Goal: Information Seeking & Learning: Learn about a topic

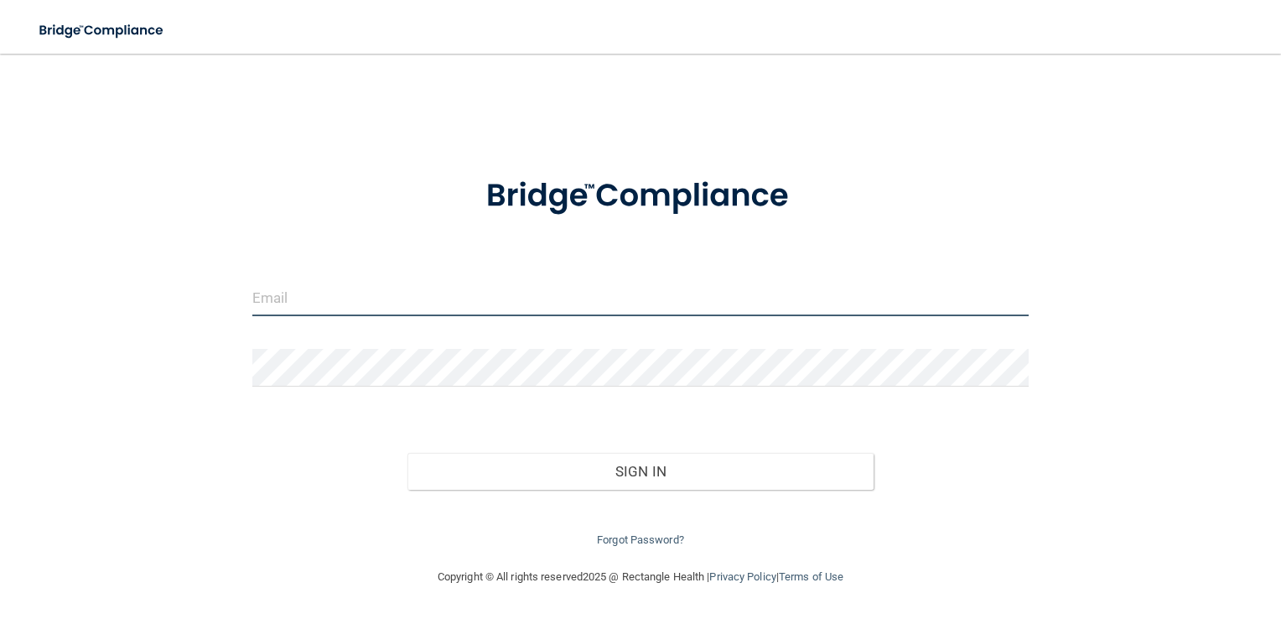
click at [464, 300] on input "email" at bounding box center [640, 297] width 777 height 38
type input "[PERSON_NAME][EMAIL_ADDRESS][DOMAIN_NAME]"
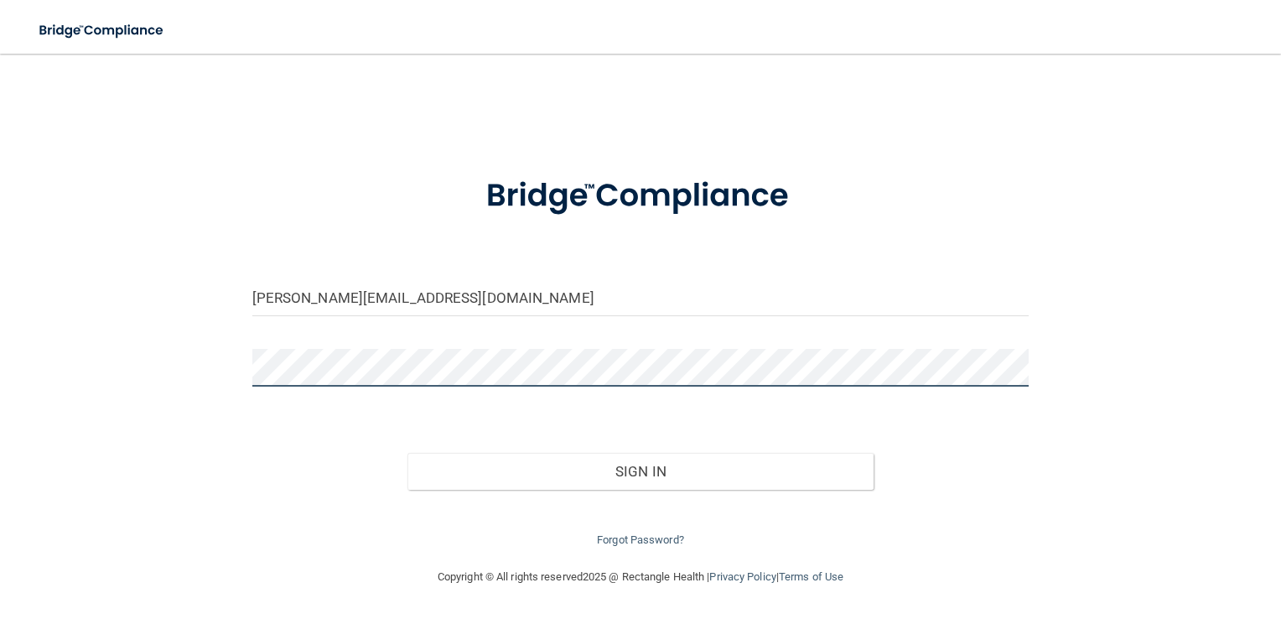
click at [407, 453] on button "Sign In" at bounding box center [640, 471] width 466 height 37
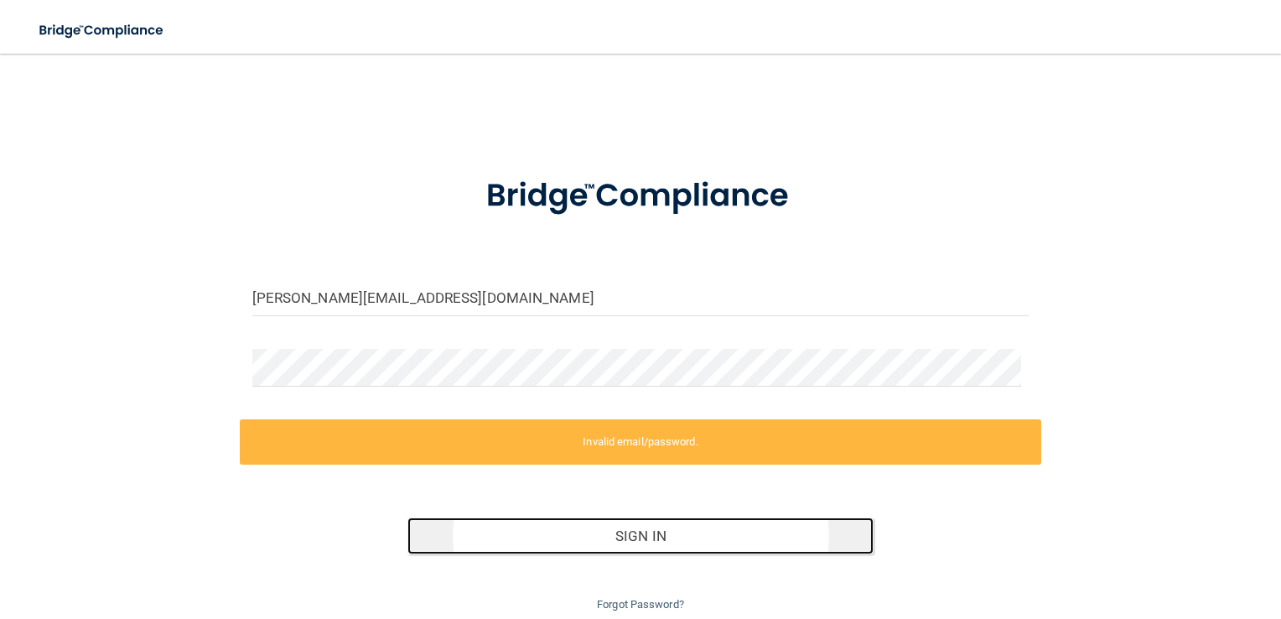
click at [620, 545] on button "Sign In" at bounding box center [640, 535] width 466 height 37
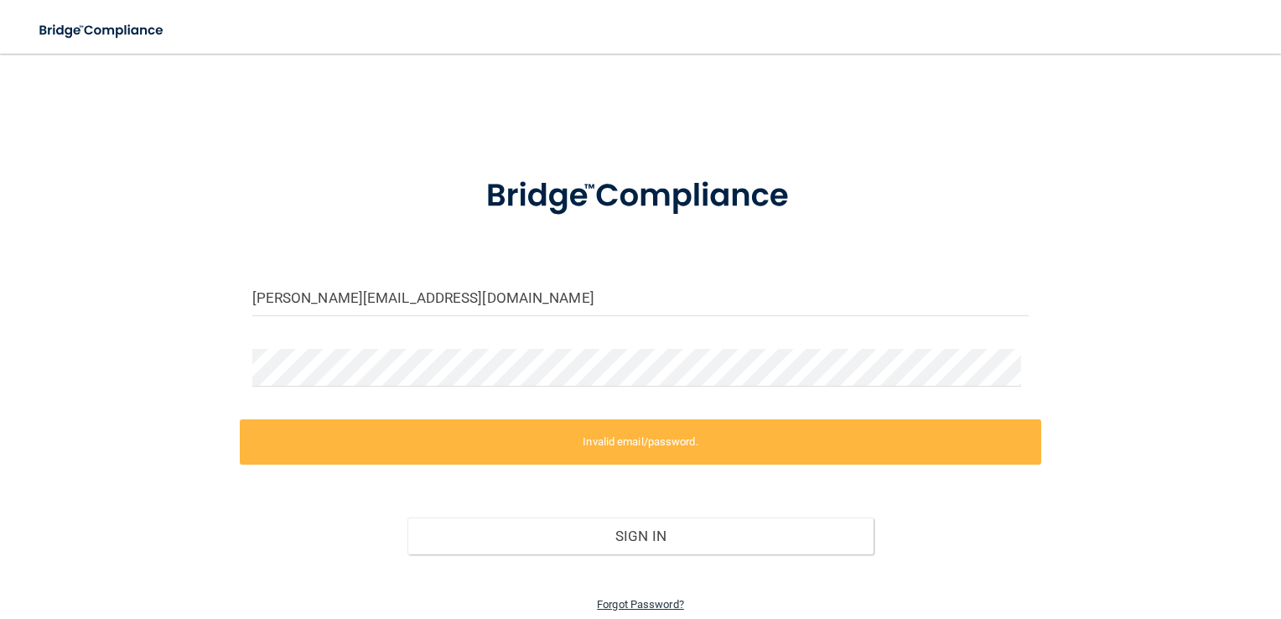
click at [636, 601] on link "Forgot Password?" at bounding box center [640, 604] width 87 height 13
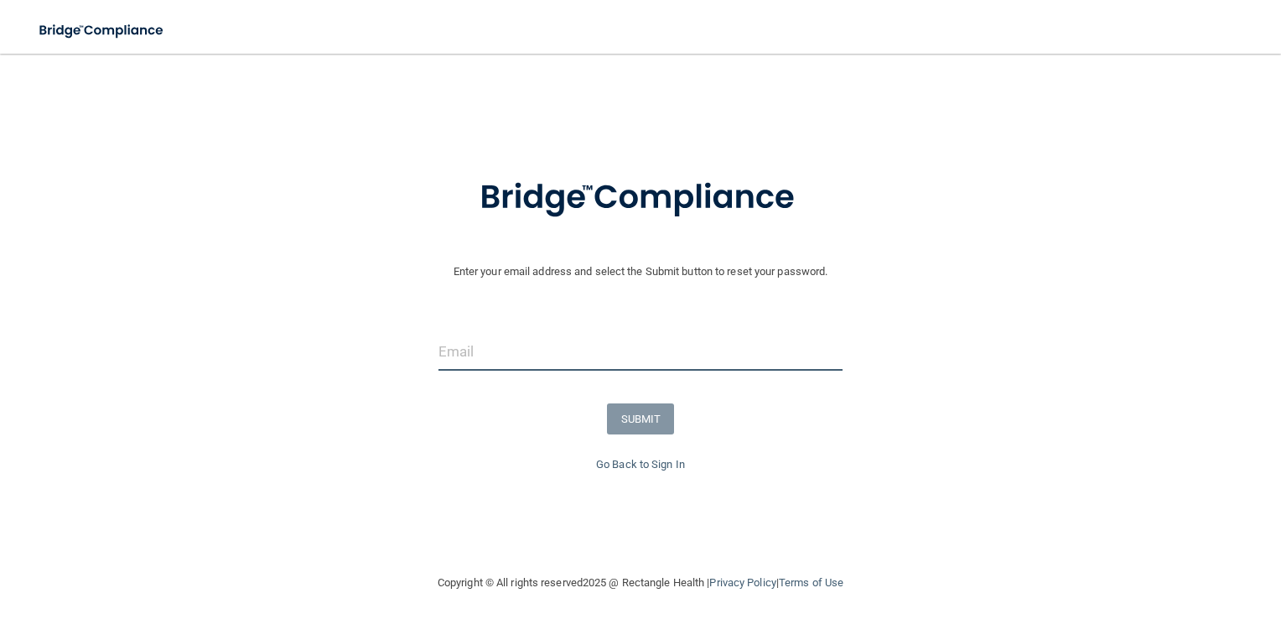
click at [628, 337] on input "email" at bounding box center [641, 352] width 405 height 38
type input "[PERSON_NAME][EMAIL_ADDRESS][DOMAIN_NAME]"
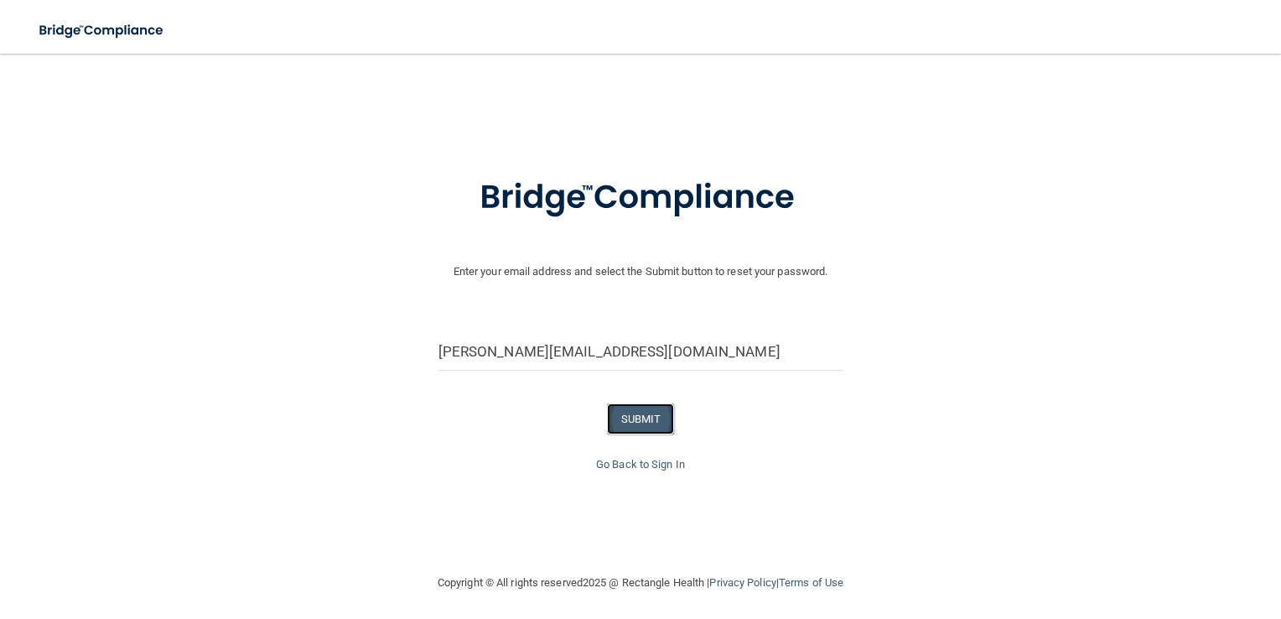
click at [626, 416] on button "SUBMIT" at bounding box center [641, 418] width 68 height 31
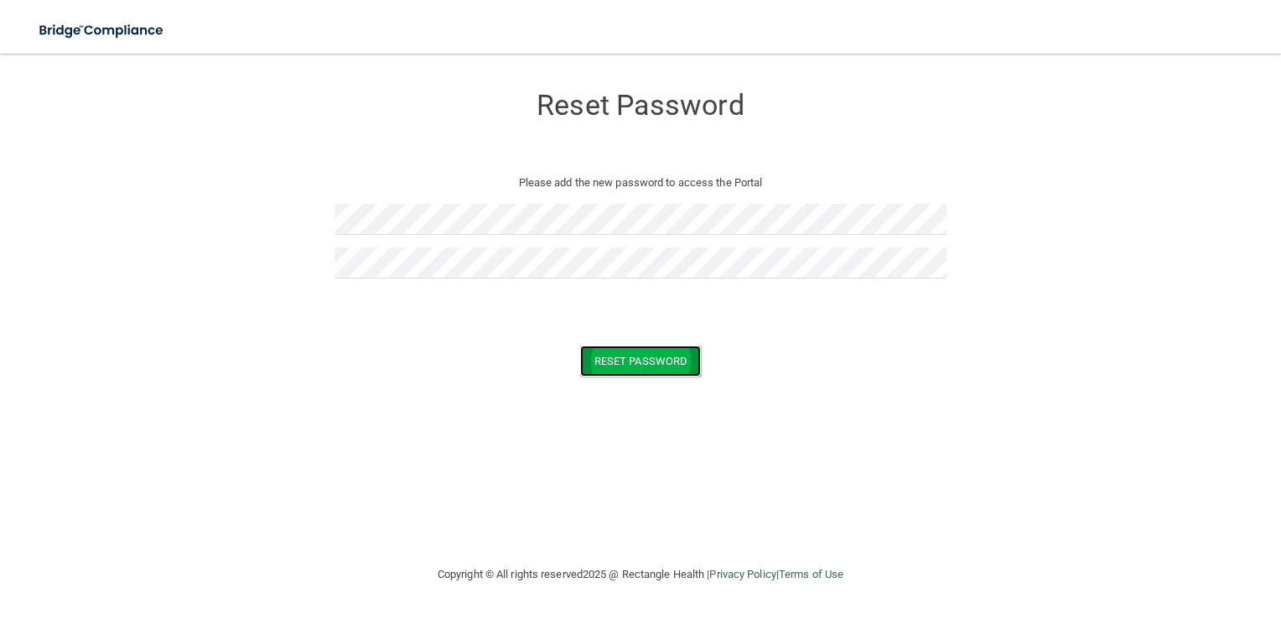
click at [644, 363] on button "Reset Password" at bounding box center [640, 360] width 121 height 31
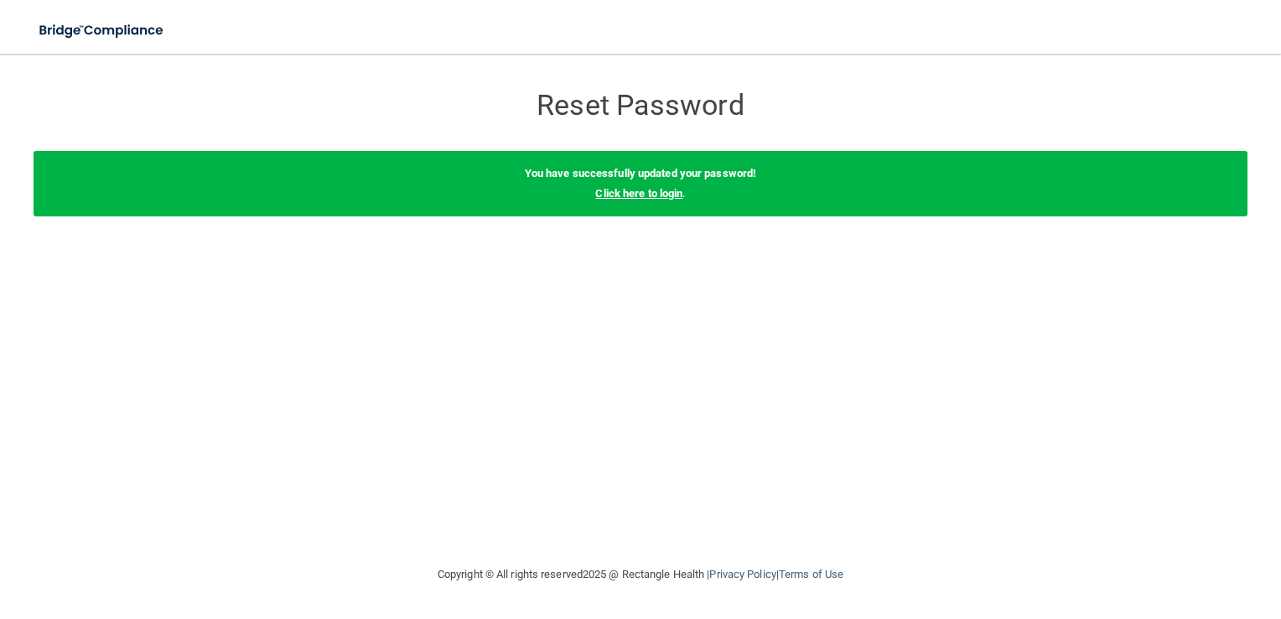
click at [651, 195] on link "Click here to login" at bounding box center [638, 193] width 87 height 13
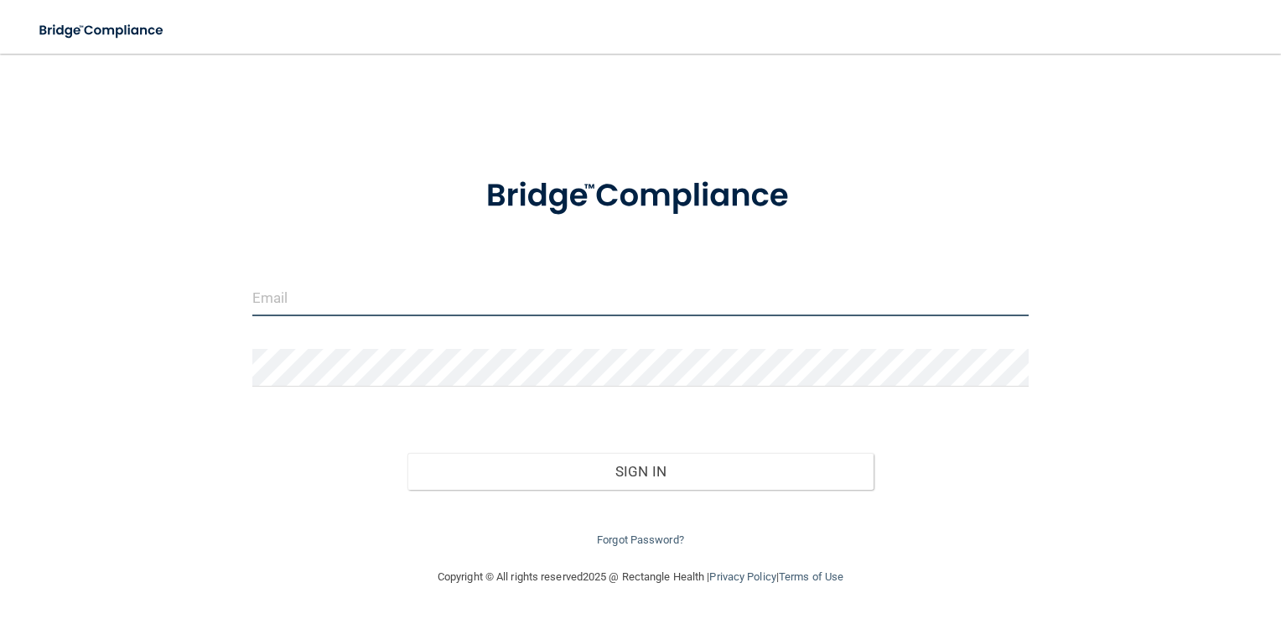
type input "[PERSON_NAME][EMAIL_ADDRESS][DOMAIN_NAME]"
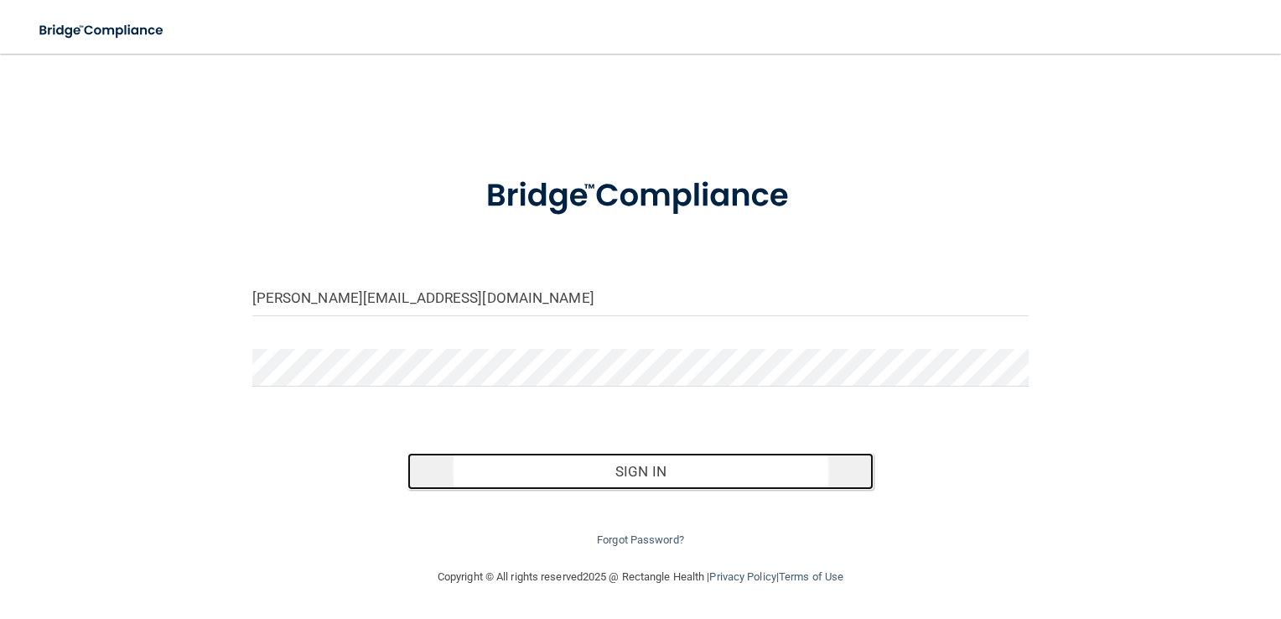
click at [728, 464] on button "Sign In" at bounding box center [640, 471] width 466 height 37
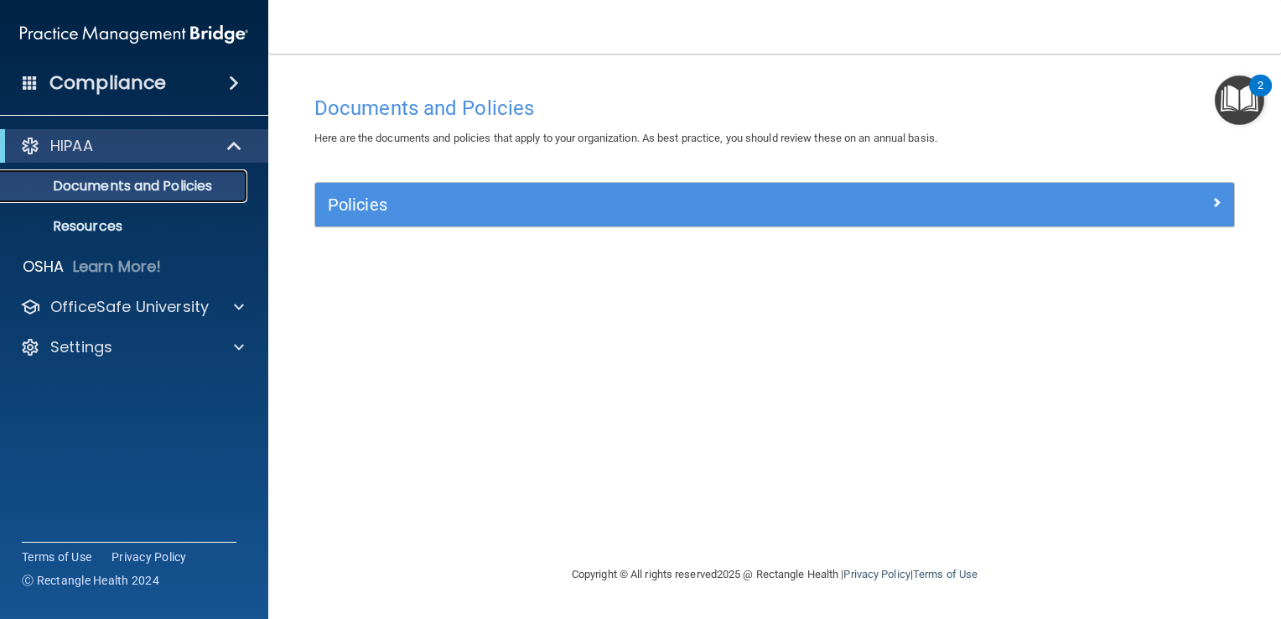
click at [204, 186] on p "Documents and Policies" at bounding box center [125, 186] width 229 height 17
click at [118, 314] on p "OfficeSafe University" at bounding box center [129, 307] width 158 height 20
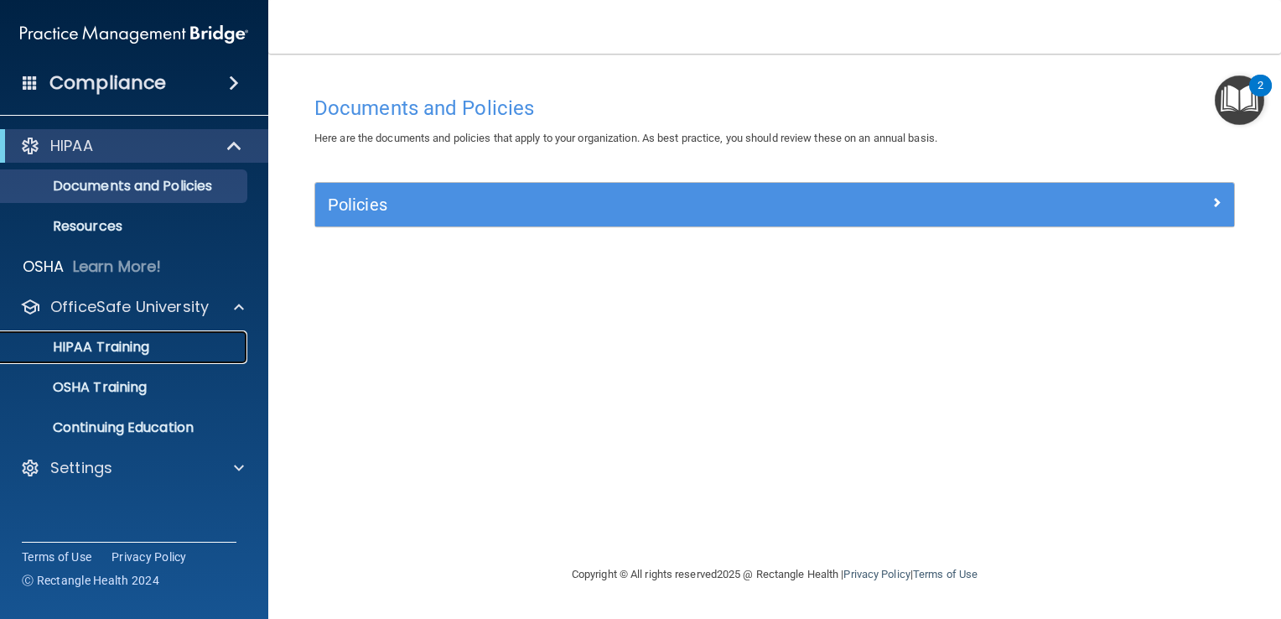
click at [151, 340] on div "HIPAA Training" at bounding box center [125, 347] width 229 height 17
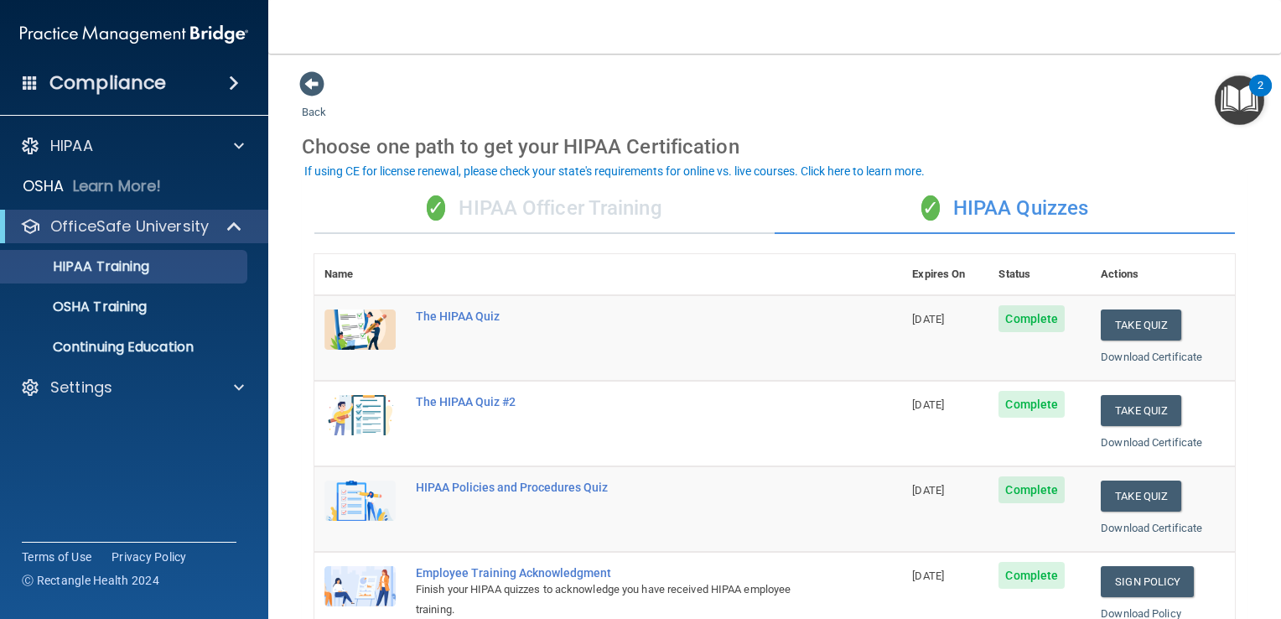
click at [627, 221] on div "✓ HIPAA Officer Training" at bounding box center [544, 209] width 460 height 50
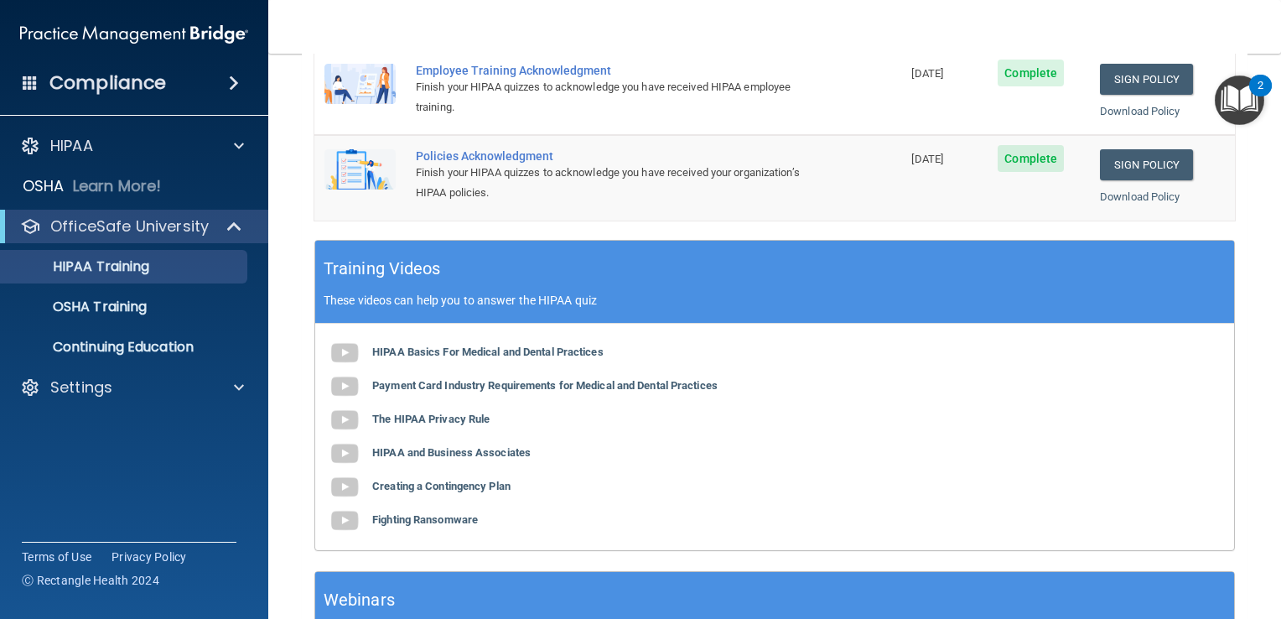
scroll to position [368, 0]
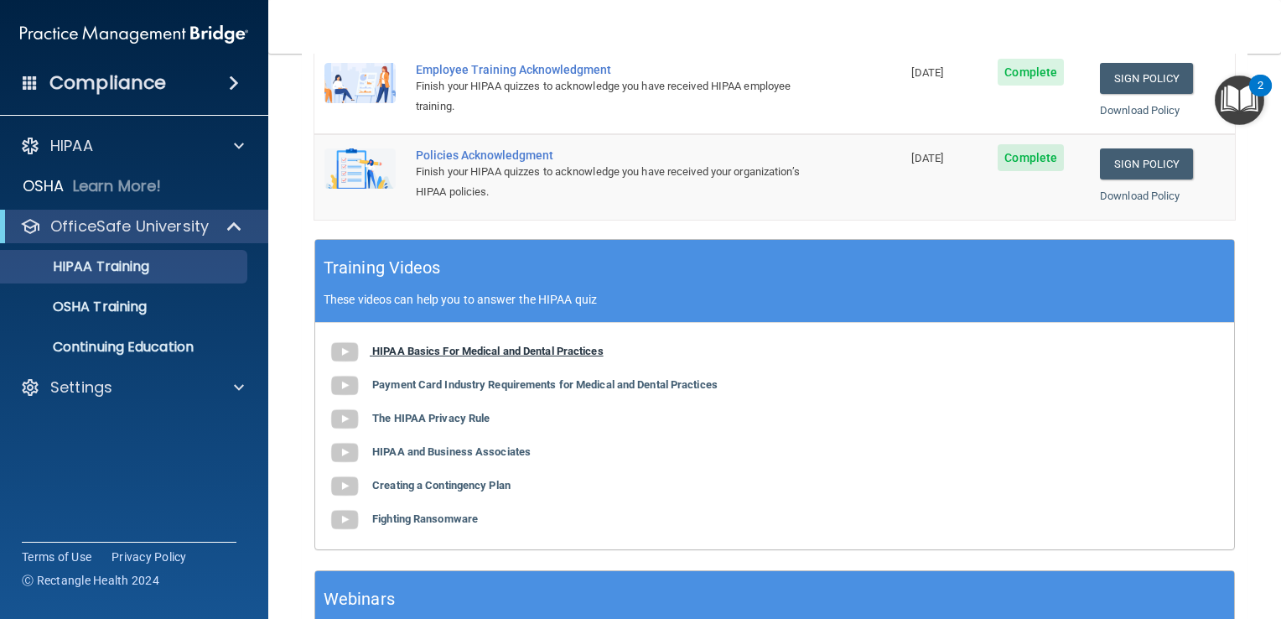
click at [477, 357] on b "HIPAA Basics For Medical and Dental Practices" at bounding box center [487, 351] width 231 height 13
click at [345, 436] on img at bounding box center [345, 419] width 34 height 34
click at [345, 470] on img at bounding box center [345, 453] width 34 height 34
click at [463, 491] on b "Creating a Contingency Plan" at bounding box center [441, 485] width 138 height 13
click at [432, 525] on b "Fighting Ransomware" at bounding box center [425, 518] width 106 height 13
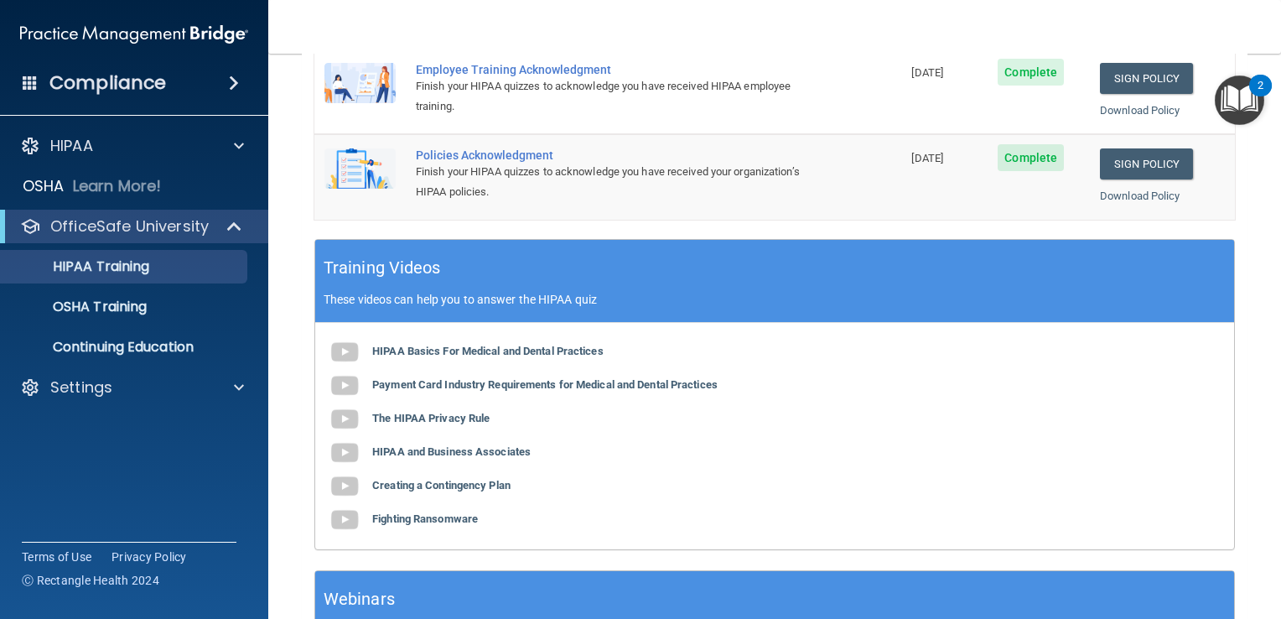
scroll to position [0, 0]
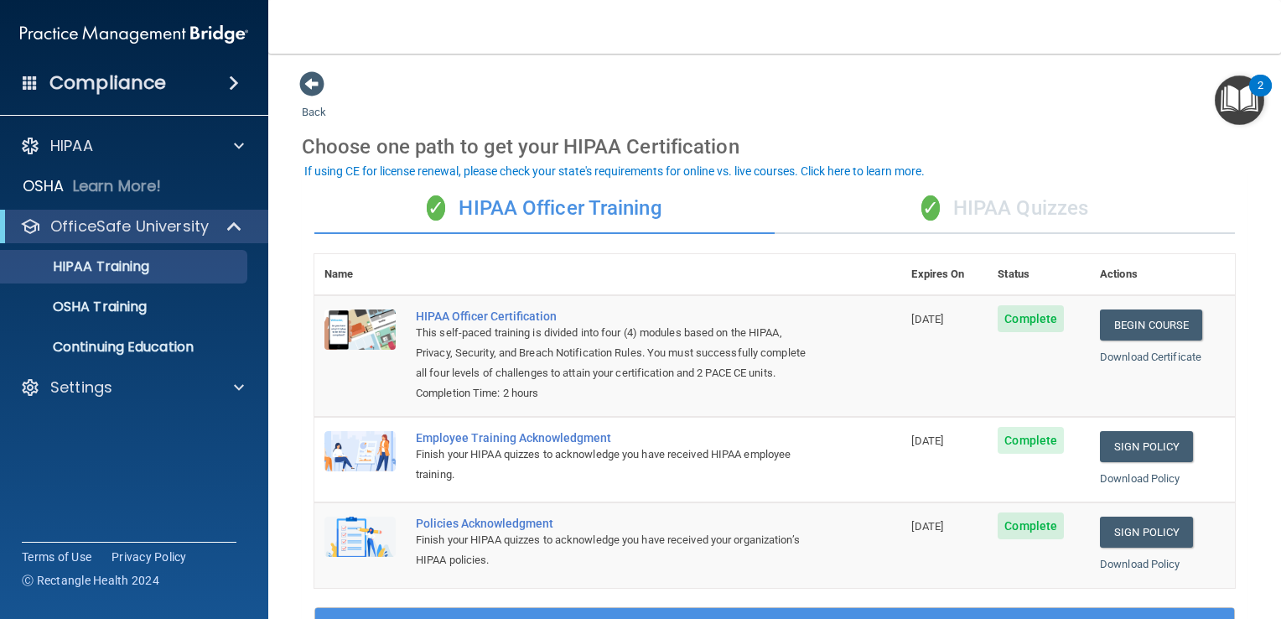
click at [968, 206] on div "✓ HIPAA Quizzes" at bounding box center [1005, 209] width 460 height 50
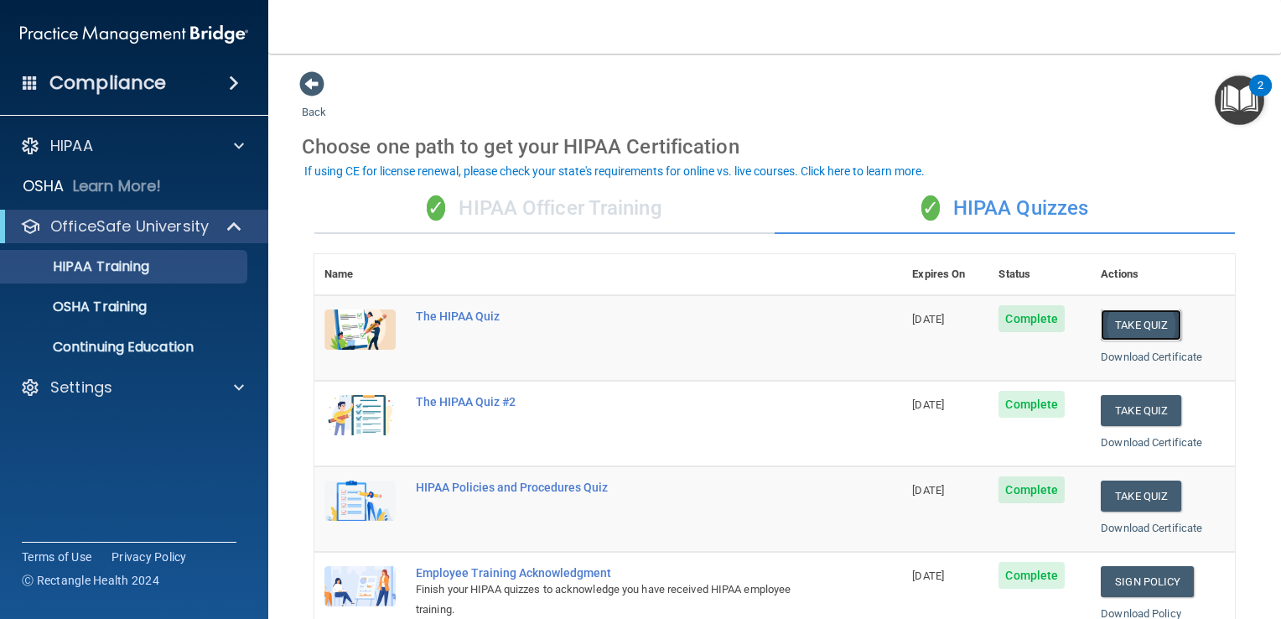
click at [1130, 330] on button "Take Quiz" at bounding box center [1141, 324] width 80 height 31
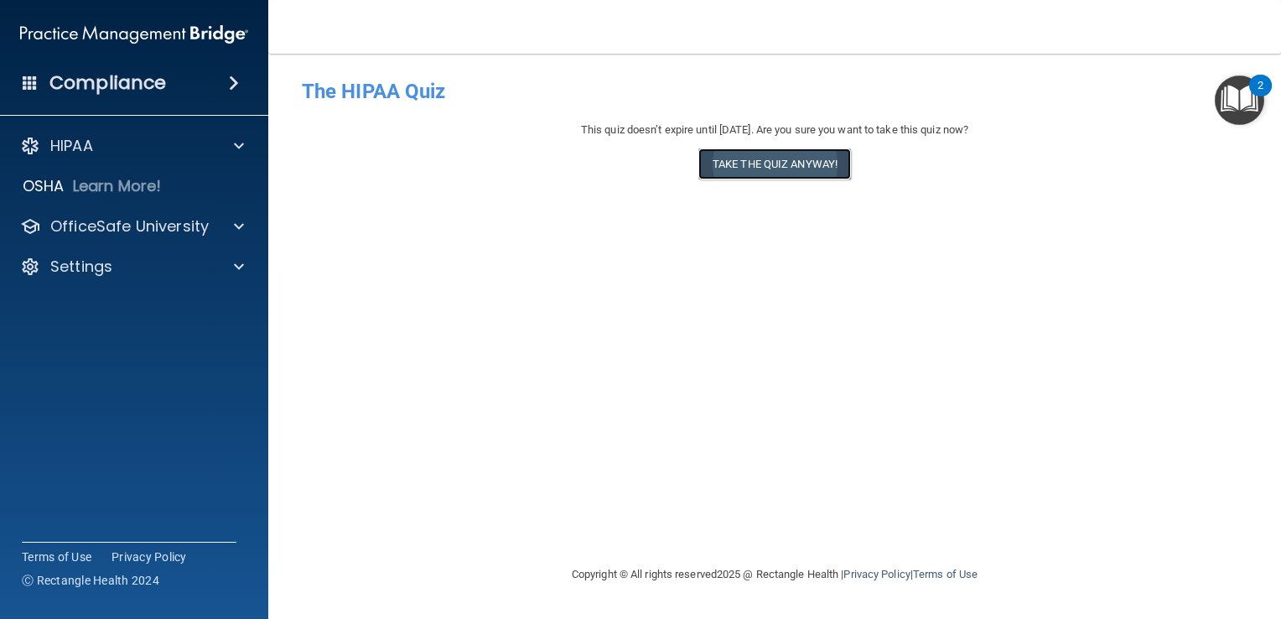
click at [818, 153] on button "Take the quiz anyway!" at bounding box center [774, 163] width 153 height 31
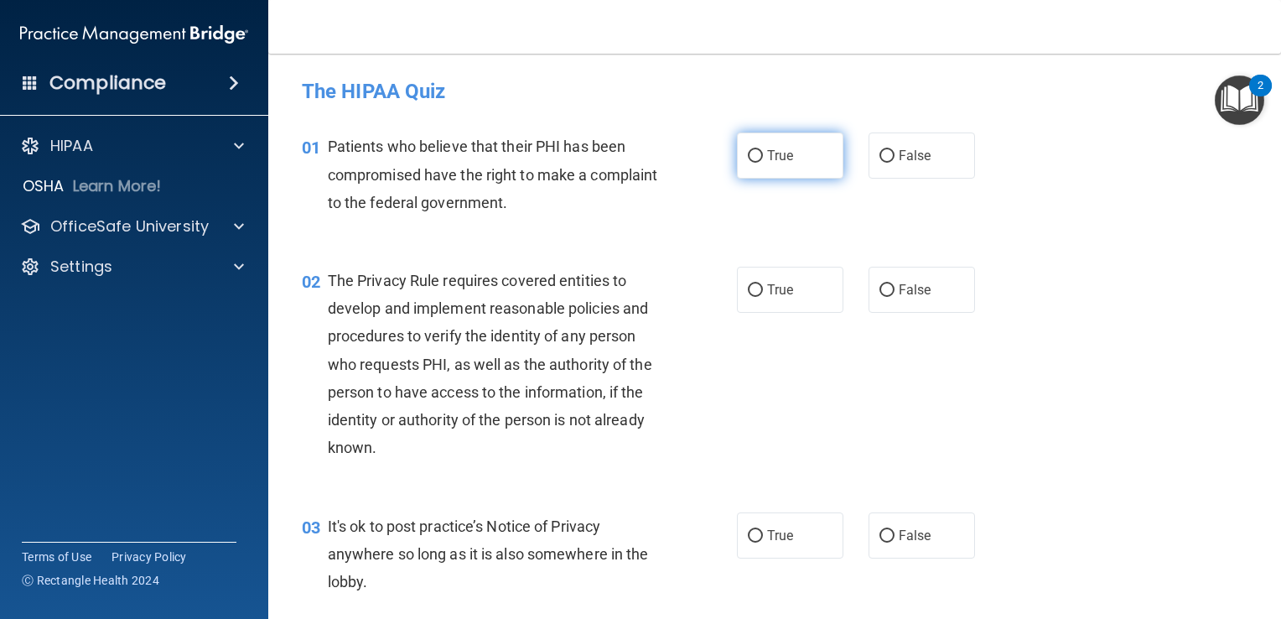
click at [757, 160] on label "True" at bounding box center [790, 155] width 106 height 46
click at [757, 160] on input "True" at bounding box center [755, 156] width 15 height 13
radio input "true"
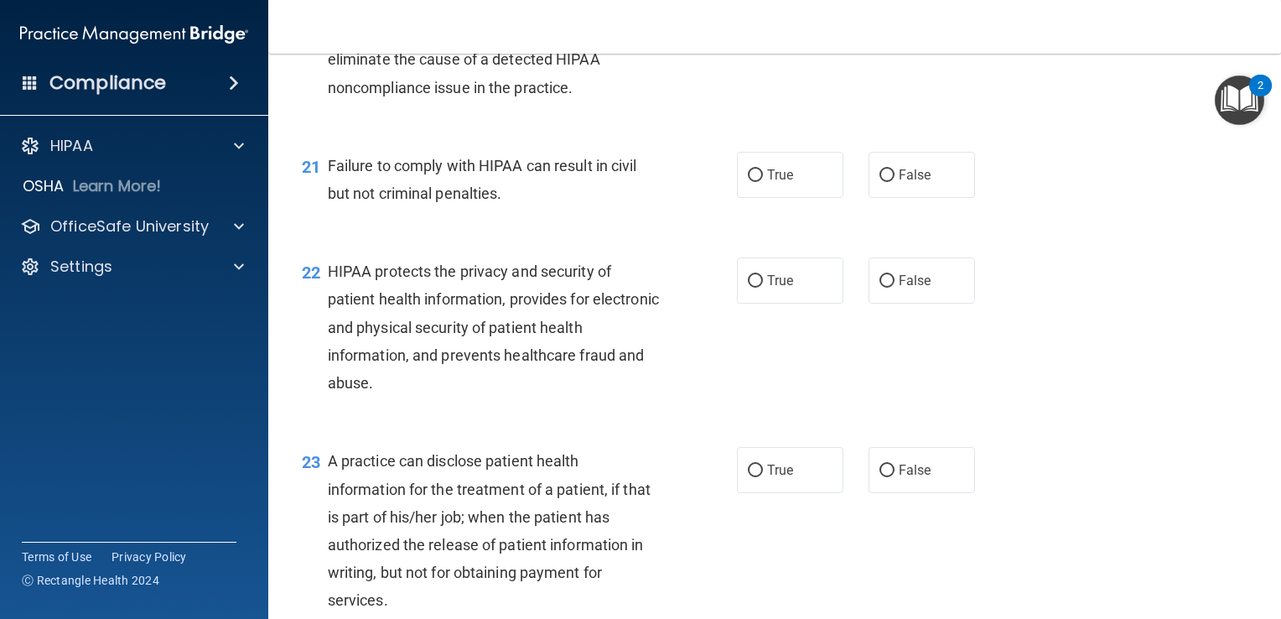
scroll to position [2824, 0]
click at [880, 184] on input "False" at bounding box center [887, 177] width 15 height 13
radio input "true"
click at [748, 289] on input "True" at bounding box center [755, 283] width 15 height 13
radio input "true"
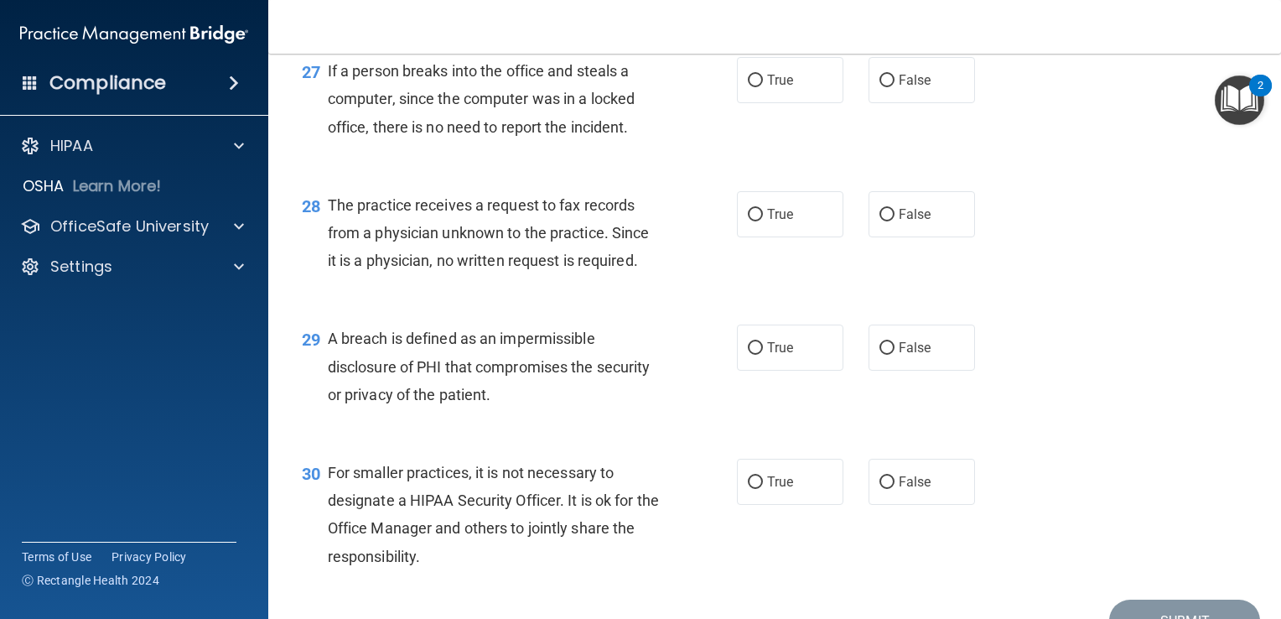
scroll to position [4008, 0]
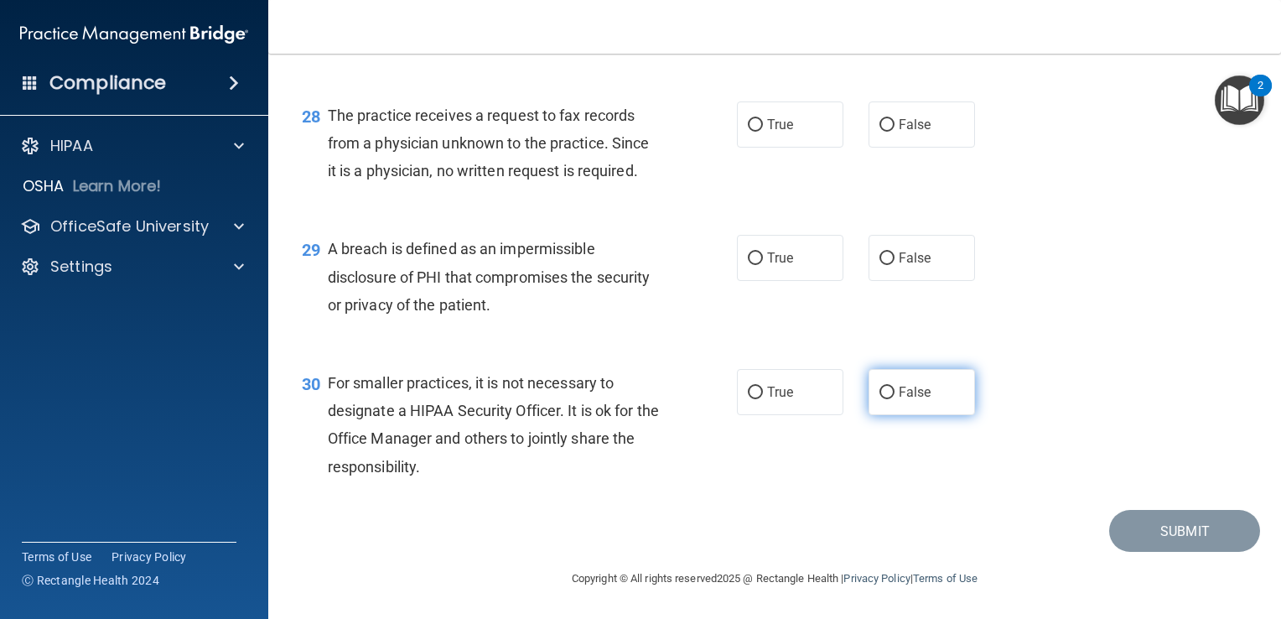
click at [882, 387] on input "False" at bounding box center [887, 393] width 15 height 13
radio input "true"
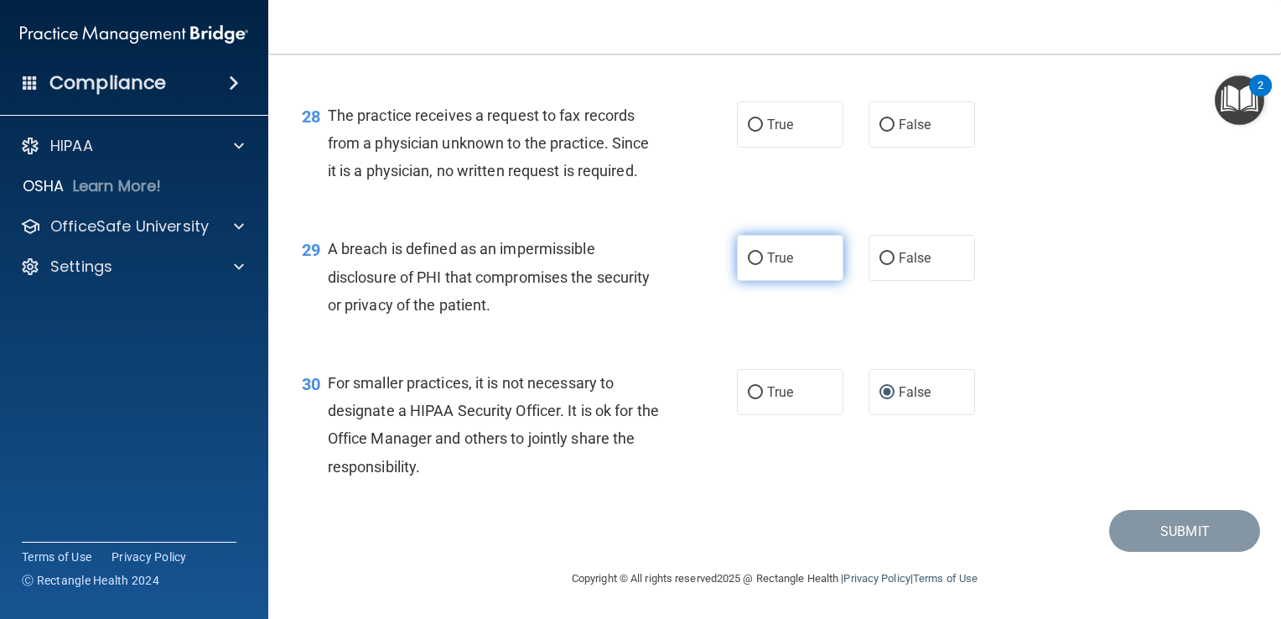
click at [753, 253] on input "True" at bounding box center [755, 258] width 15 height 13
radio input "true"
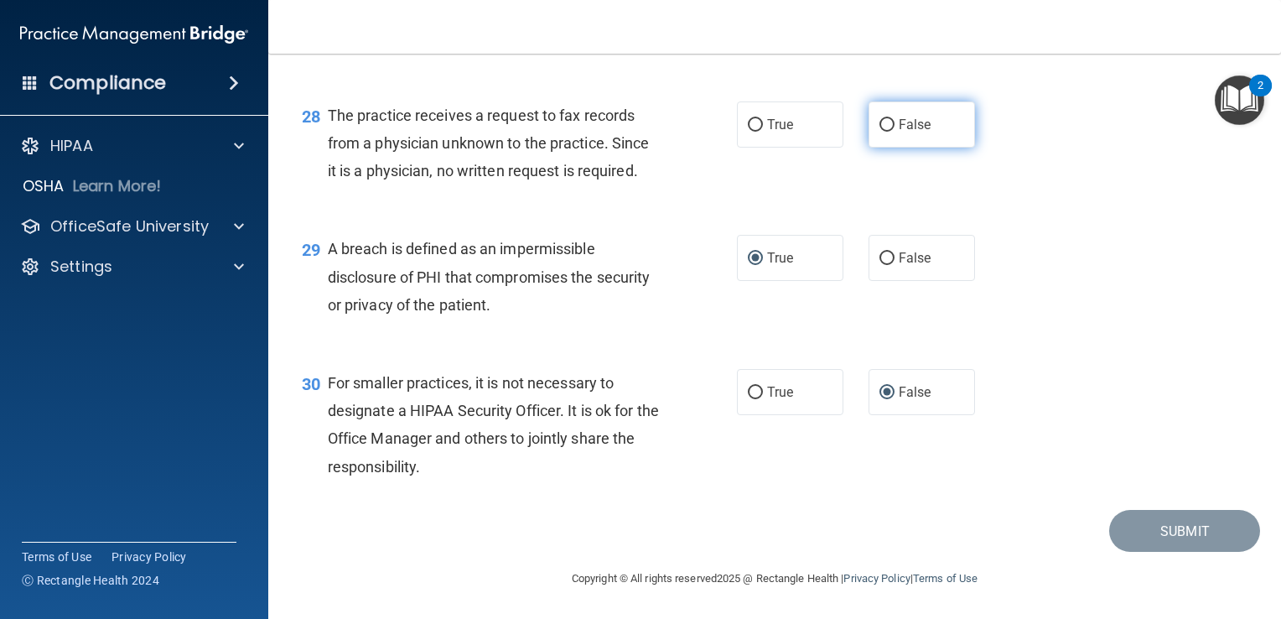
click at [900, 132] on span "False" at bounding box center [915, 125] width 33 height 16
click at [895, 132] on input "False" at bounding box center [887, 125] width 15 height 13
radio input "true"
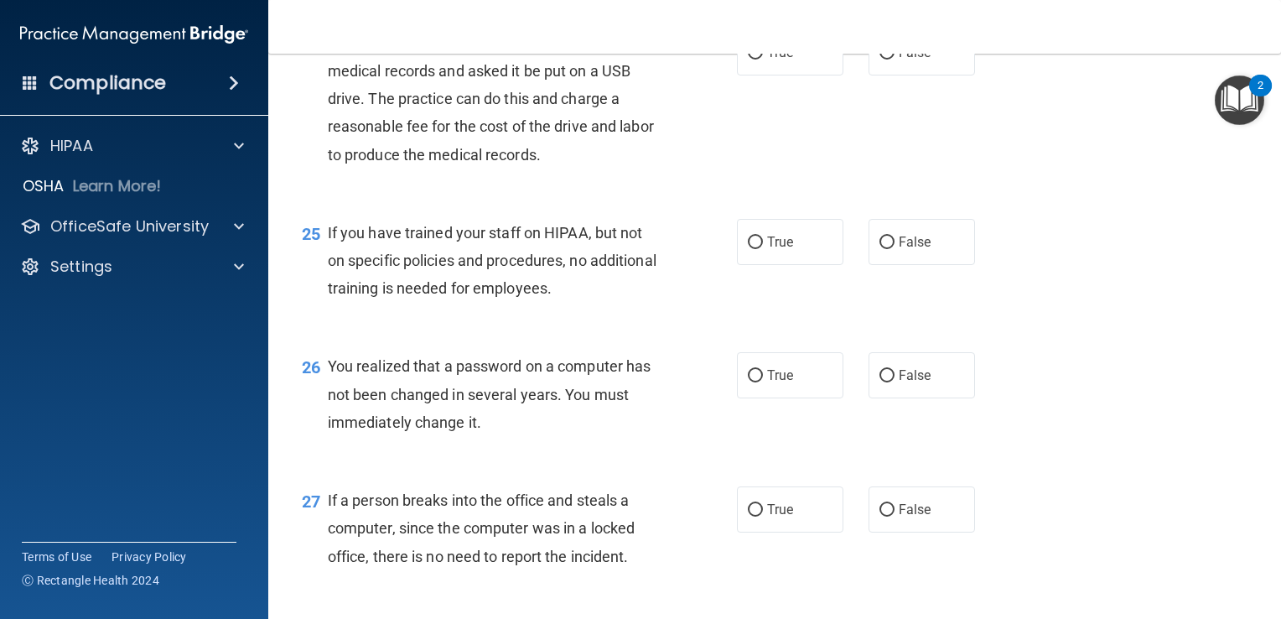
scroll to position [3461, 0]
click at [884, 516] on input "False" at bounding box center [887, 510] width 15 height 13
radio input "true"
click at [781, 383] on span "True" at bounding box center [780, 375] width 26 height 16
click at [763, 382] on input "True" at bounding box center [755, 376] width 15 height 13
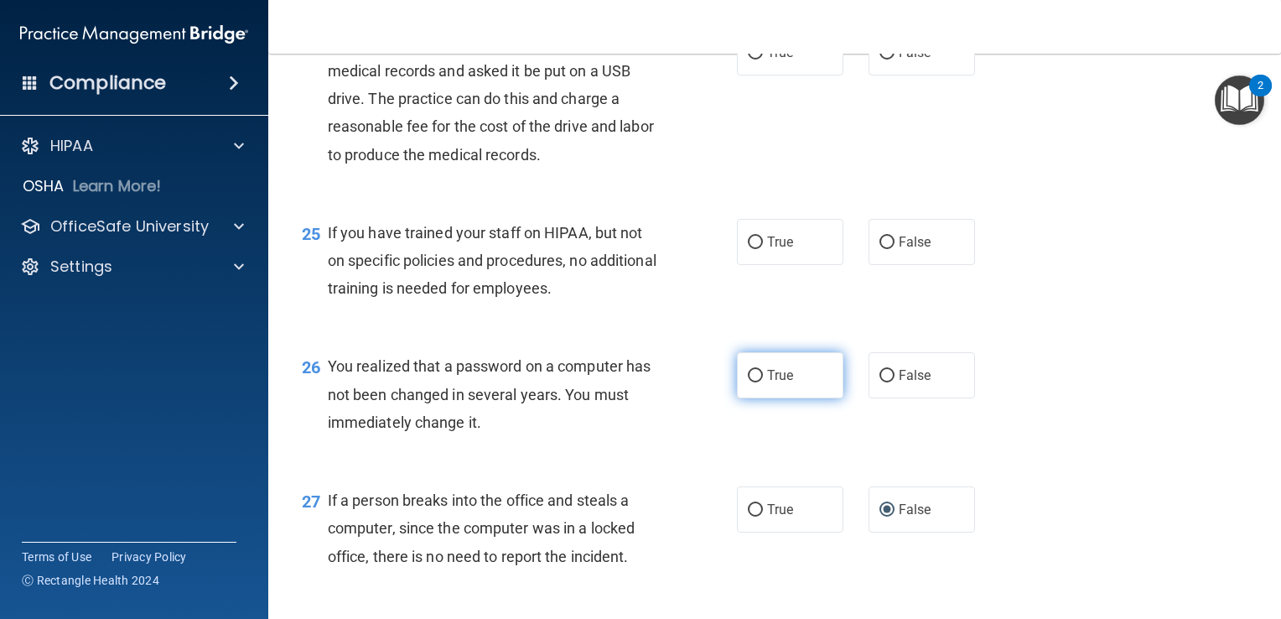
radio input "true"
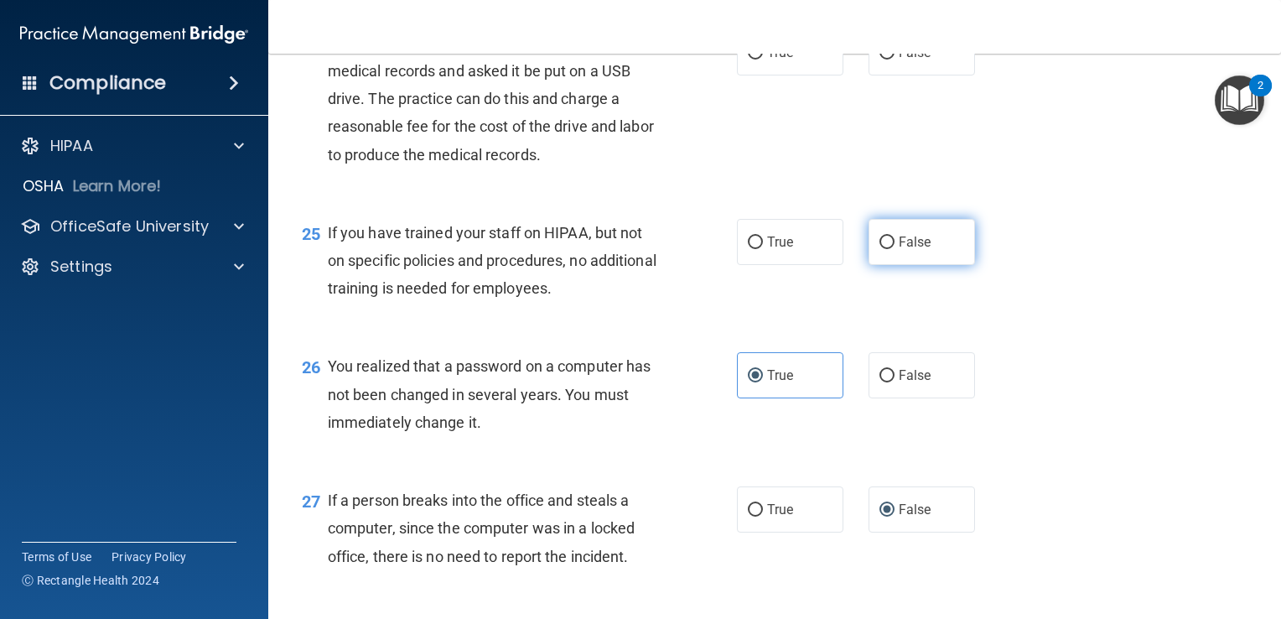
click at [899, 250] on span "False" at bounding box center [915, 242] width 33 height 16
click at [892, 249] on input "False" at bounding box center [887, 242] width 15 height 13
radio input "true"
click at [756, 75] on label "True" at bounding box center [790, 52] width 106 height 46
click at [756, 60] on input "True" at bounding box center [755, 53] width 15 height 13
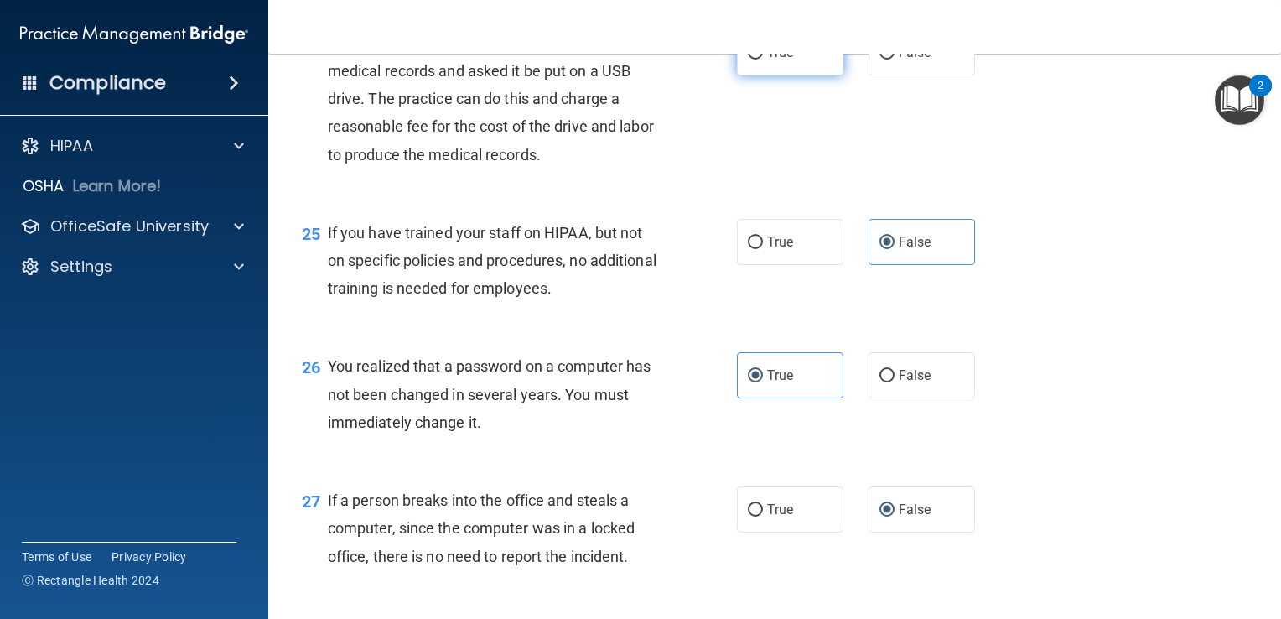
radio input "true"
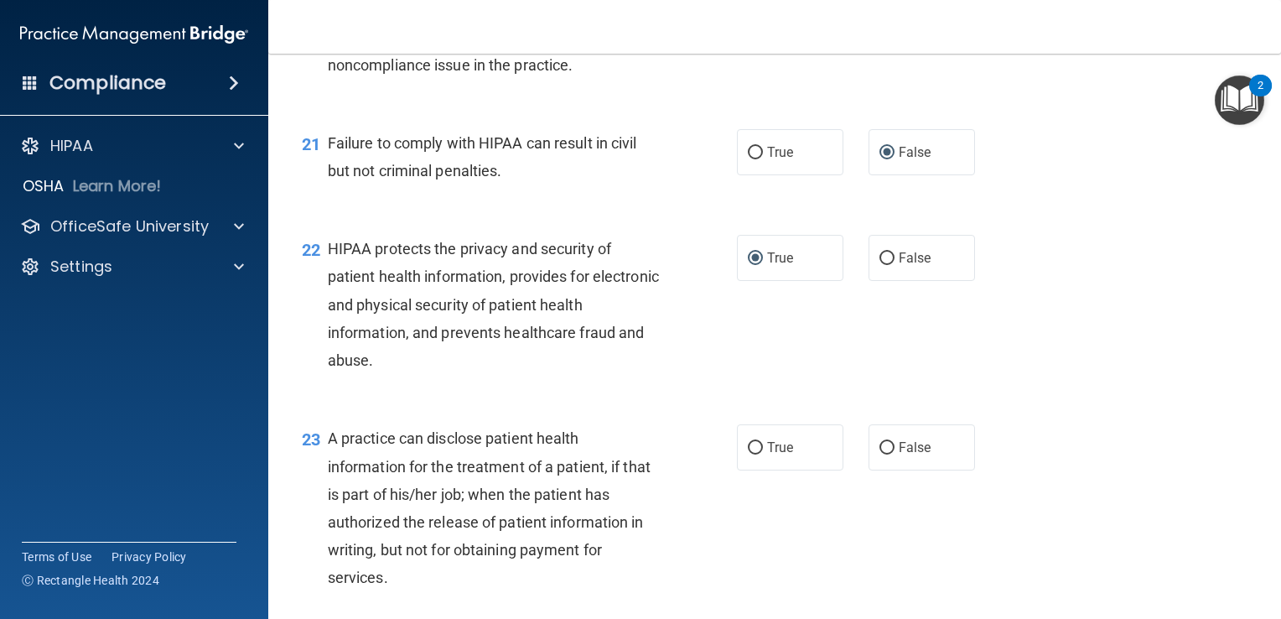
scroll to position [2847, 0]
click at [880, 455] on input "False" at bounding box center [887, 449] width 15 height 13
radio input "true"
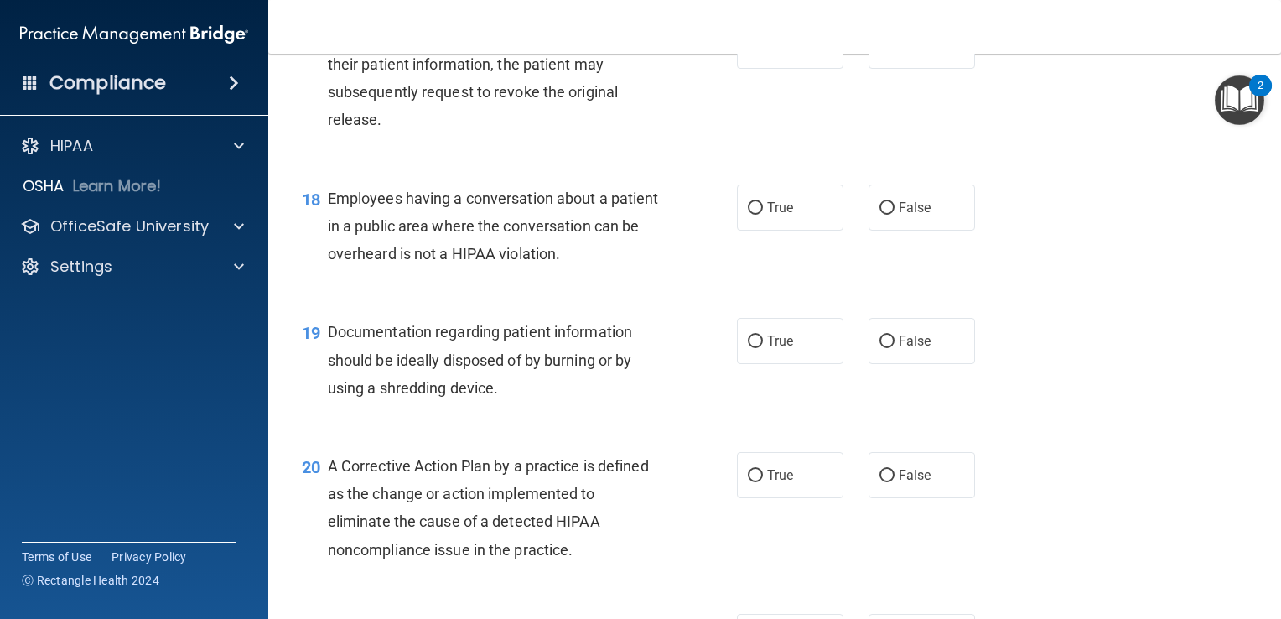
scroll to position [2364, 0]
click at [767, 482] on span "True" at bounding box center [780, 474] width 26 height 16
click at [763, 481] on input "True" at bounding box center [755, 475] width 15 height 13
radio input "true"
click at [737, 358] on label "True" at bounding box center [790, 340] width 106 height 46
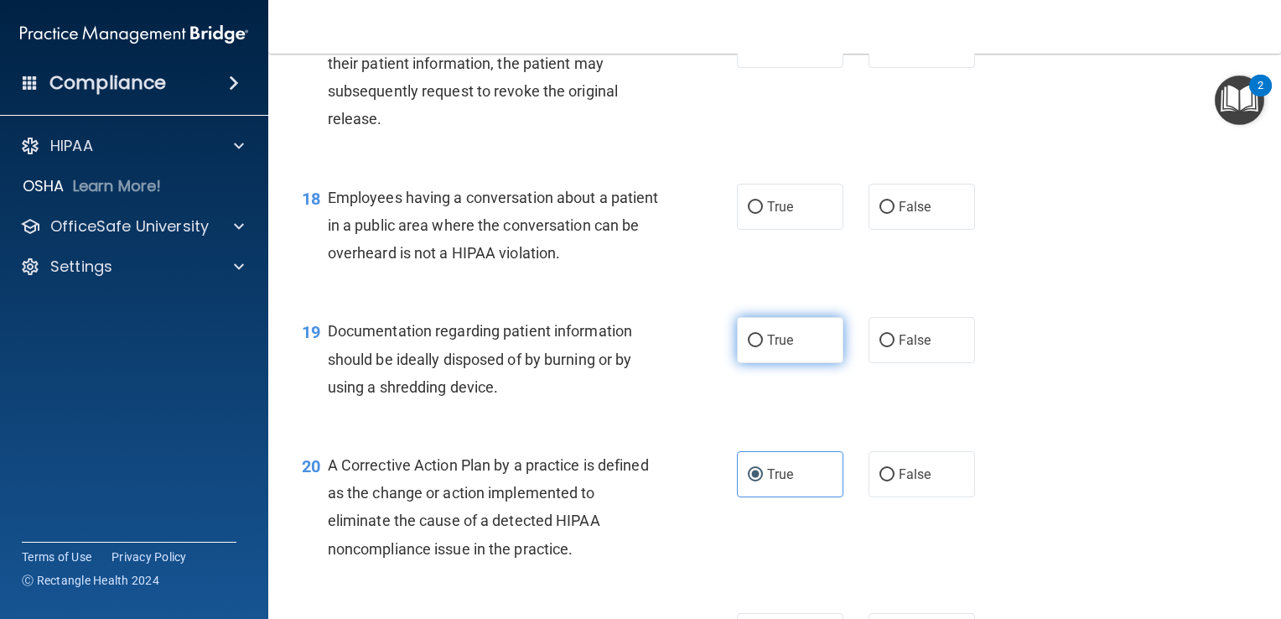
click at [748, 347] on input "True" at bounding box center [755, 341] width 15 height 13
radio input "true"
click at [750, 223] on label "True" at bounding box center [790, 207] width 106 height 46
click at [750, 214] on input "True" at bounding box center [755, 207] width 15 height 13
radio input "true"
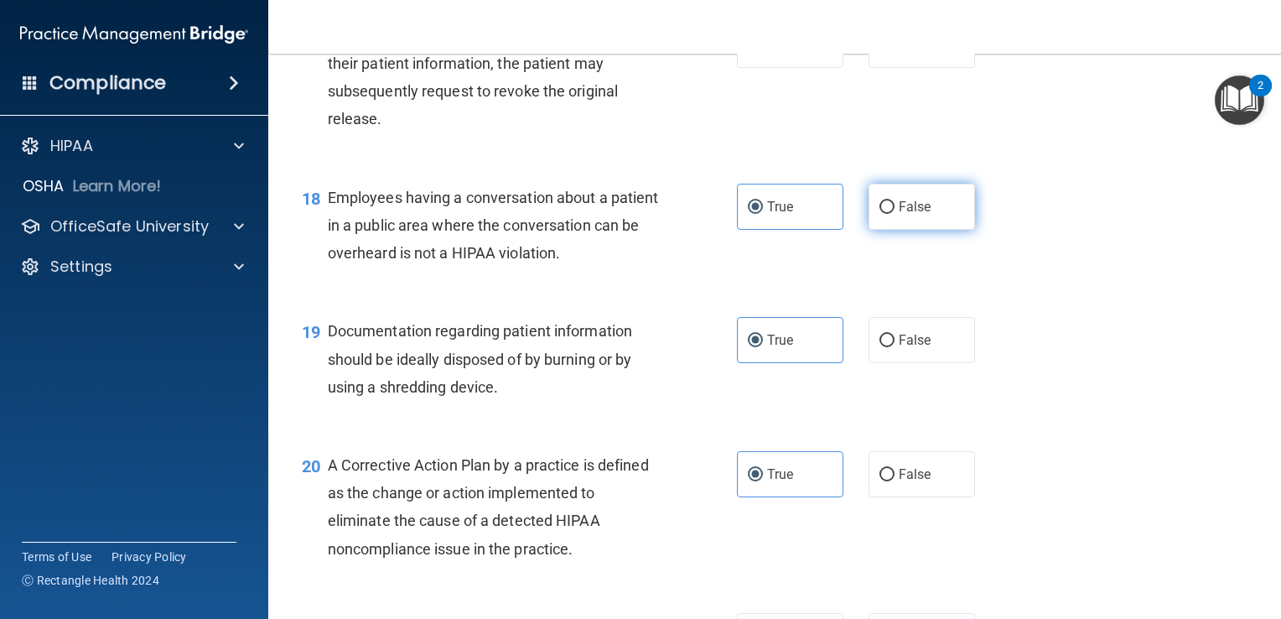
click at [880, 214] on input "False" at bounding box center [887, 207] width 15 height 13
radio input "true"
radio input "false"
click at [748, 52] on input "True" at bounding box center [755, 45] width 15 height 13
radio input "true"
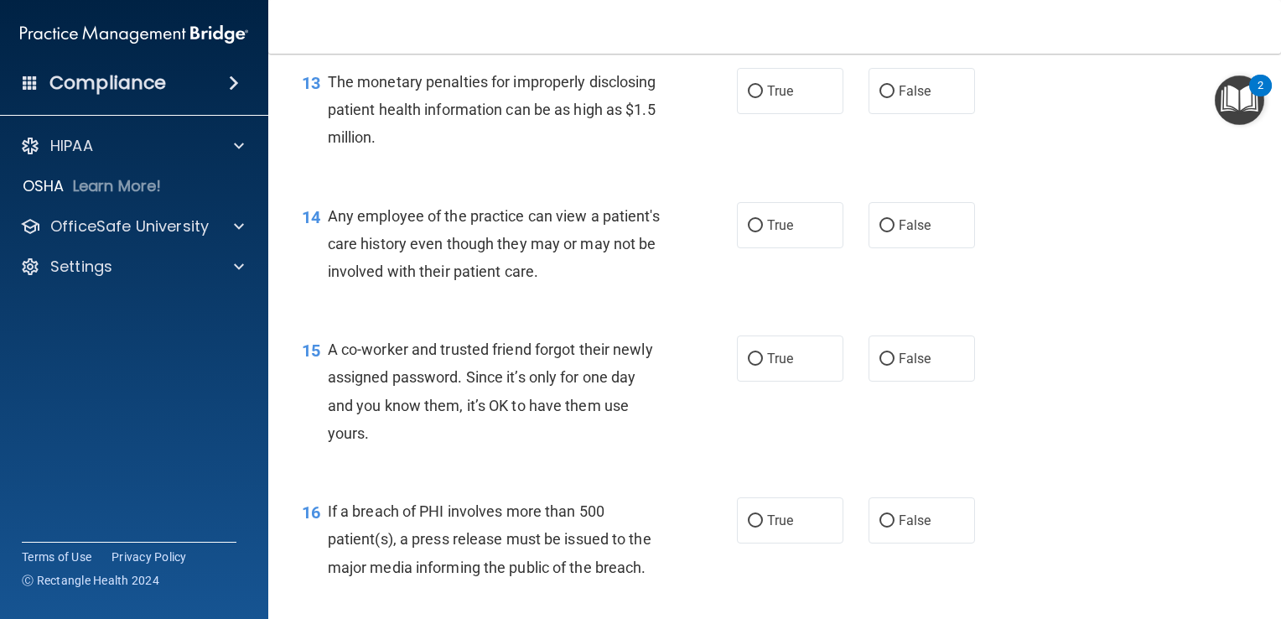
scroll to position [1757, 0]
click at [760, 542] on label "True" at bounding box center [790, 519] width 106 height 46
click at [760, 526] on input "True" at bounding box center [755, 519] width 15 height 13
radio input "true"
click at [888, 380] on label "False" at bounding box center [922, 357] width 106 height 46
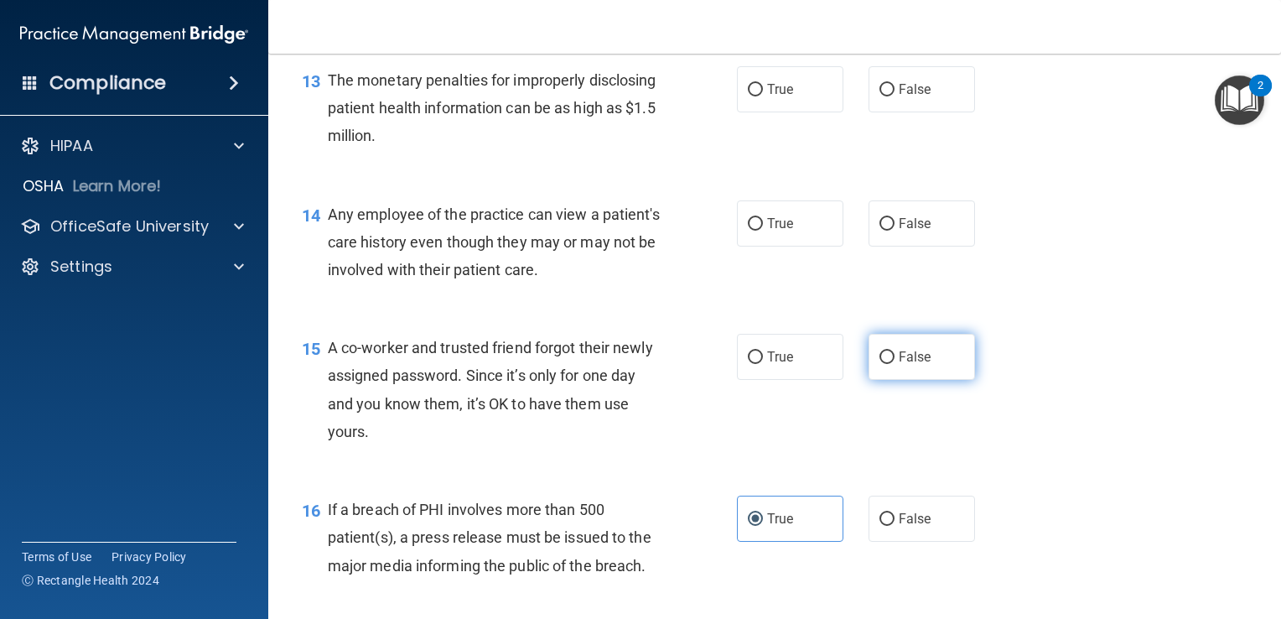
click at [888, 364] on input "False" at bounding box center [887, 357] width 15 height 13
radio input "true"
click at [916, 247] on label "False" at bounding box center [922, 223] width 106 height 46
click at [895, 231] on input "False" at bounding box center [887, 224] width 15 height 13
radio input "true"
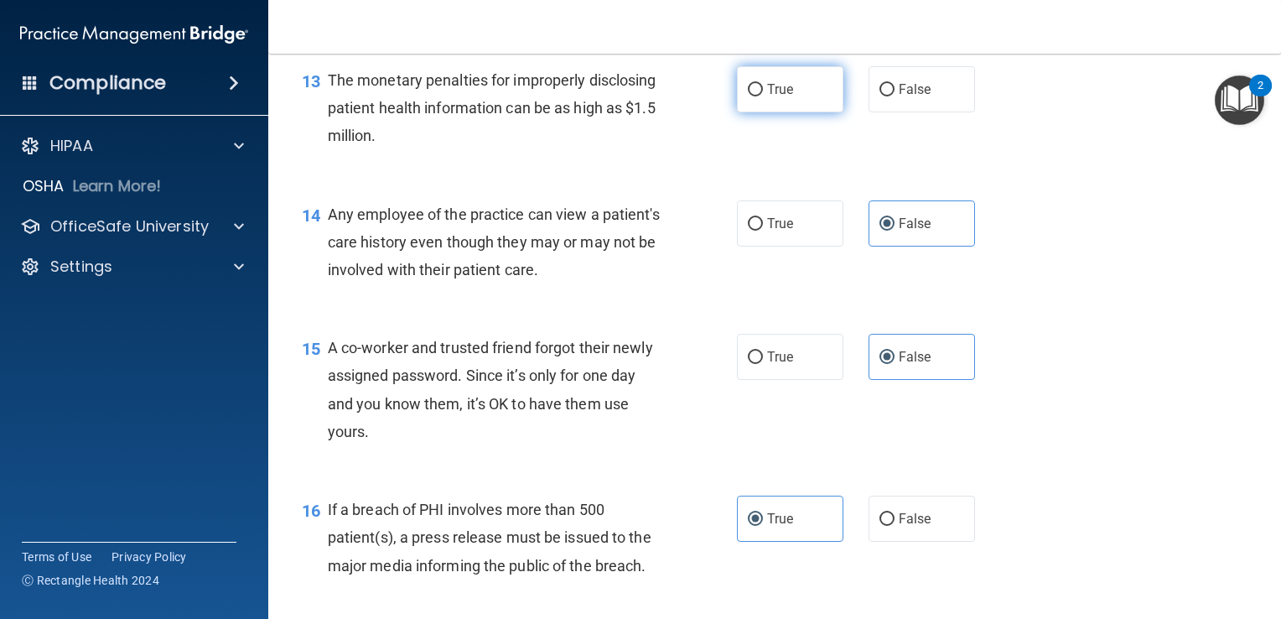
click at [749, 105] on label "True" at bounding box center [790, 89] width 106 height 46
click at [749, 96] on input "True" at bounding box center [755, 90] width 15 height 13
radio input "true"
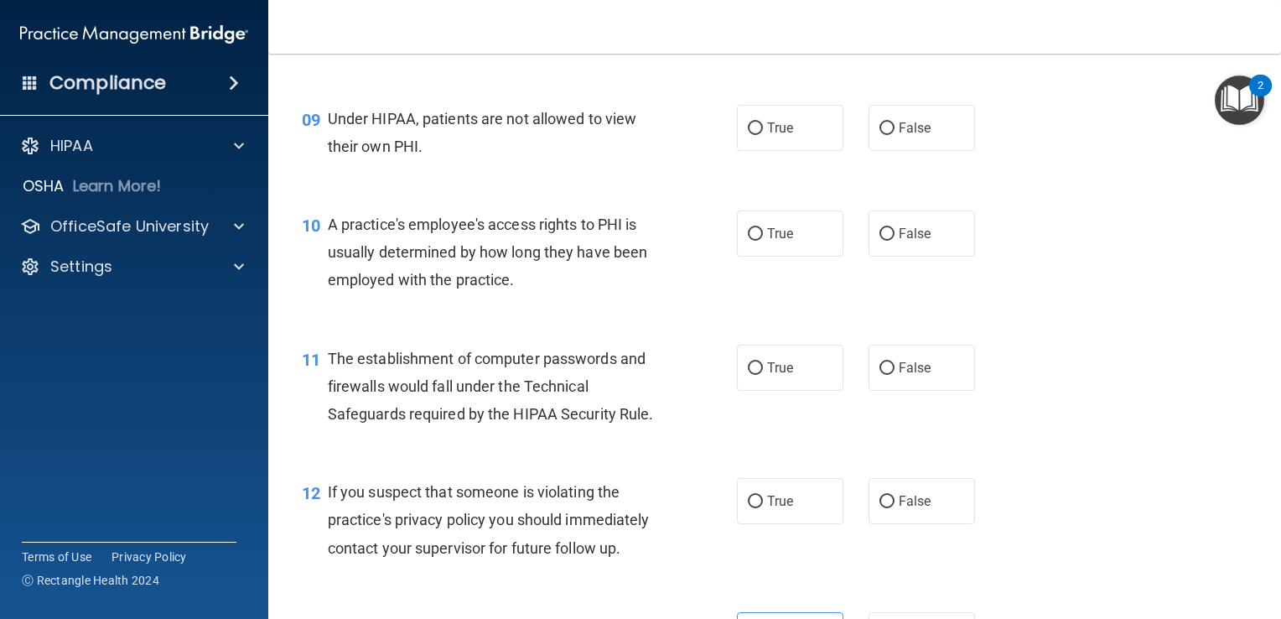
scroll to position [1211, 0]
click at [767, 509] on span "True" at bounding box center [780, 501] width 26 height 16
click at [763, 508] on input "True" at bounding box center [755, 502] width 15 height 13
radio input "true"
click at [754, 391] on label "True" at bounding box center [790, 368] width 106 height 46
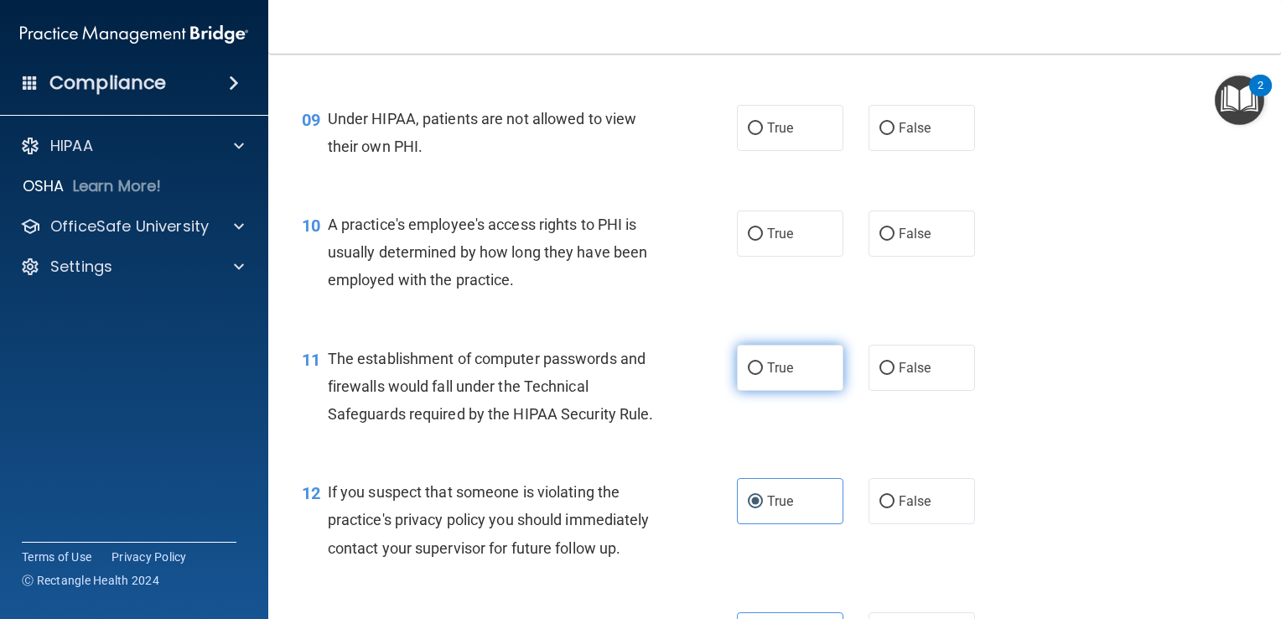
click at [754, 375] on input "True" at bounding box center [755, 368] width 15 height 13
radio input "true"
click at [899, 241] on span "False" at bounding box center [915, 234] width 33 height 16
click at [895, 241] on input "False" at bounding box center [887, 234] width 15 height 13
radio input "true"
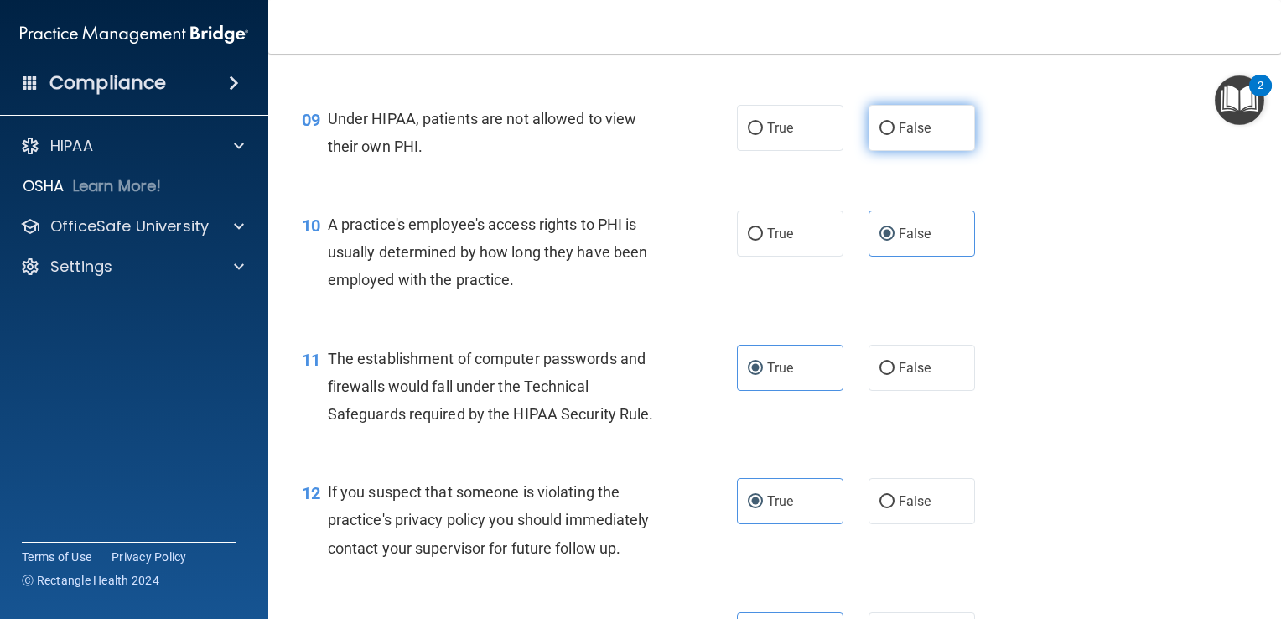
click at [890, 149] on label "False" at bounding box center [922, 128] width 106 height 46
click at [890, 135] on input "False" at bounding box center [887, 128] width 15 height 13
radio input "true"
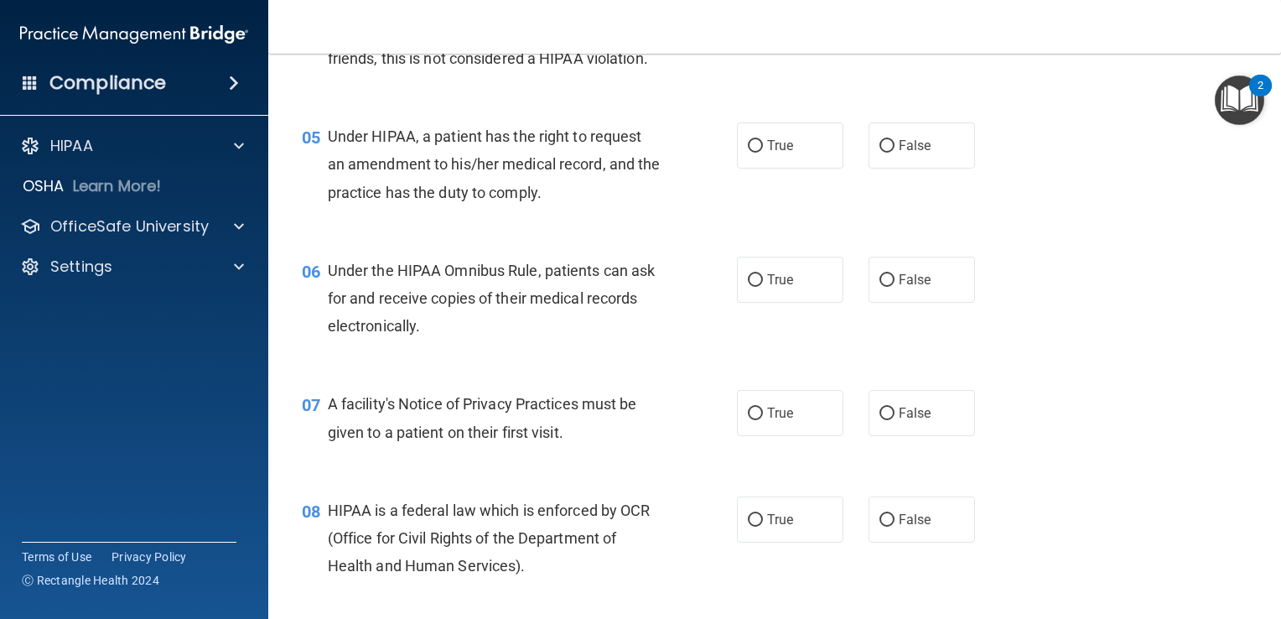
scroll to position [687, 0]
click at [744, 541] on label "True" at bounding box center [790, 518] width 106 height 46
click at [748, 525] on input "True" at bounding box center [755, 518] width 15 height 13
radio input "true"
click at [773, 419] on span "True" at bounding box center [780, 411] width 26 height 16
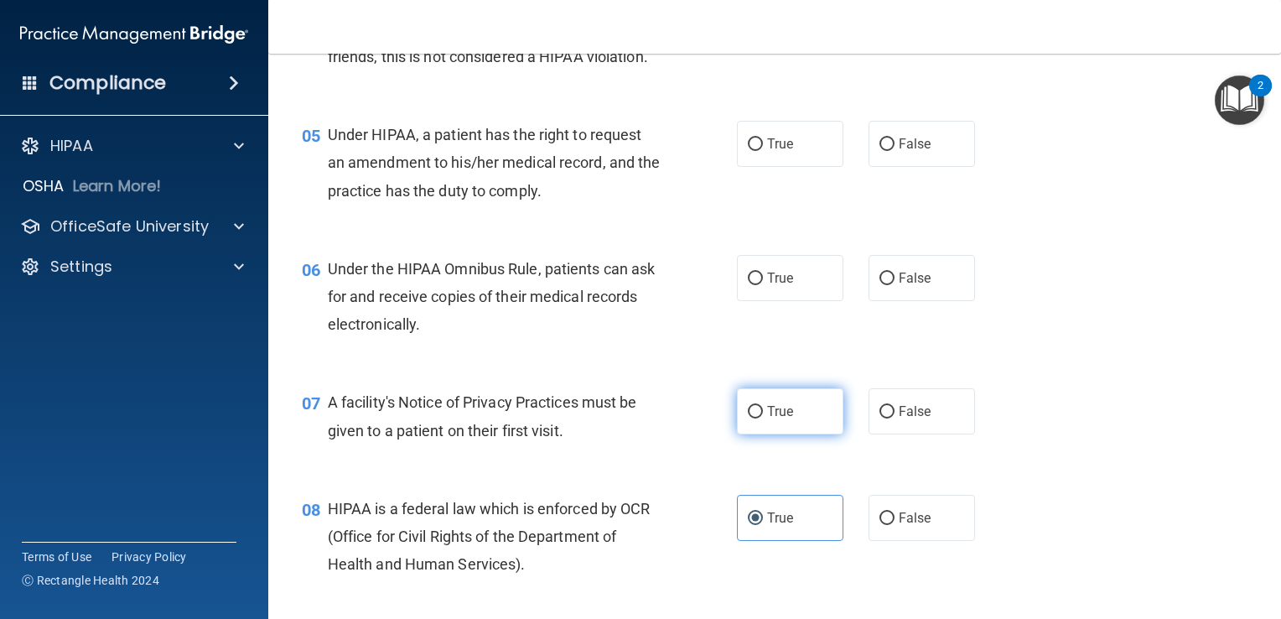
click at [763, 418] on input "True" at bounding box center [755, 412] width 15 height 13
radio input "true"
click at [767, 286] on span "True" at bounding box center [780, 278] width 26 height 16
click at [763, 285] on input "True" at bounding box center [755, 278] width 15 height 13
radio input "true"
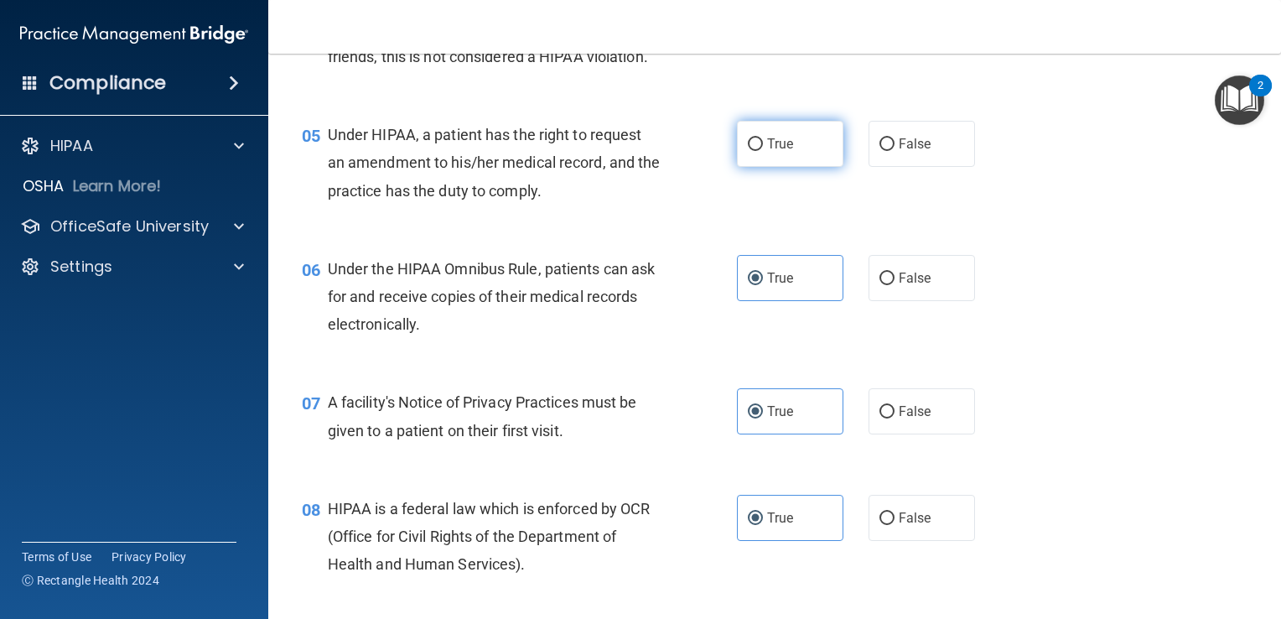
click at [767, 152] on span "True" at bounding box center [780, 144] width 26 height 16
click at [761, 151] on input "True" at bounding box center [755, 144] width 15 height 13
radio input "true"
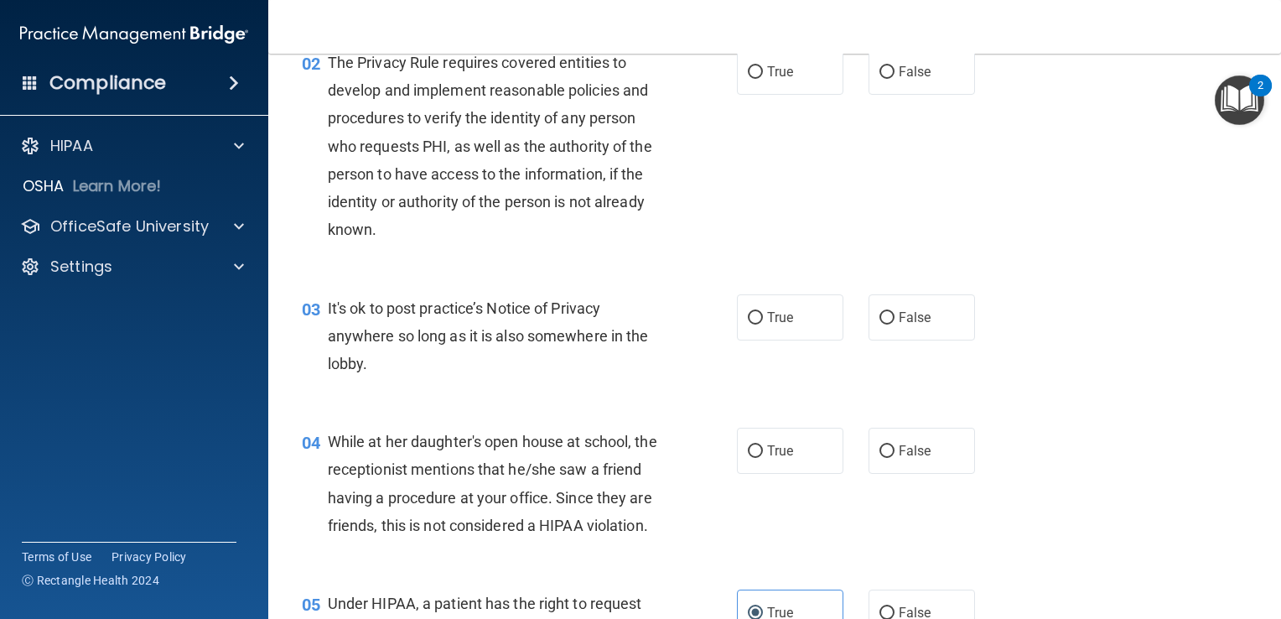
scroll to position [217, 0]
click at [912, 457] on span "False" at bounding box center [915, 452] width 33 height 16
click at [895, 457] on input "False" at bounding box center [887, 452] width 15 height 13
radio input "true"
click at [813, 313] on label "True" at bounding box center [790, 318] width 106 height 46
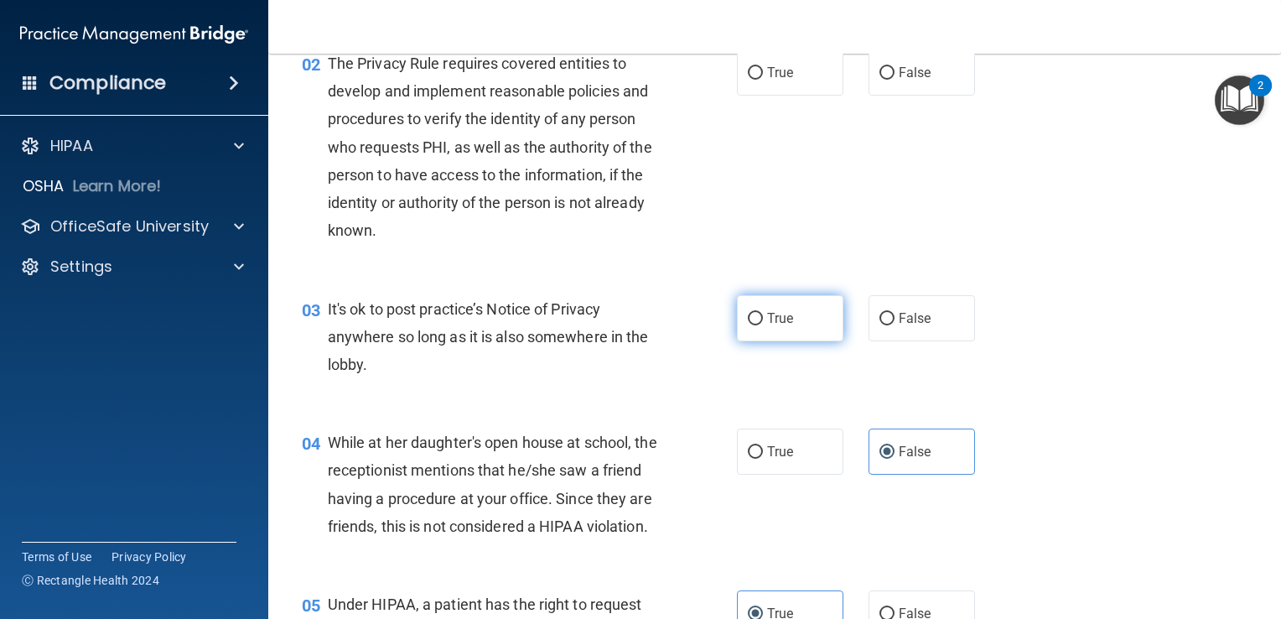
click at [763, 313] on input "True" at bounding box center [755, 319] width 15 height 13
radio input "true"
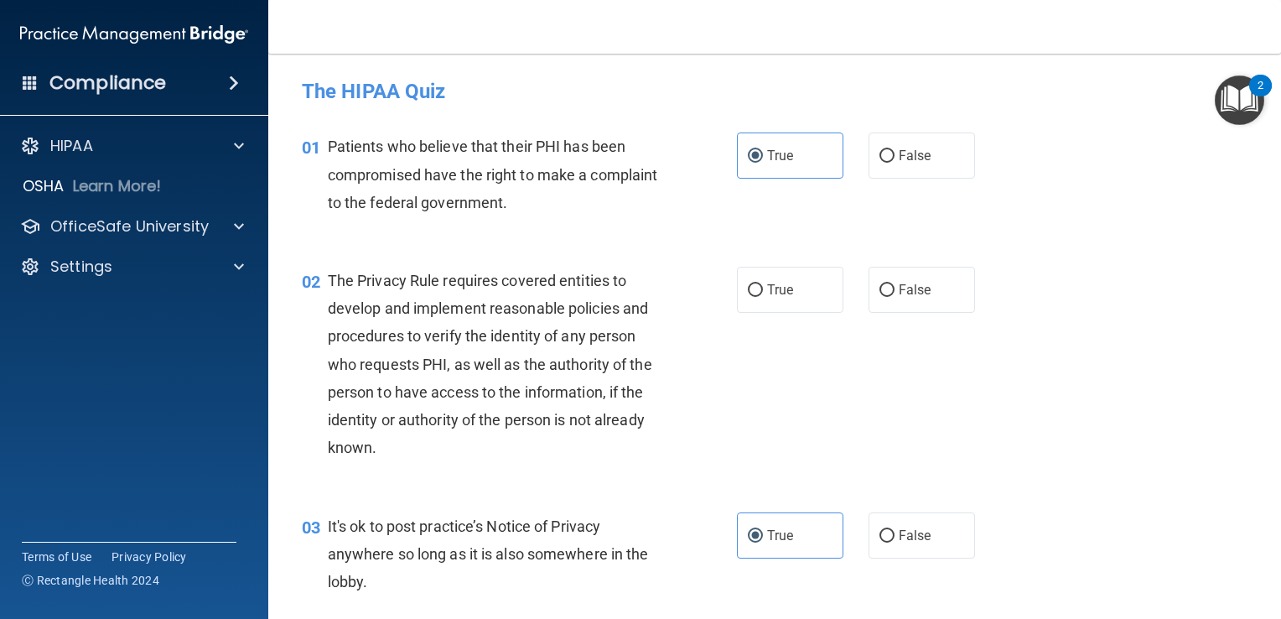
scroll to position [0, 0]
click at [759, 290] on label "True" at bounding box center [790, 290] width 106 height 46
click at [759, 290] on input "True" at bounding box center [755, 290] width 15 height 13
radio input "true"
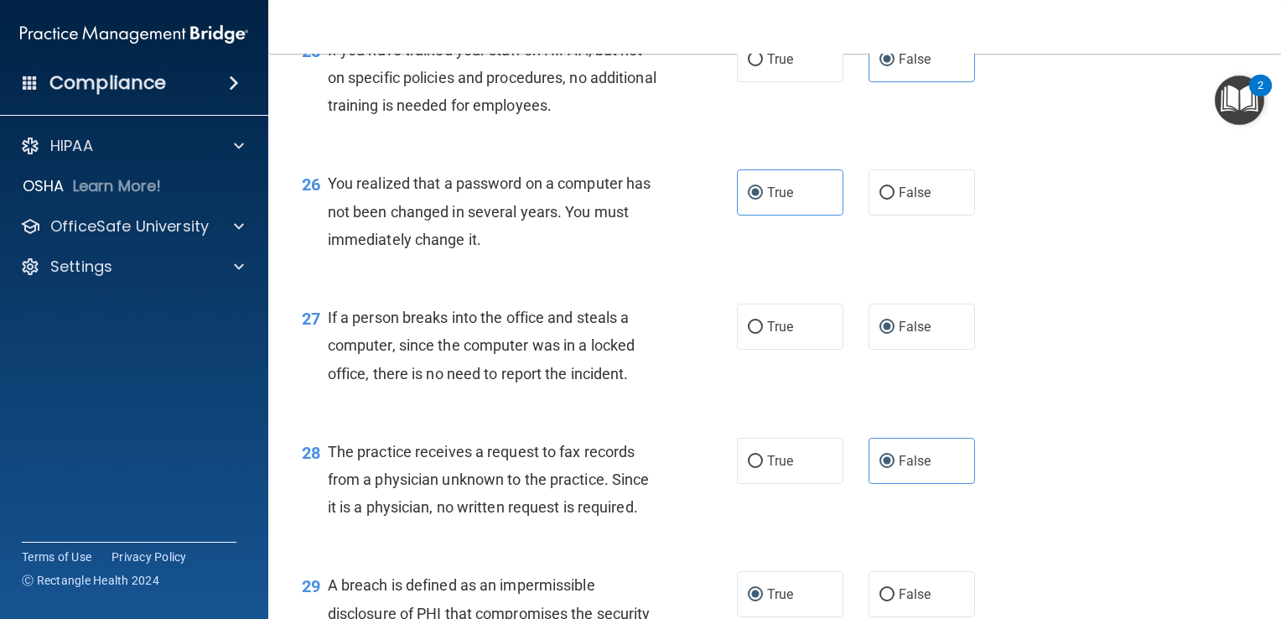
scroll to position [4008, 0]
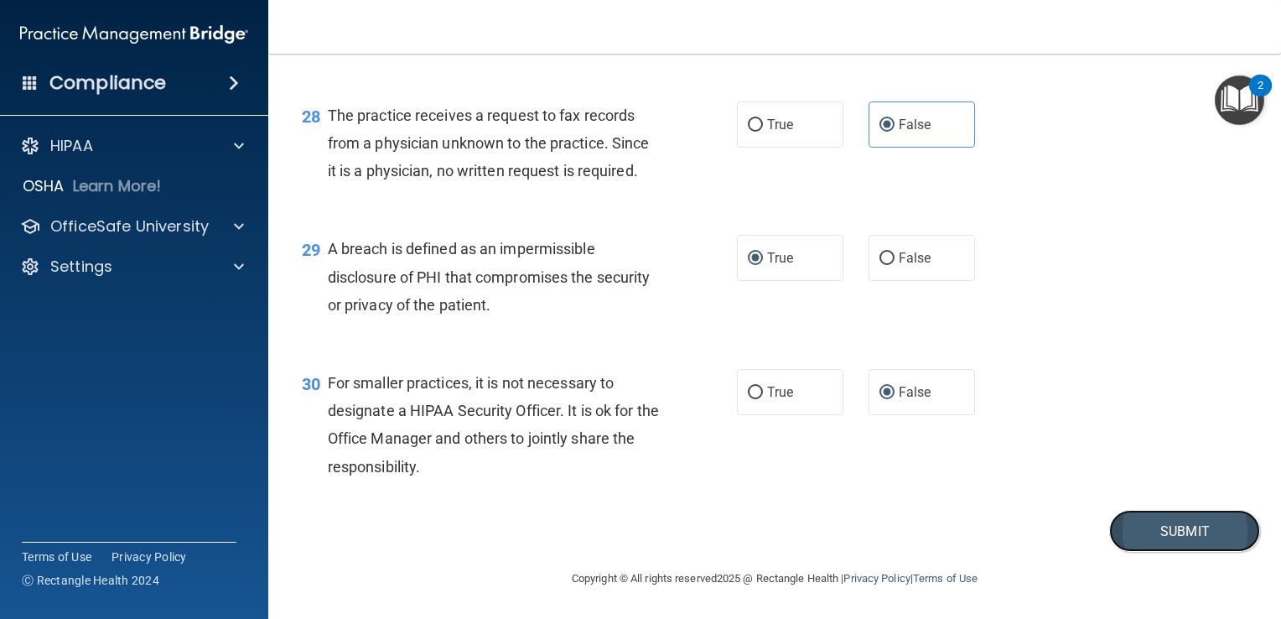
click at [1154, 532] on button "Submit" at bounding box center [1184, 531] width 151 height 43
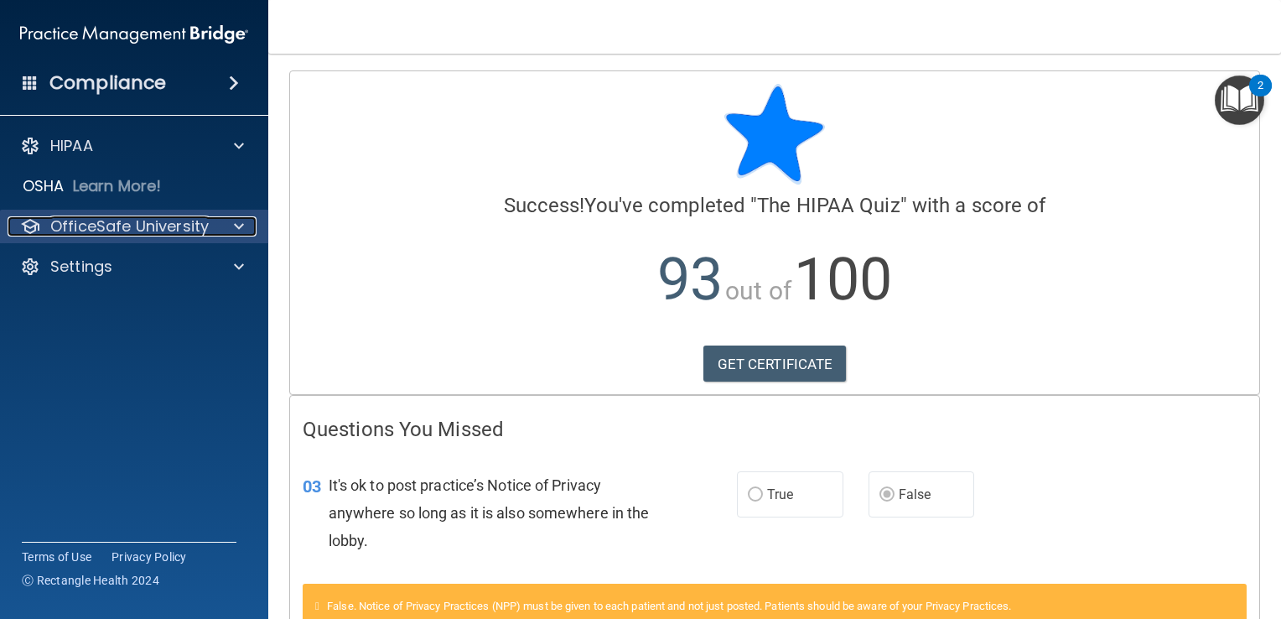
click at [201, 236] on p "OfficeSafe University" at bounding box center [129, 226] width 158 height 20
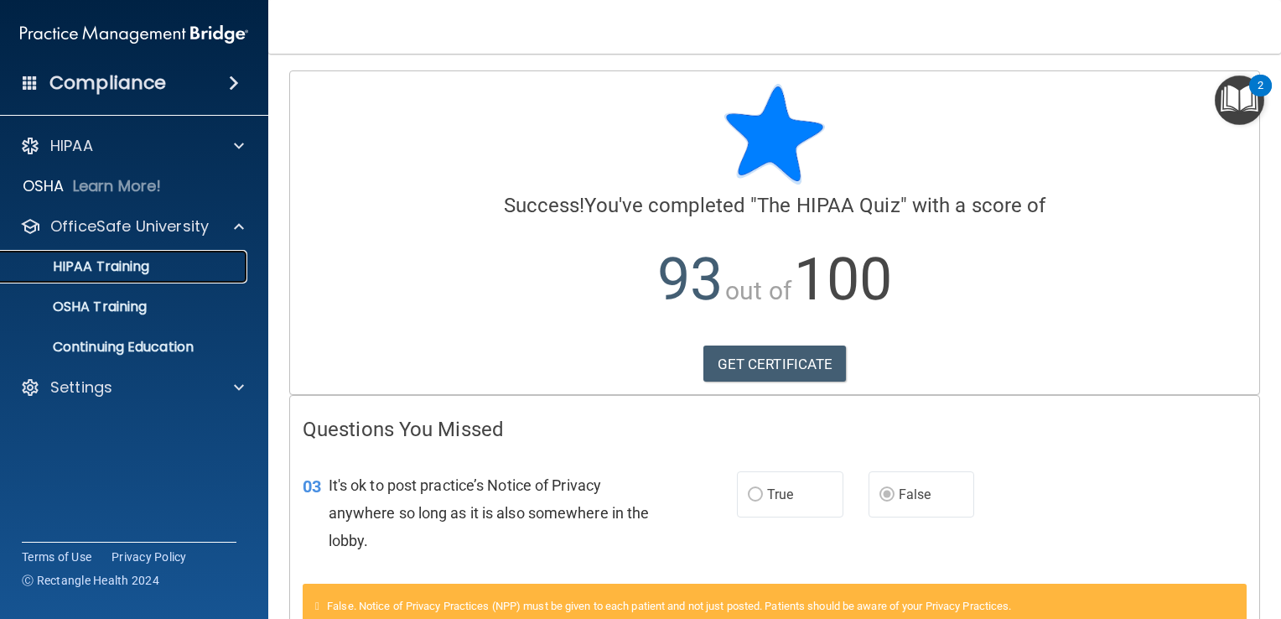
click at [188, 263] on div "HIPAA Training" at bounding box center [125, 266] width 229 height 17
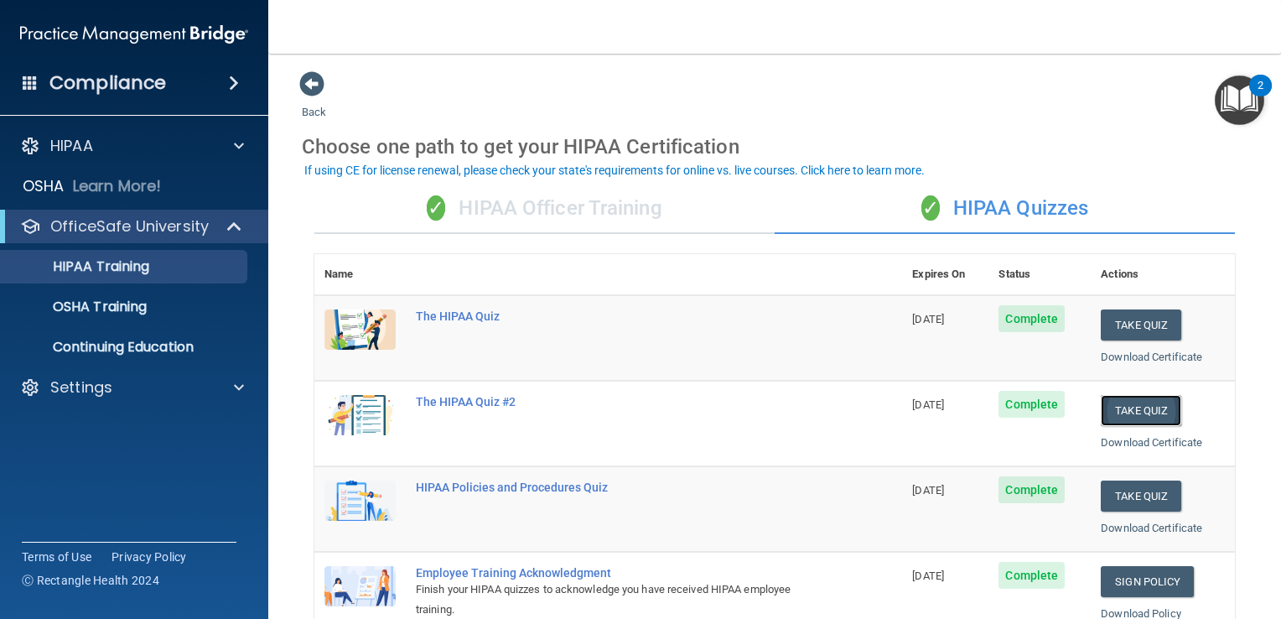
click at [1150, 408] on button "Take Quiz" at bounding box center [1141, 410] width 80 height 31
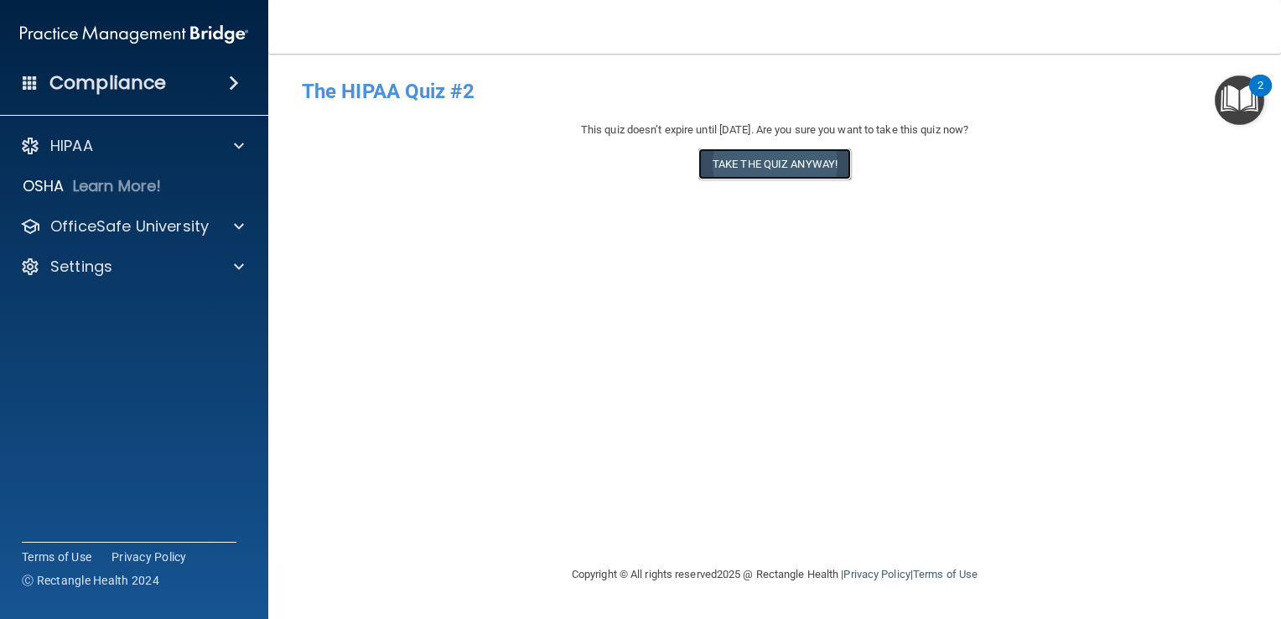
click at [791, 170] on button "Take the quiz anyway!" at bounding box center [774, 163] width 153 height 31
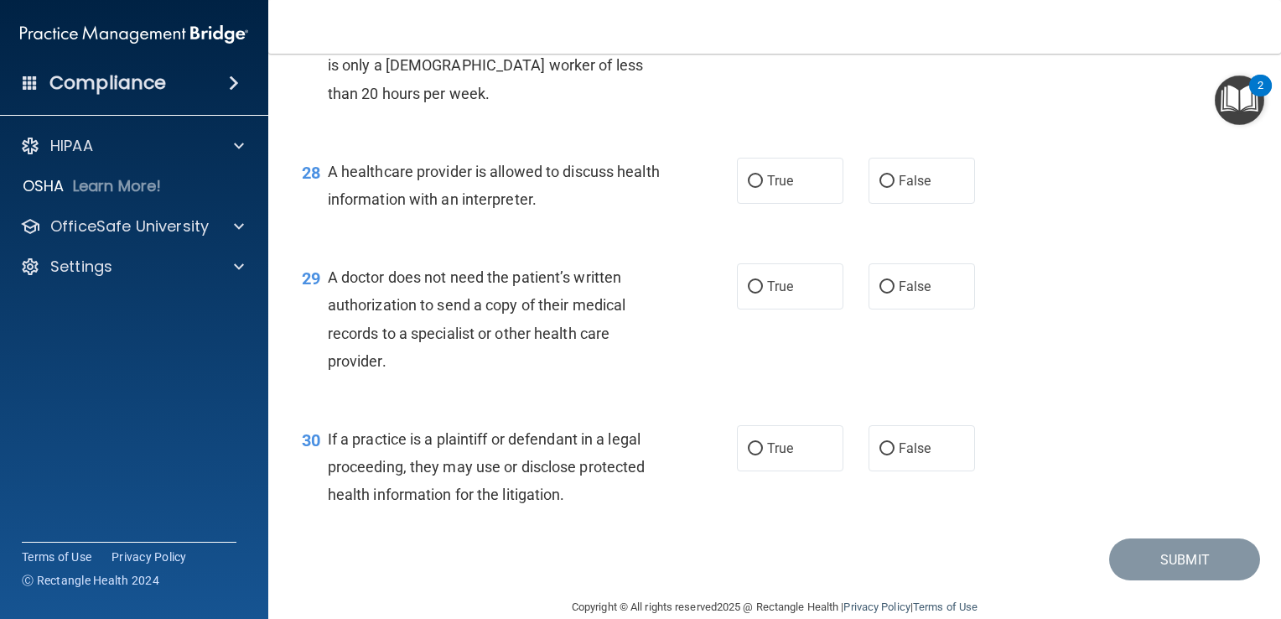
scroll to position [4035, 0]
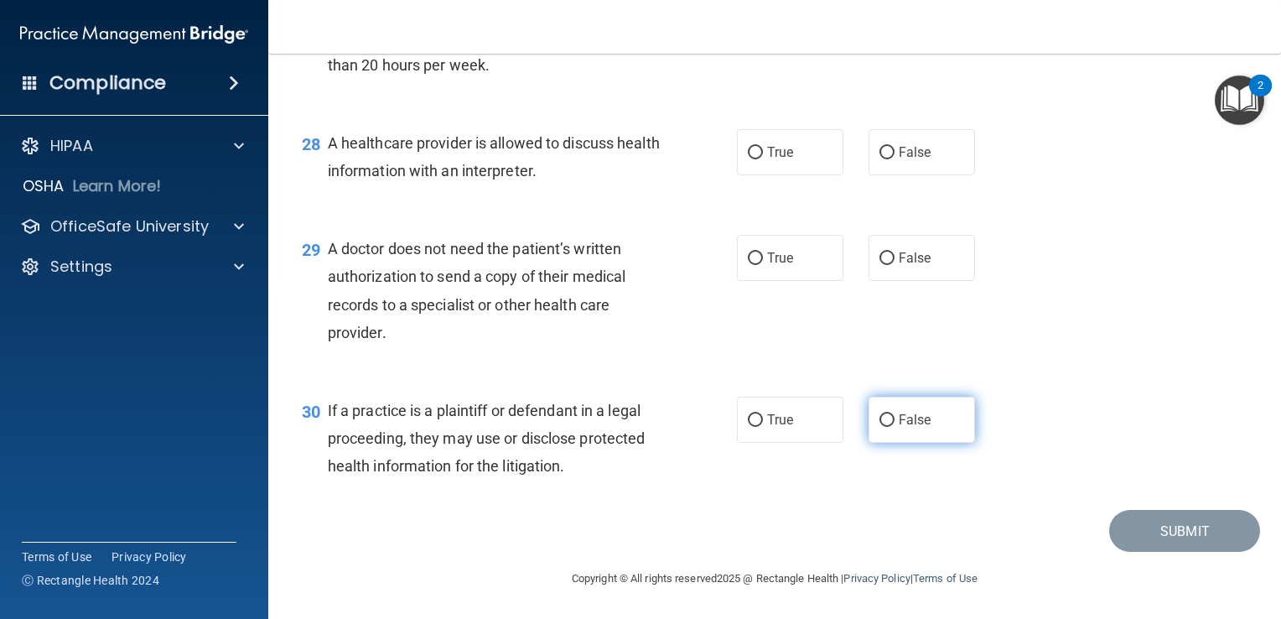
click at [929, 401] on label "False" at bounding box center [922, 420] width 106 height 46
click at [895, 414] on input "False" at bounding box center [887, 420] width 15 height 13
radio input "true"
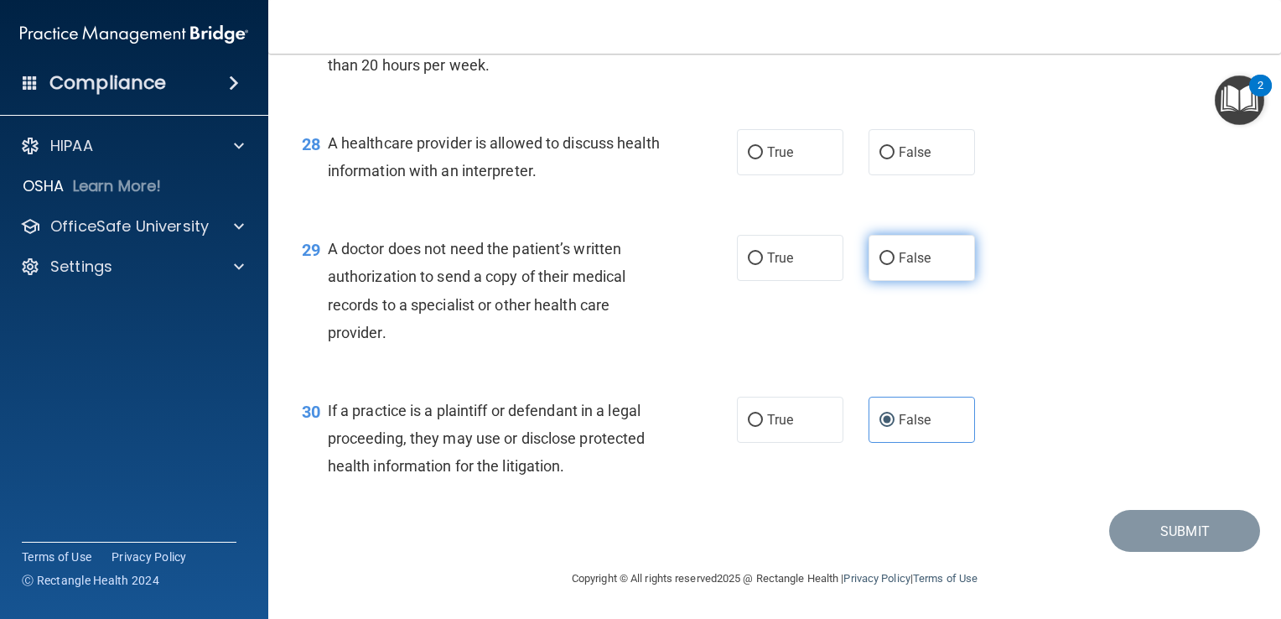
click at [926, 247] on label "False" at bounding box center [922, 258] width 106 height 46
click at [895, 252] on input "False" at bounding box center [887, 258] width 15 height 13
radio input "true"
click at [758, 148] on label "True" at bounding box center [790, 152] width 106 height 46
click at [758, 148] on input "True" at bounding box center [755, 153] width 15 height 13
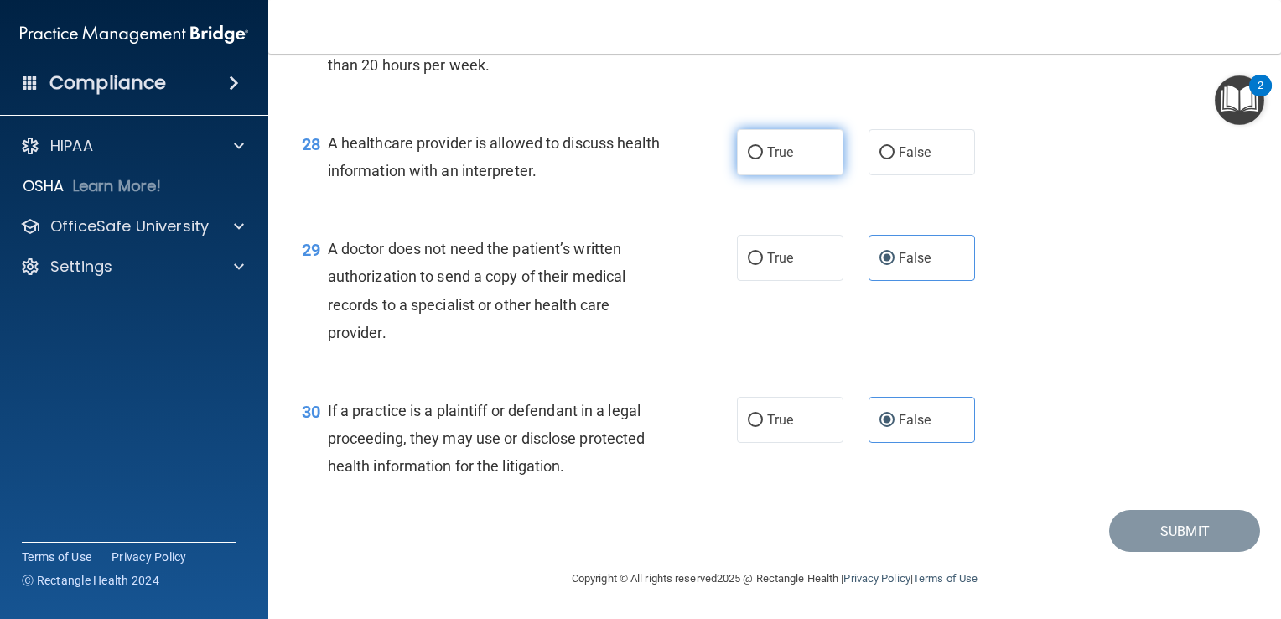
radio input "true"
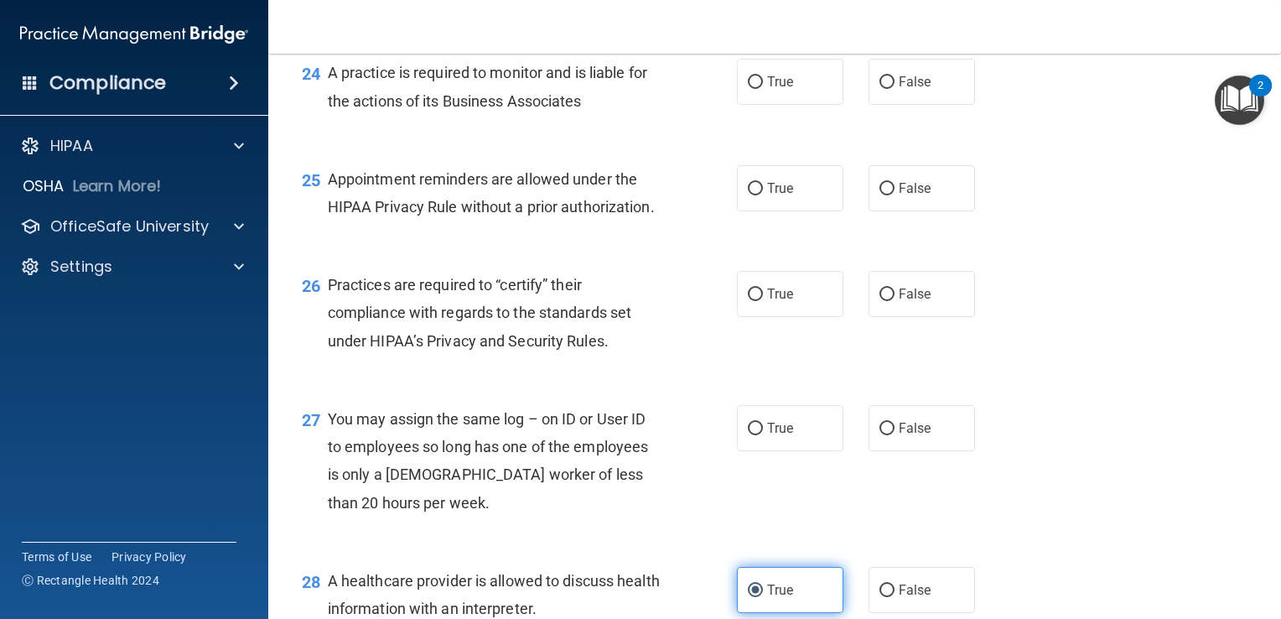
scroll to position [3516, 0]
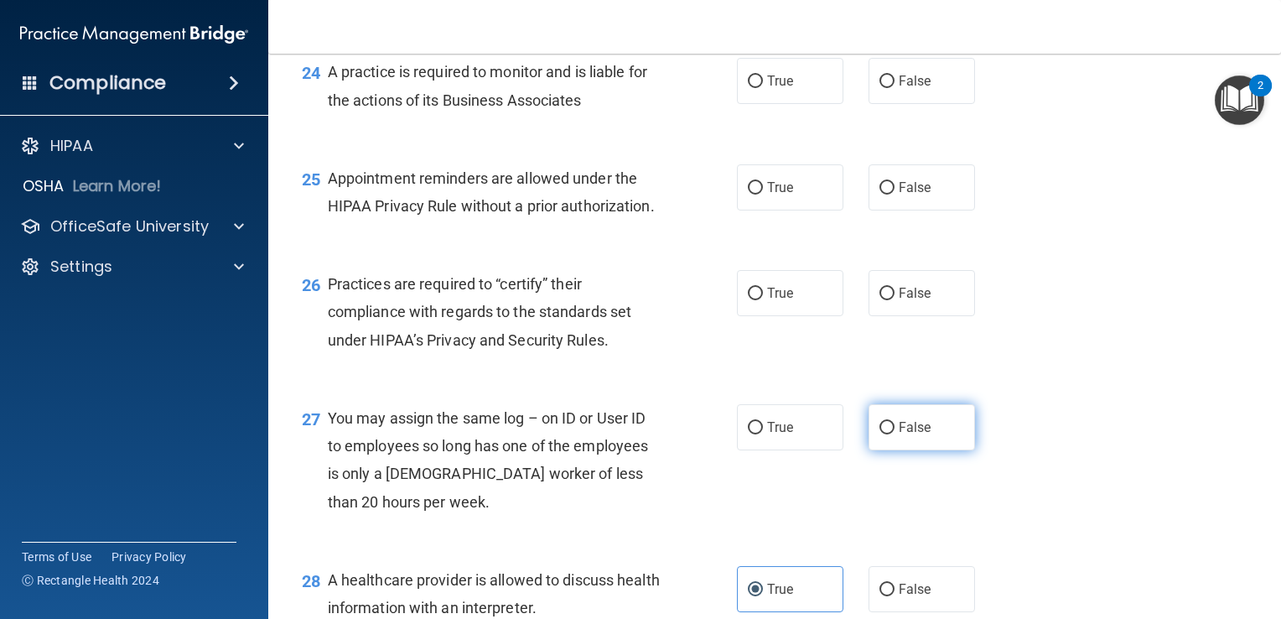
click at [902, 435] on span "False" at bounding box center [915, 427] width 33 height 16
click at [895, 434] on input "False" at bounding box center [887, 428] width 15 height 13
radio input "true"
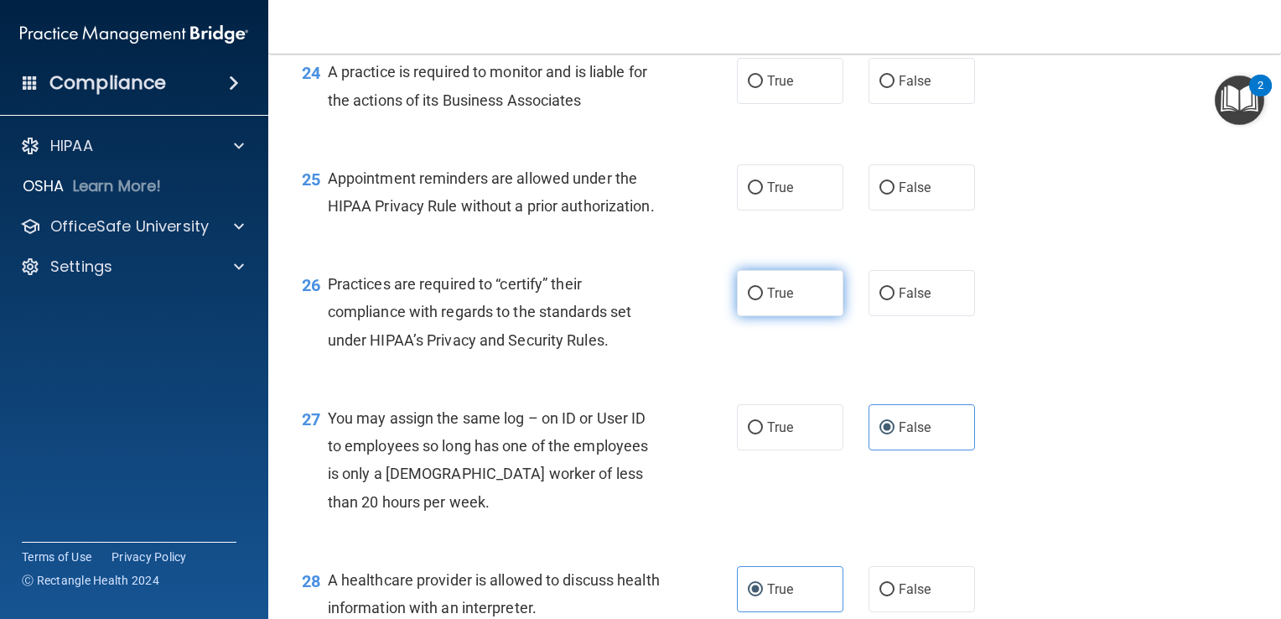
click at [780, 316] on label "True" at bounding box center [790, 293] width 106 height 46
click at [763, 300] on input "True" at bounding box center [755, 294] width 15 height 13
radio input "true"
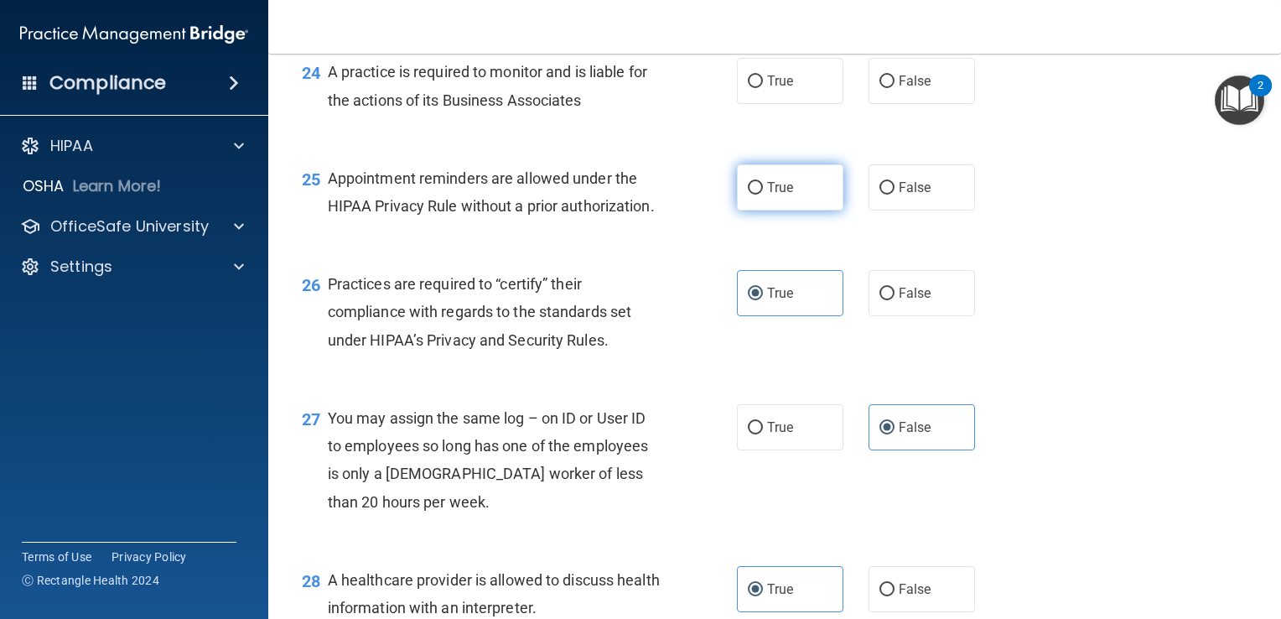
click at [767, 195] on span "True" at bounding box center [780, 187] width 26 height 16
click at [763, 195] on input "True" at bounding box center [755, 188] width 15 height 13
radio input "true"
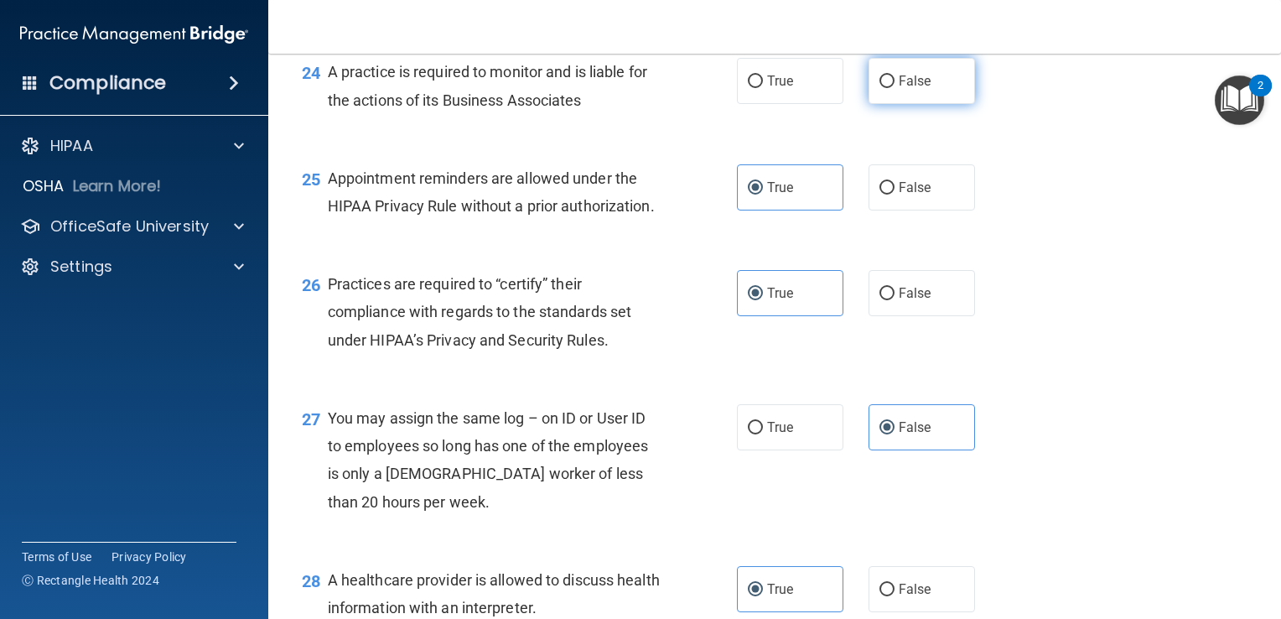
click at [902, 104] on label "False" at bounding box center [922, 81] width 106 height 46
click at [895, 88] on input "False" at bounding box center [887, 81] width 15 height 13
radio input "true"
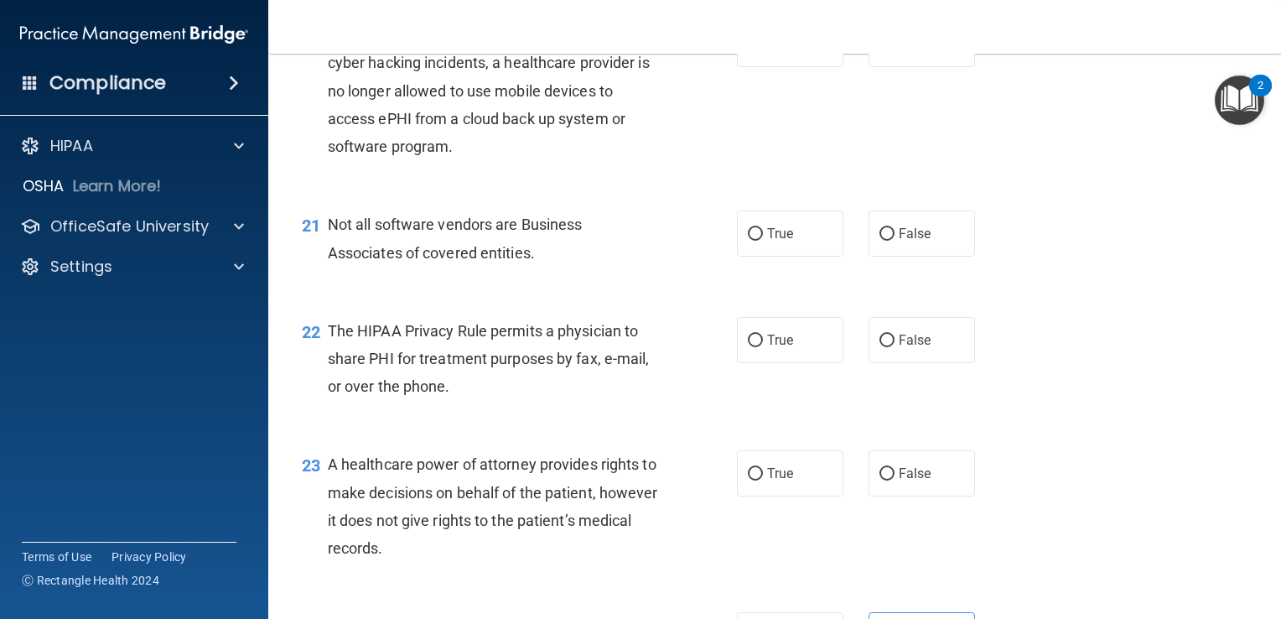
scroll to position [2960, 0]
click at [915, 498] on label "False" at bounding box center [922, 475] width 106 height 46
click at [895, 482] on input "False" at bounding box center [887, 476] width 15 height 13
radio input "true"
click at [814, 365] on label "True" at bounding box center [790, 342] width 106 height 46
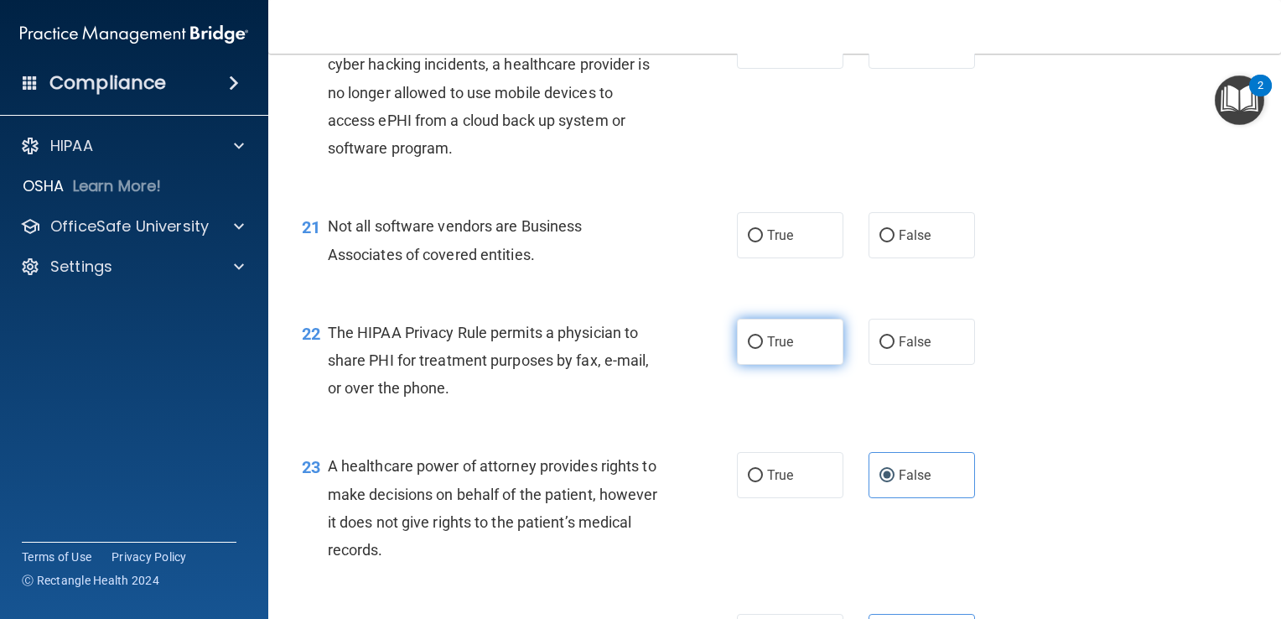
click at [763, 349] on input "True" at bounding box center [755, 342] width 15 height 13
radio input "true"
click at [786, 258] on label "True" at bounding box center [790, 235] width 106 height 46
click at [763, 242] on input "True" at bounding box center [755, 236] width 15 height 13
radio input "true"
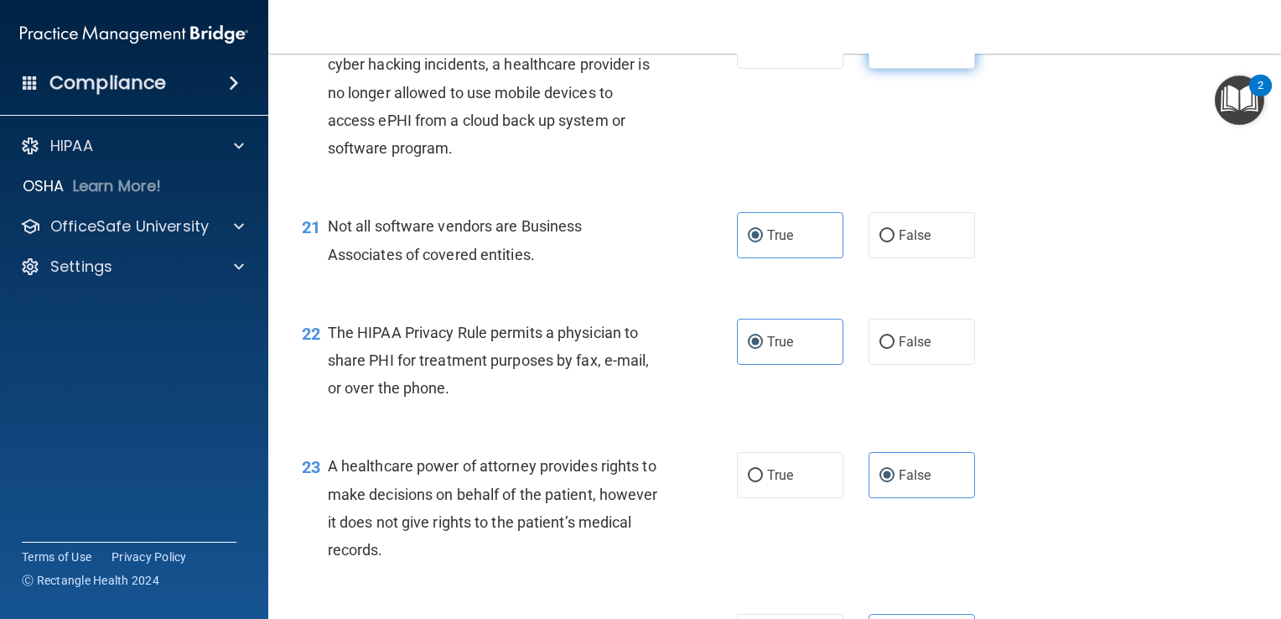
click at [935, 69] on label "False" at bounding box center [922, 46] width 106 height 46
click at [895, 53] on input "False" at bounding box center [887, 46] width 15 height 13
radio input "true"
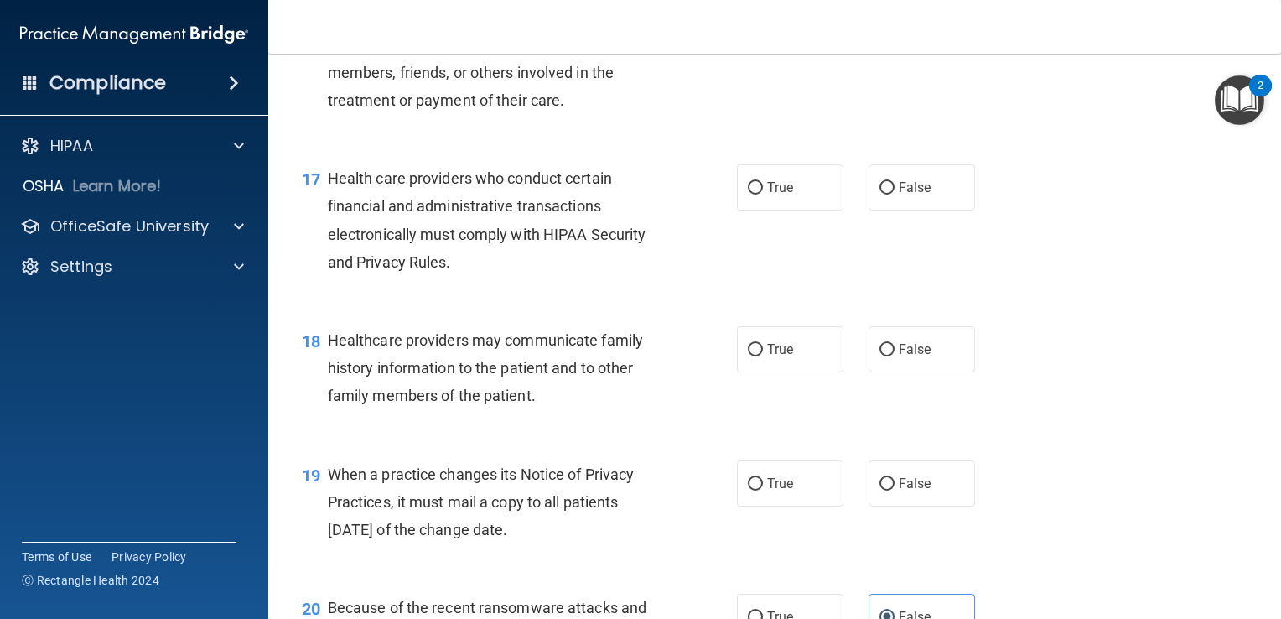
scroll to position [2388, 0]
click at [797, 507] on label "True" at bounding box center [790, 484] width 106 height 46
click at [763, 491] on input "True" at bounding box center [755, 485] width 15 height 13
radio input "true"
click at [797, 373] on label "True" at bounding box center [790, 350] width 106 height 46
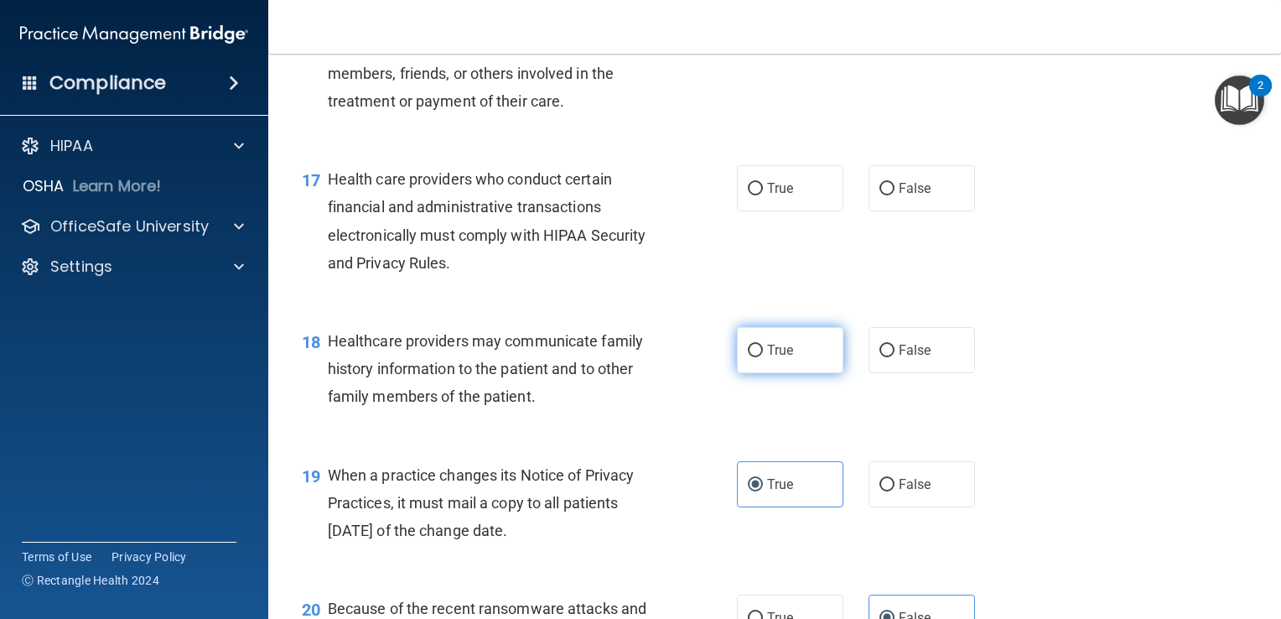
click at [763, 357] on input "True" at bounding box center [755, 351] width 15 height 13
radio input "true"
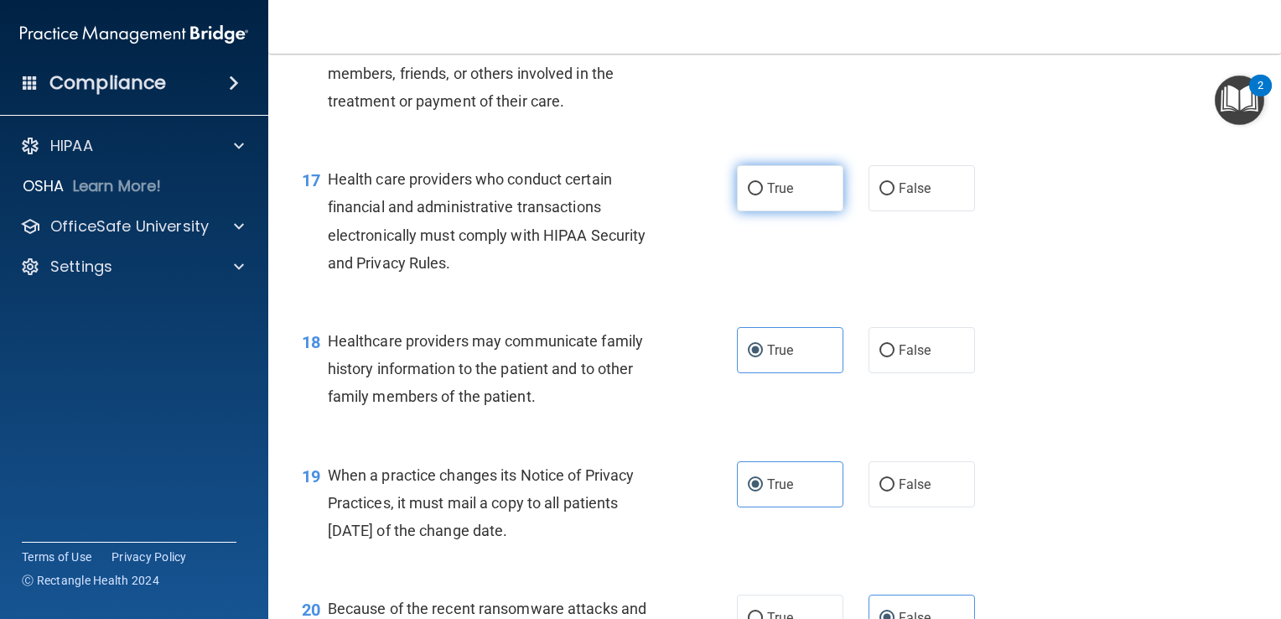
click at [772, 211] on label "True" at bounding box center [790, 188] width 106 height 46
click at [763, 195] on input "True" at bounding box center [755, 189] width 15 height 13
radio input "true"
click at [769, 34] on span "True" at bounding box center [780, 26] width 26 height 16
click at [763, 34] on input "True" at bounding box center [755, 27] width 15 height 13
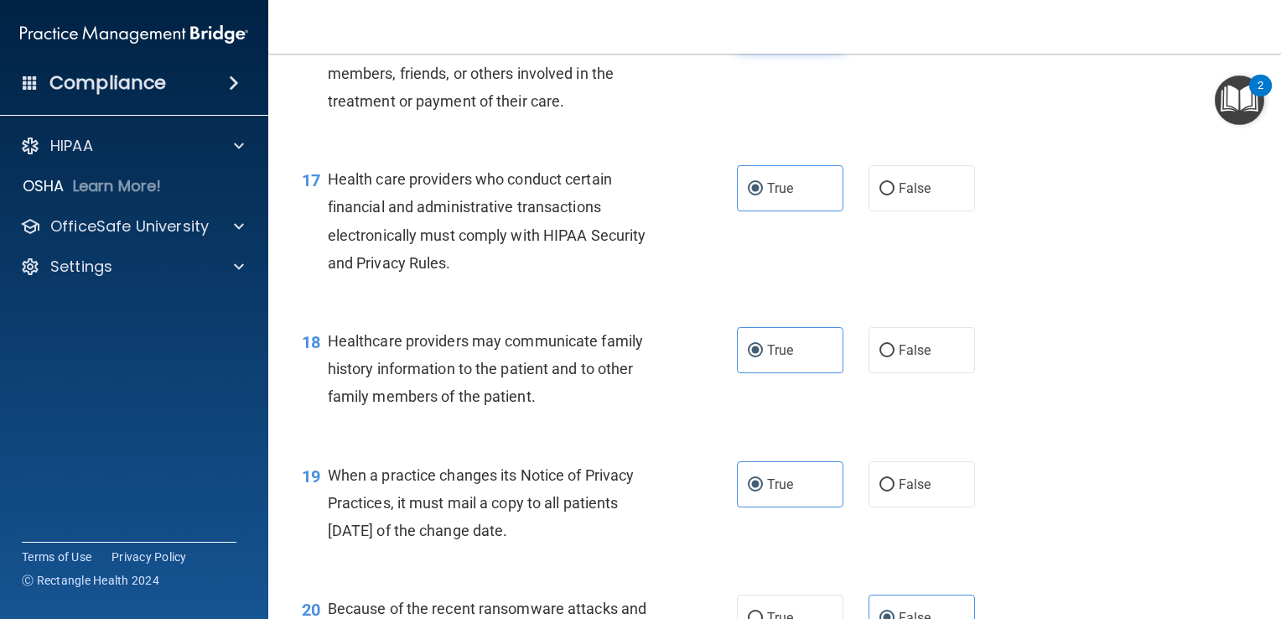
radio input "true"
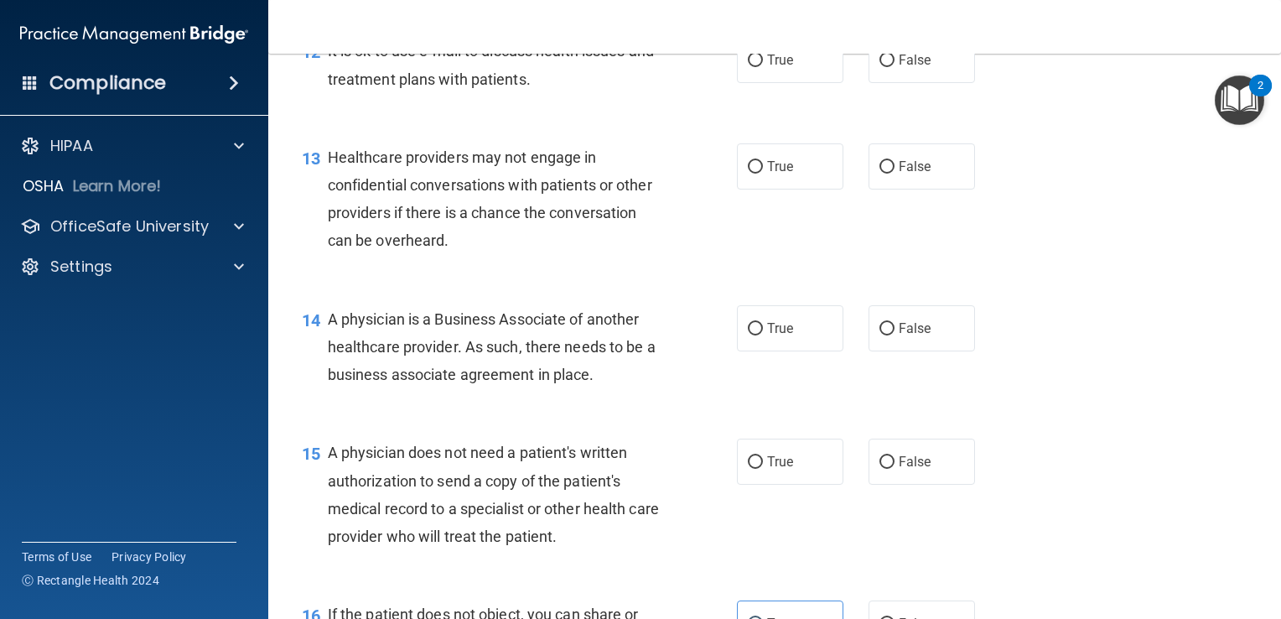
scroll to position [1791, 0]
click at [825, 485] on label "True" at bounding box center [790, 462] width 106 height 46
click at [763, 469] on input "True" at bounding box center [755, 462] width 15 height 13
radio input "true"
click at [906, 336] on span "False" at bounding box center [915, 328] width 33 height 16
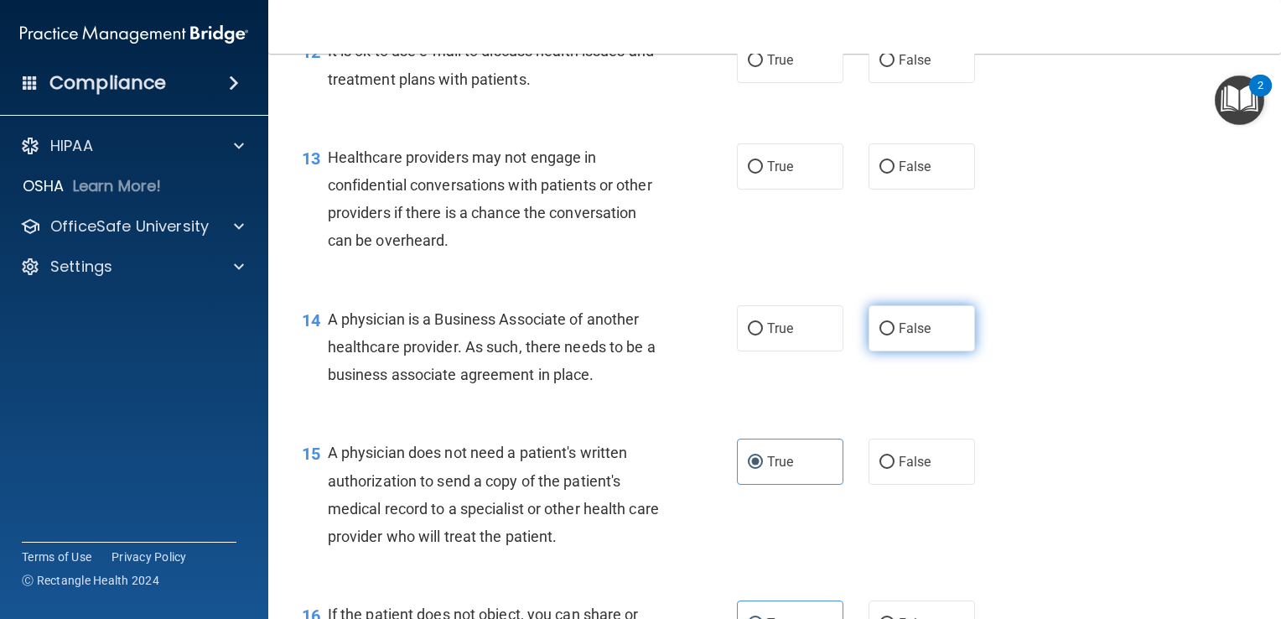
click at [895, 335] on input "False" at bounding box center [887, 329] width 15 height 13
radio input "true"
click at [743, 189] on label "True" at bounding box center [790, 166] width 106 height 46
click at [748, 174] on input "True" at bounding box center [755, 167] width 15 height 13
radio input "true"
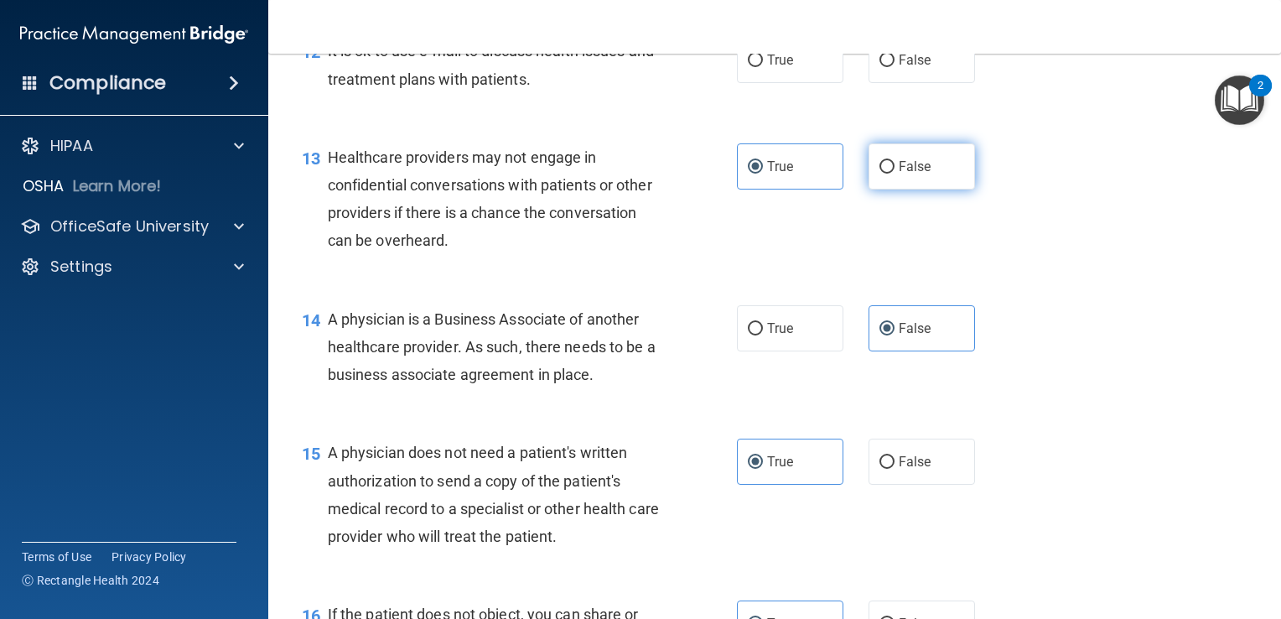
click at [911, 174] on span "False" at bounding box center [915, 166] width 33 height 16
click at [895, 174] on input "False" at bounding box center [887, 167] width 15 height 13
radio input "true"
radio input "false"
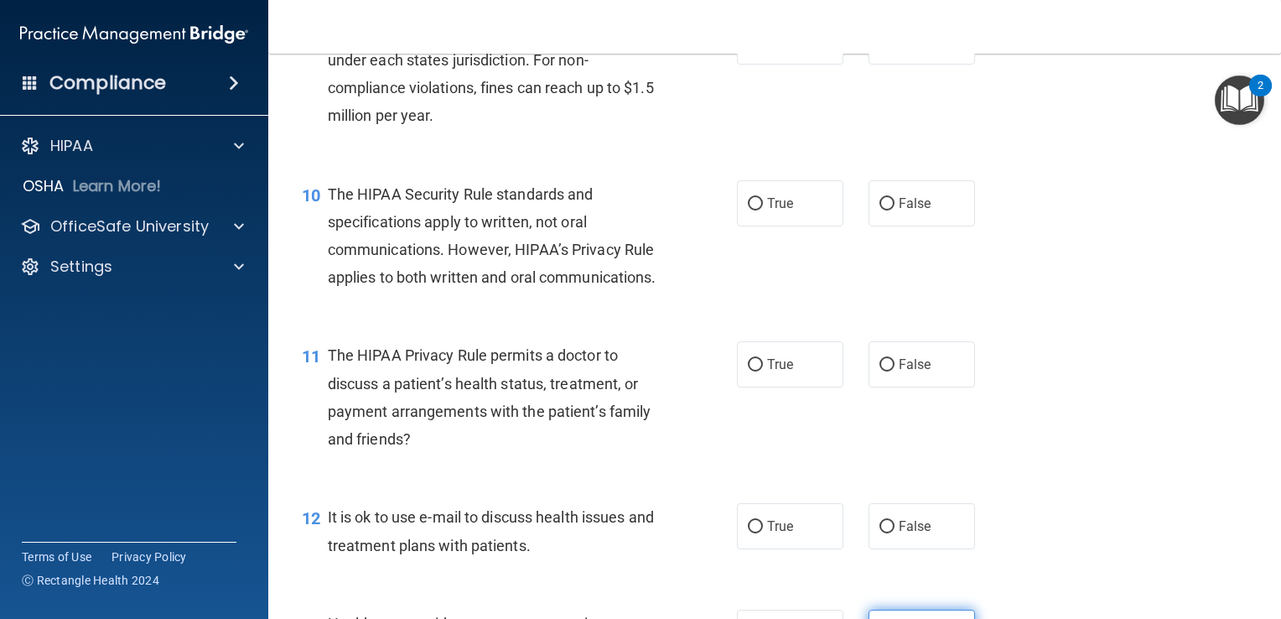
scroll to position [1323, 0]
click at [760, 551] on label "True" at bounding box center [790, 528] width 106 height 46
click at [760, 535] on input "True" at bounding box center [755, 528] width 15 height 13
radio input "true"
click at [934, 484] on div "11 The HIPAA Privacy Rule permits a doctor to discuss a patient’s health status…" at bounding box center [774, 403] width 971 height 162
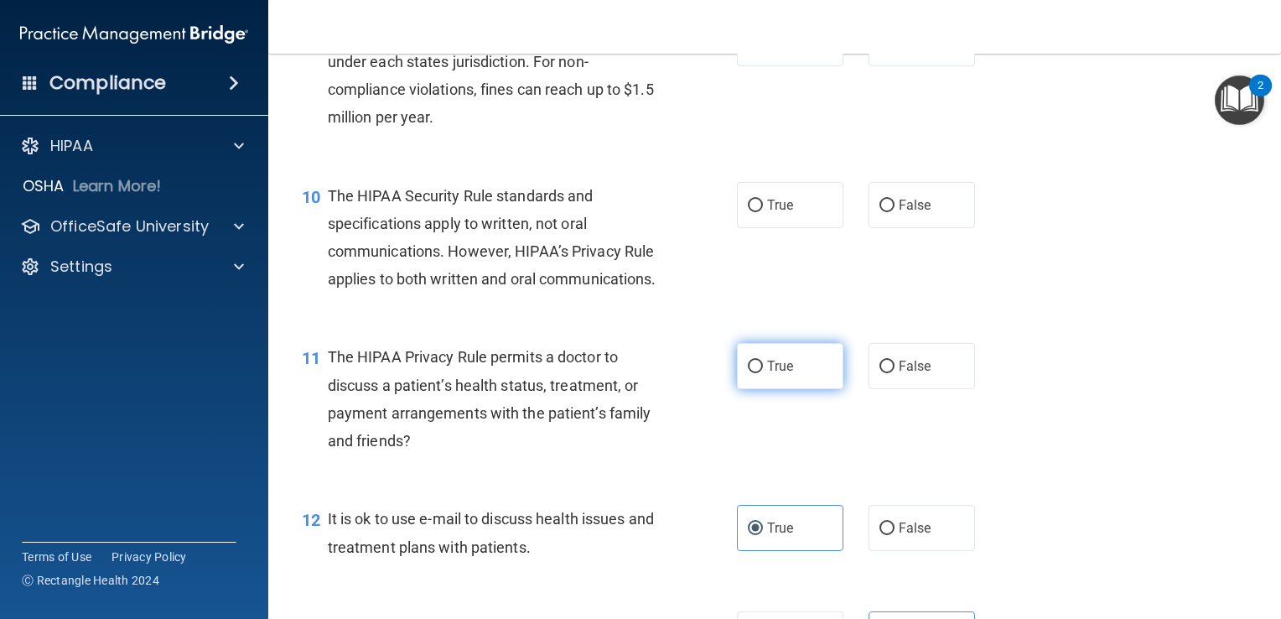
click at [764, 389] on label "True" at bounding box center [790, 366] width 106 height 46
click at [763, 373] on input "True" at bounding box center [755, 367] width 15 height 13
radio input "true"
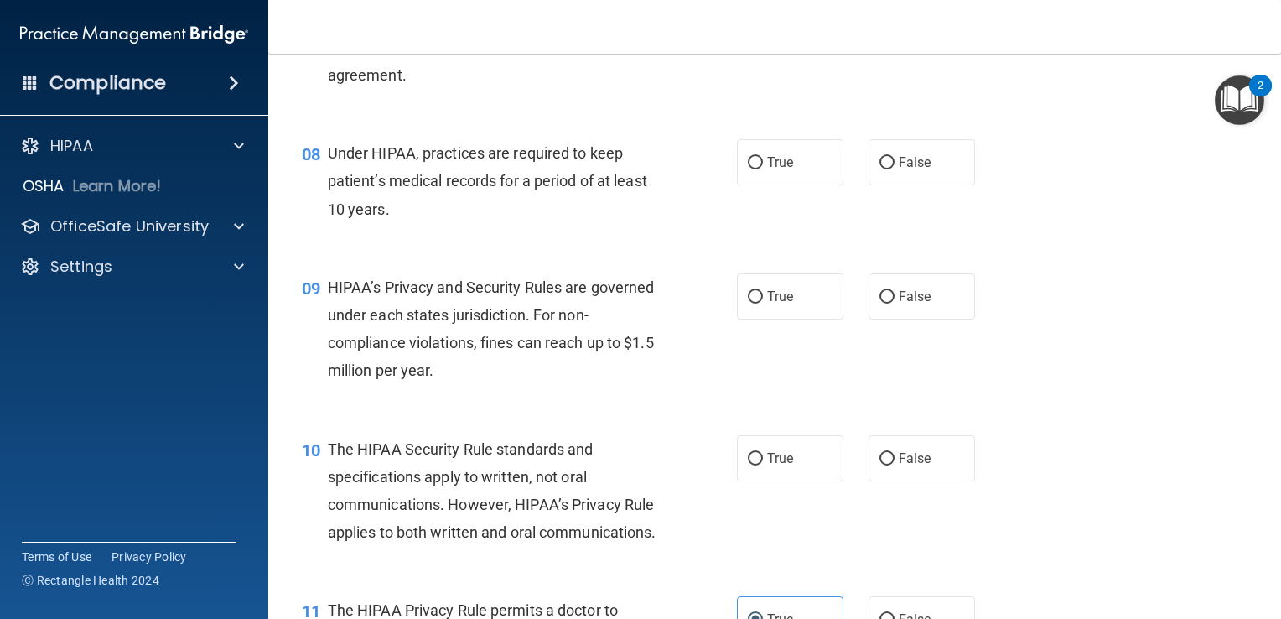
scroll to position [1071, 0]
click at [885, 464] on label "False" at bounding box center [922, 457] width 106 height 46
click at [885, 464] on input "False" at bounding box center [887, 458] width 15 height 13
radio input "true"
click at [785, 304] on span "True" at bounding box center [780, 296] width 26 height 16
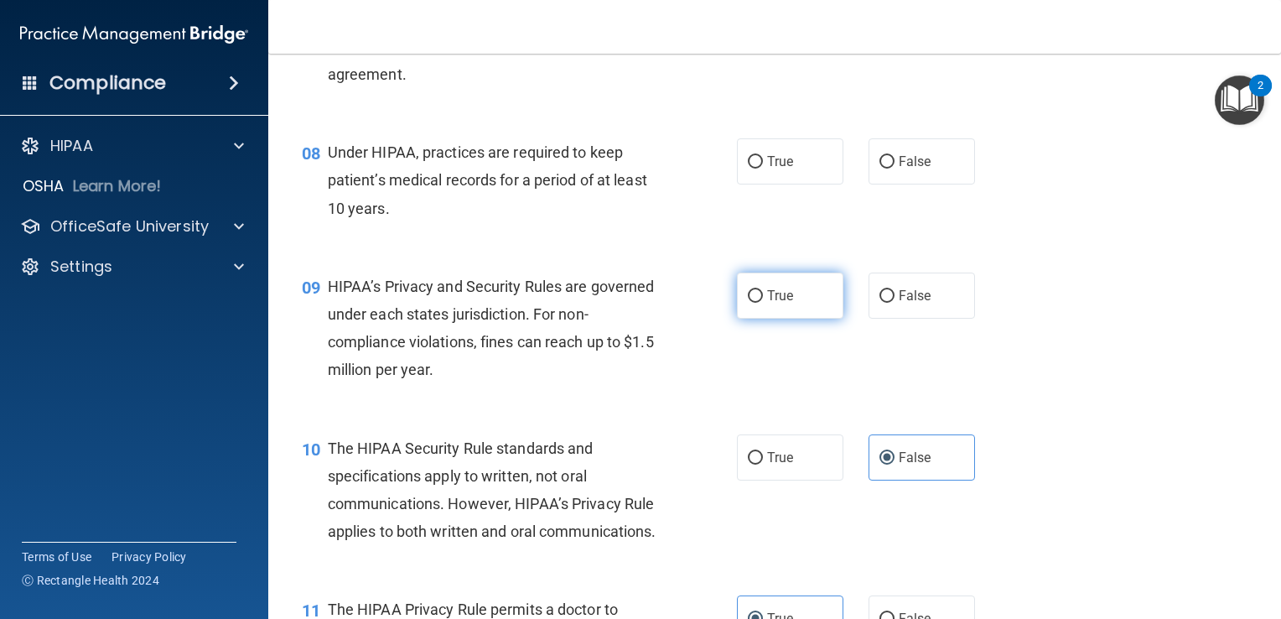
click at [763, 303] on input "True" at bounding box center [755, 296] width 15 height 13
radio input "true"
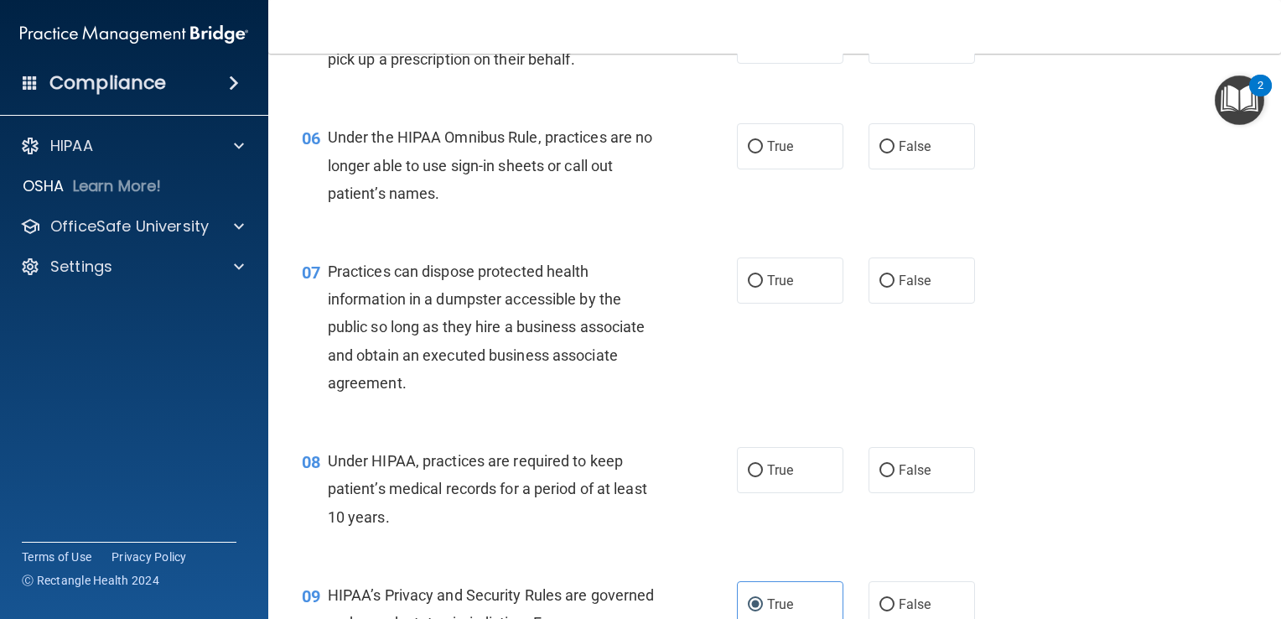
scroll to position [761, 0]
click at [899, 479] on span "False" at bounding box center [915, 471] width 33 height 16
click at [895, 478] on input "False" at bounding box center [887, 471] width 15 height 13
radio input "true"
click at [929, 293] on label "False" at bounding box center [922, 281] width 106 height 46
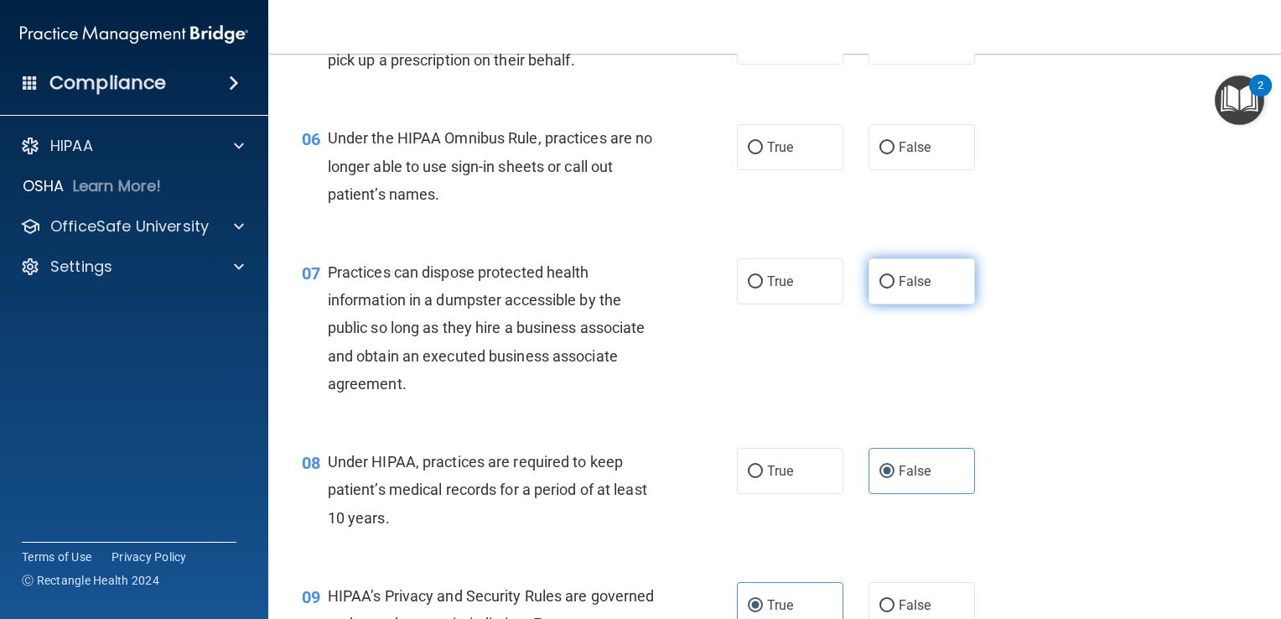
click at [895, 288] on input "False" at bounding box center [887, 282] width 15 height 13
radio input "true"
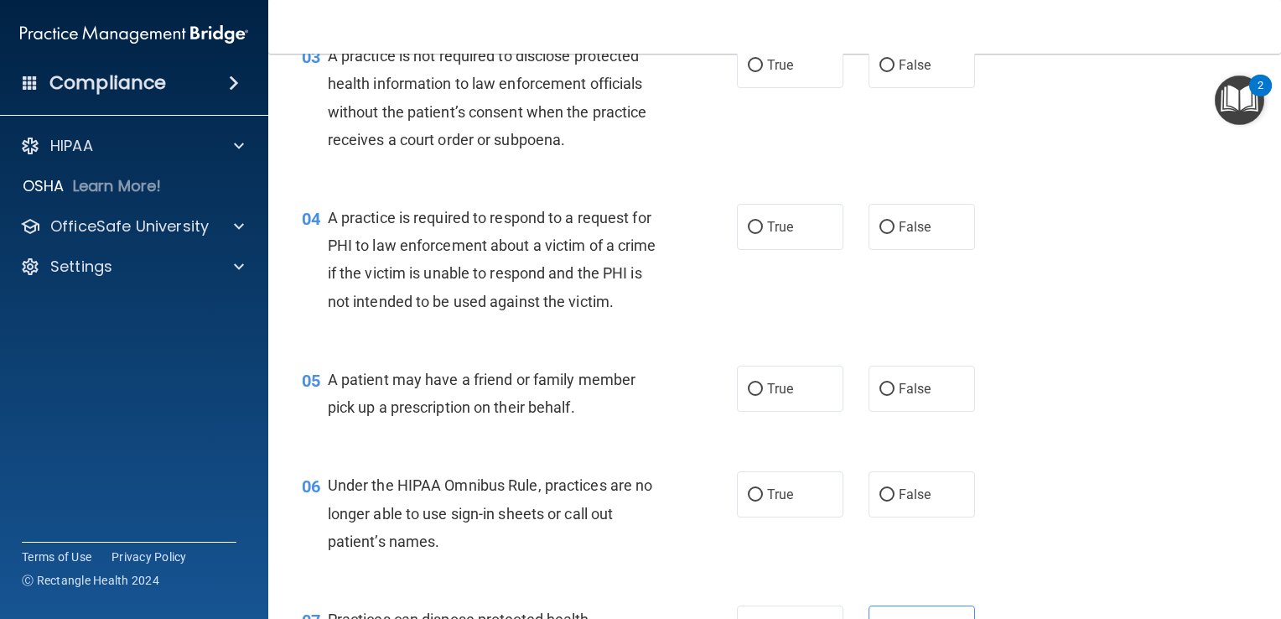
scroll to position [416, 0]
click at [882, 500] on input "False" at bounding box center [887, 493] width 15 height 13
radio input "true"
click at [759, 406] on label "True" at bounding box center [790, 387] width 106 height 46
click at [759, 394] on input "True" at bounding box center [755, 387] width 15 height 13
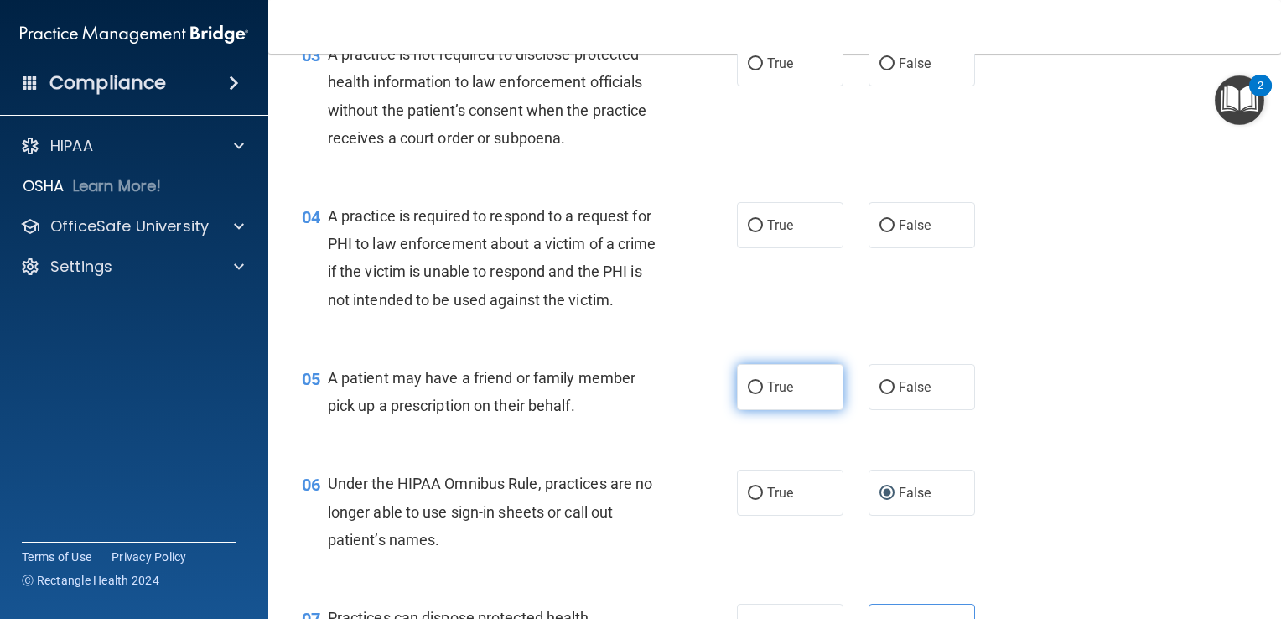
radio input "true"
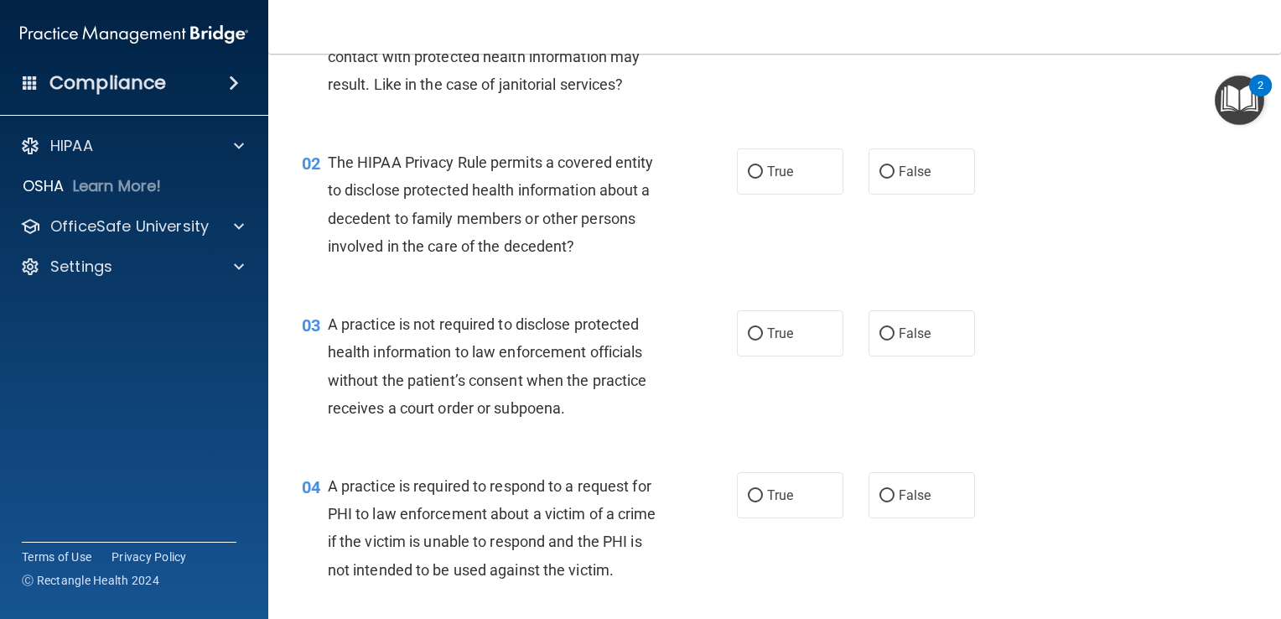
scroll to position [148, 0]
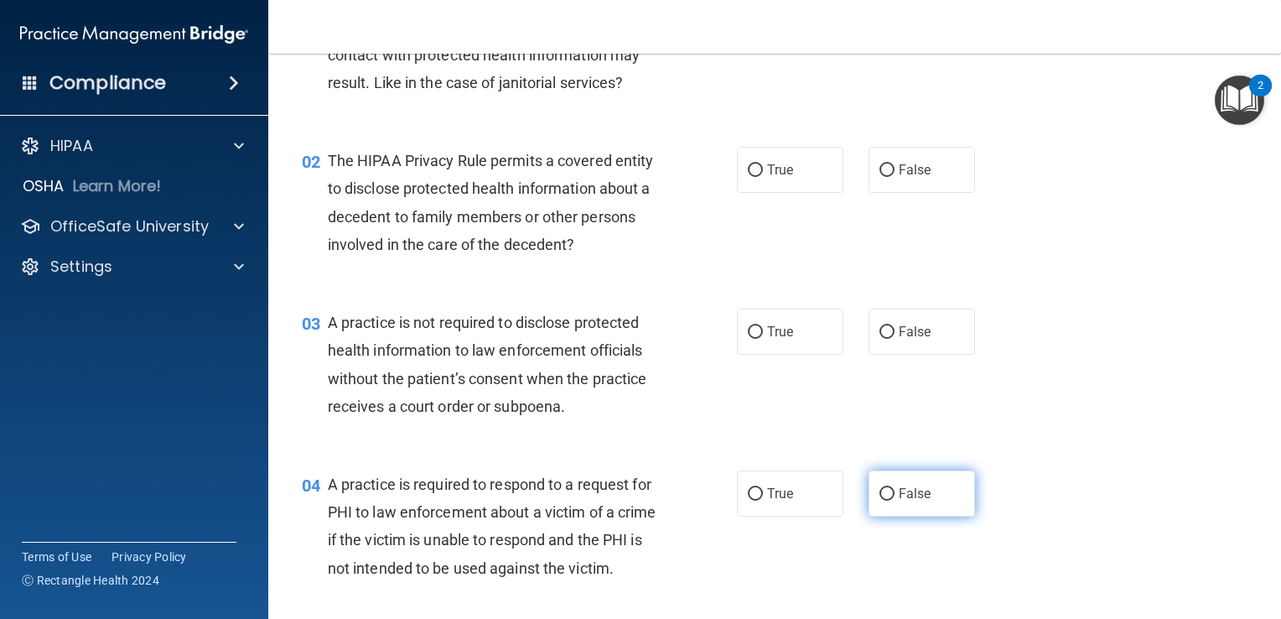
click at [899, 492] on span "False" at bounding box center [915, 493] width 33 height 16
click at [895, 492] on input "False" at bounding box center [887, 494] width 15 height 13
radio input "true"
click at [769, 324] on span "True" at bounding box center [780, 332] width 26 height 16
click at [763, 326] on input "True" at bounding box center [755, 332] width 15 height 13
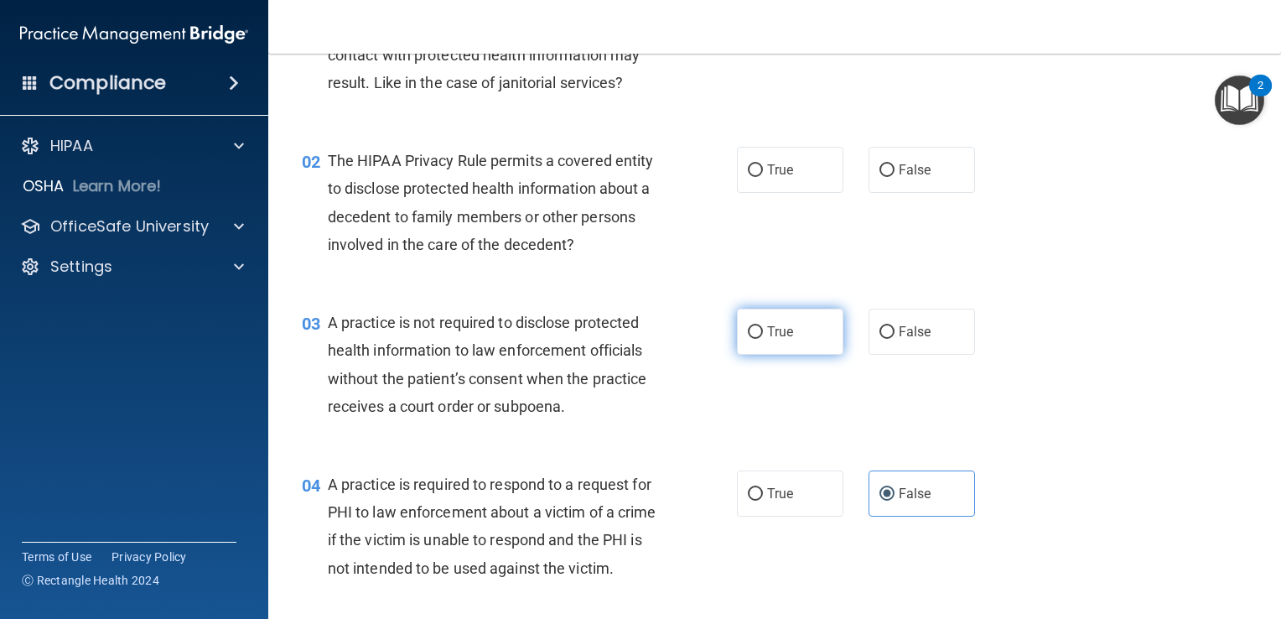
radio input "true"
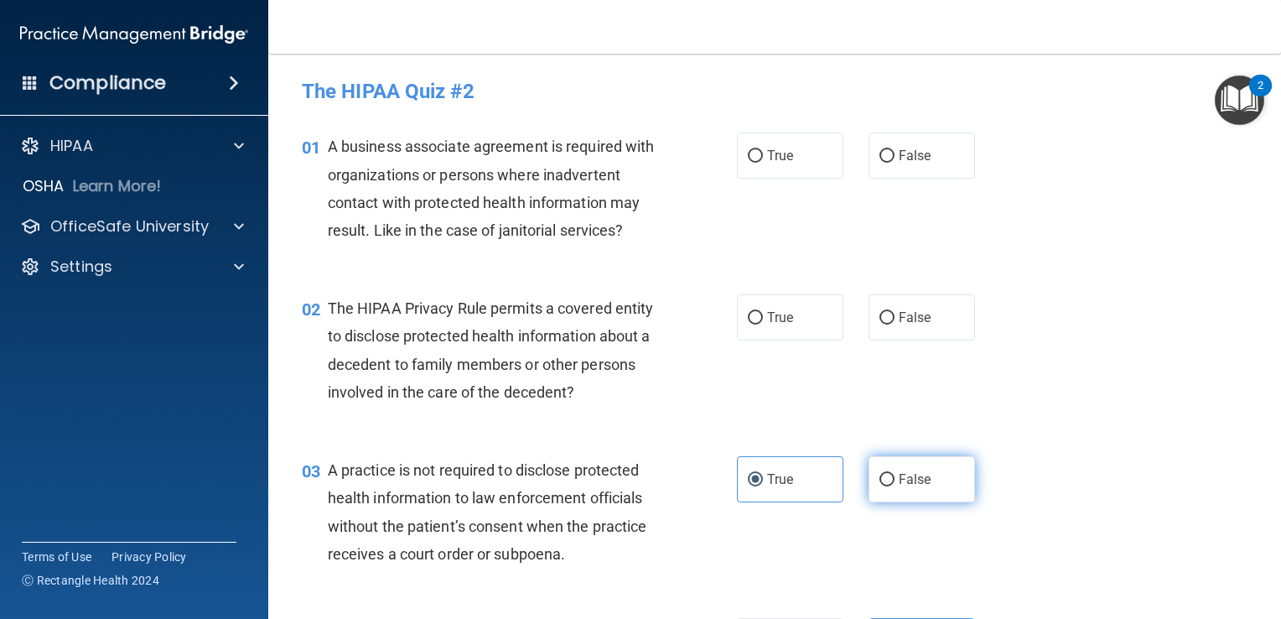
click at [919, 485] on span "False" at bounding box center [915, 479] width 33 height 16
click at [895, 485] on input "False" at bounding box center [887, 480] width 15 height 13
radio input "true"
radio input "false"
click at [810, 307] on label "True" at bounding box center [790, 317] width 106 height 46
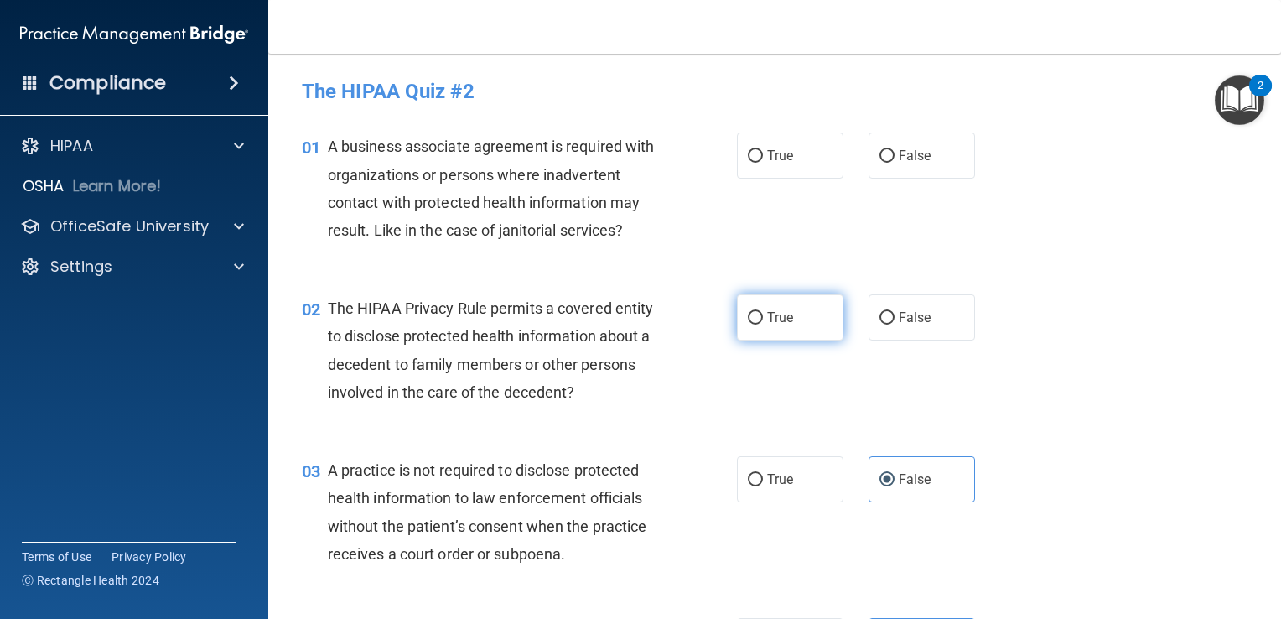
click at [763, 312] on input "True" at bounding box center [755, 318] width 15 height 13
radio input "true"
click at [786, 158] on span "True" at bounding box center [780, 156] width 26 height 16
click at [763, 158] on input "True" at bounding box center [755, 156] width 15 height 13
radio input "true"
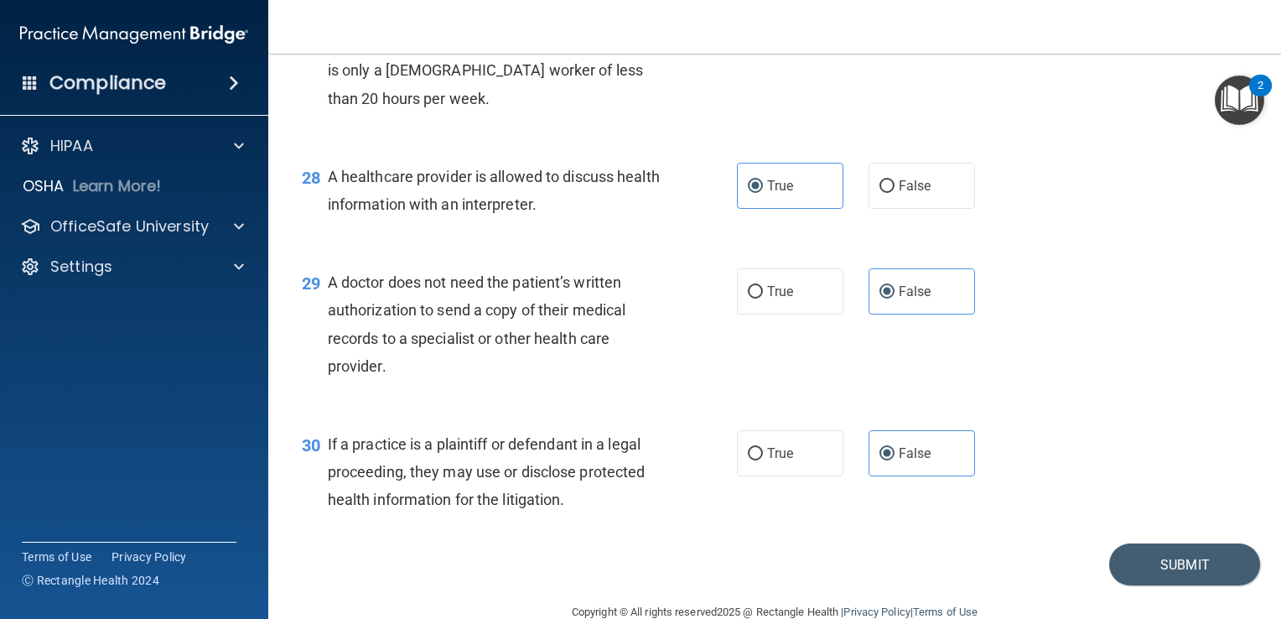
scroll to position [4035, 0]
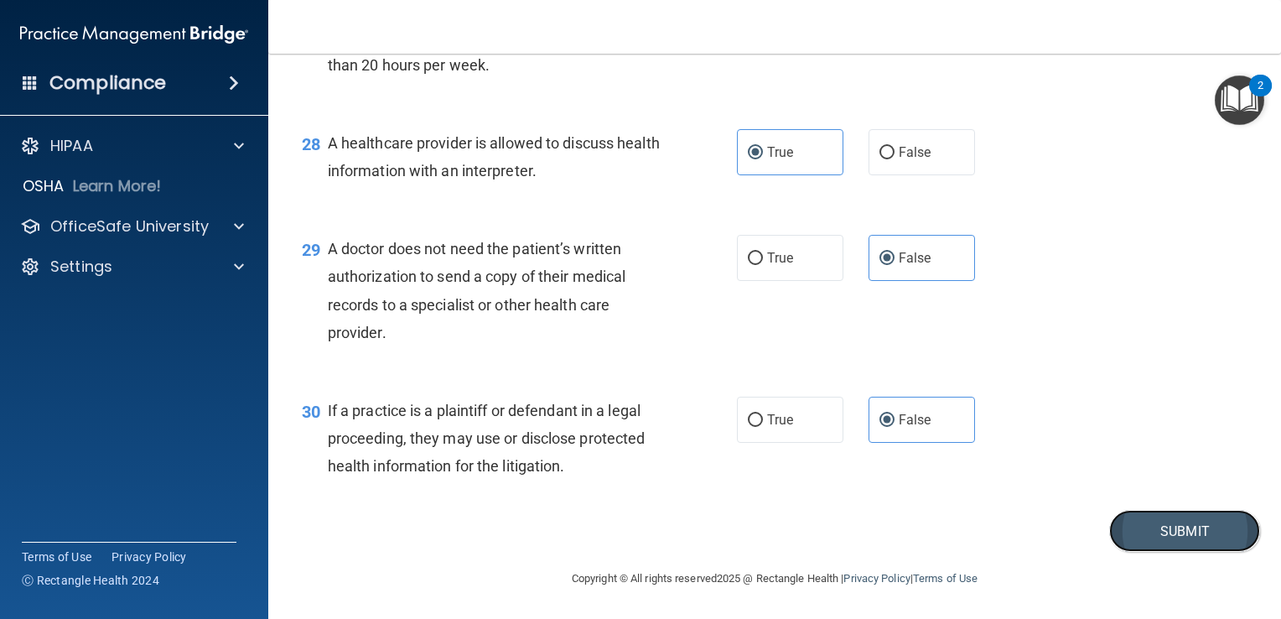
click at [1158, 516] on button "Submit" at bounding box center [1184, 531] width 151 height 43
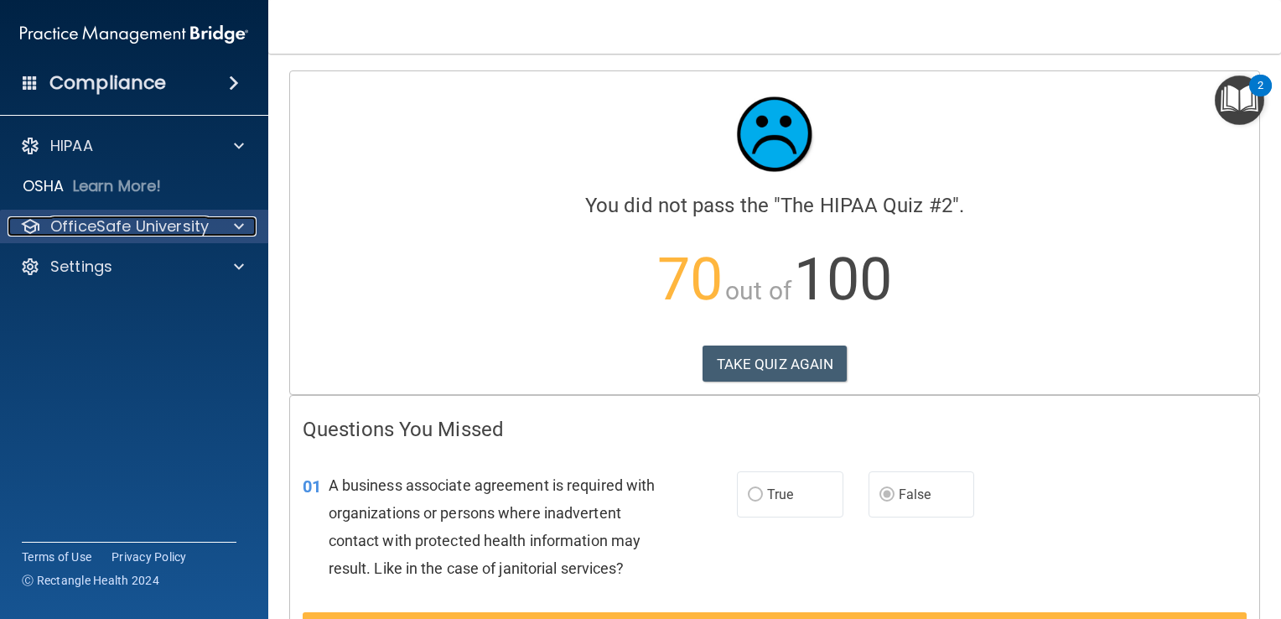
click at [195, 217] on p "OfficeSafe University" at bounding box center [129, 226] width 158 height 20
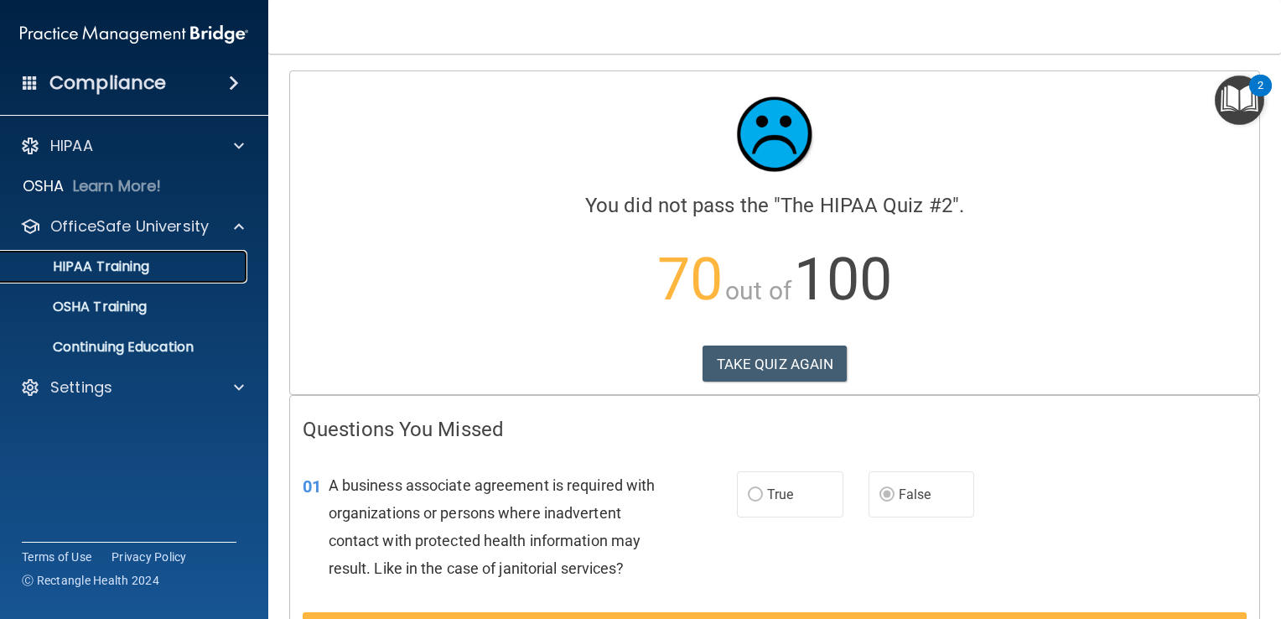
click at [181, 274] on div "HIPAA Training" at bounding box center [125, 266] width 229 height 17
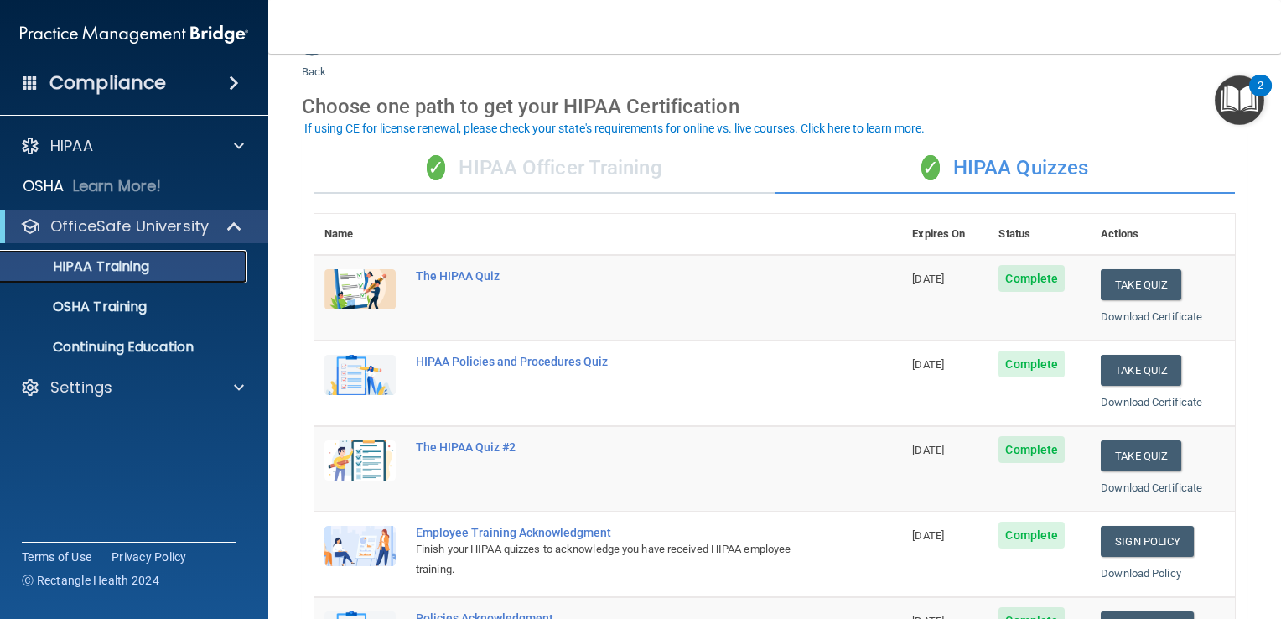
scroll to position [42, 0]
